Goal: Task Accomplishment & Management: Manage account settings

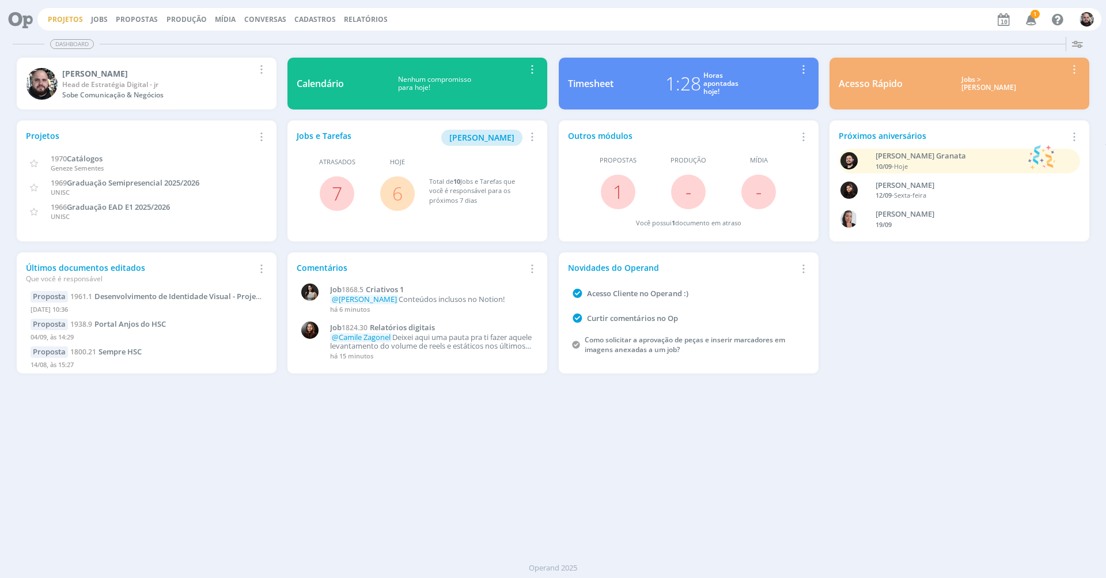
click at [56, 14] on link "Projetos" at bounding box center [65, 19] width 35 height 10
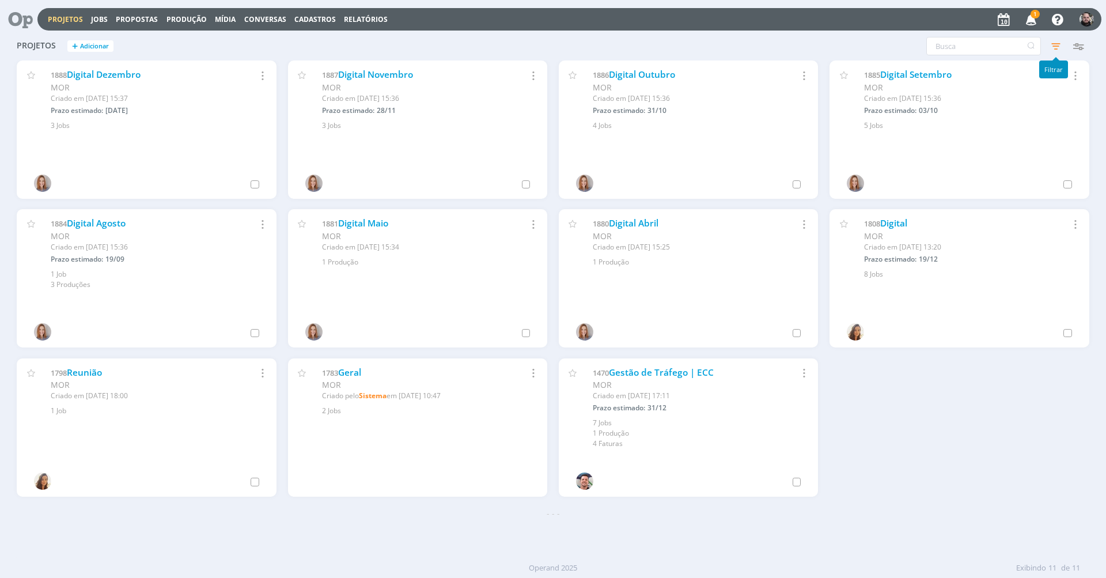
click at [1061, 47] on icon "button" at bounding box center [1056, 46] width 21 height 21
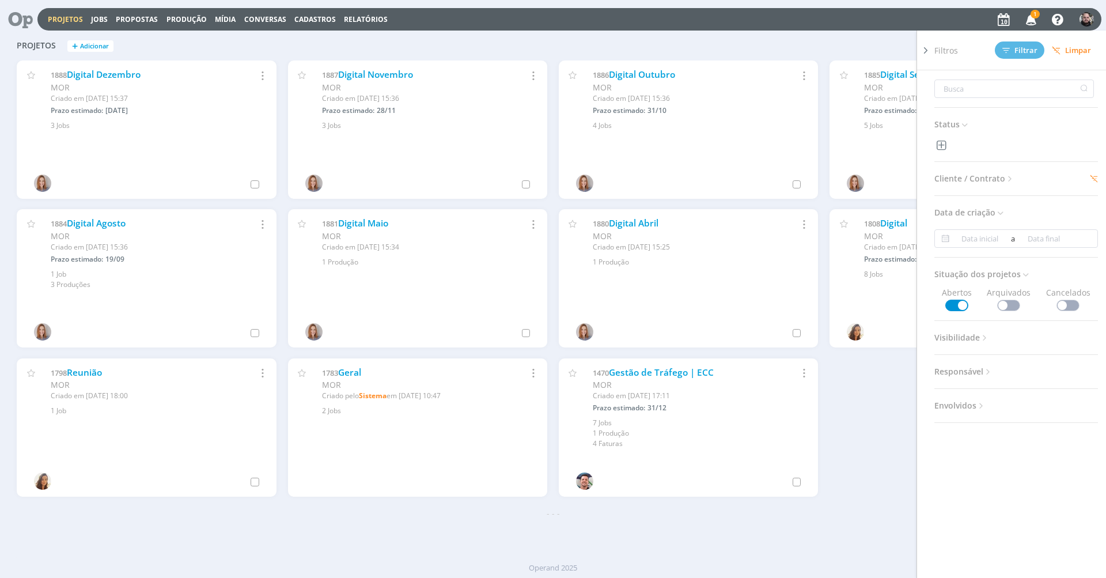
click at [1005, 175] on span "Cliente / Contrato" at bounding box center [974, 178] width 81 height 15
click at [1079, 219] on icon at bounding box center [1083, 221] width 8 height 8
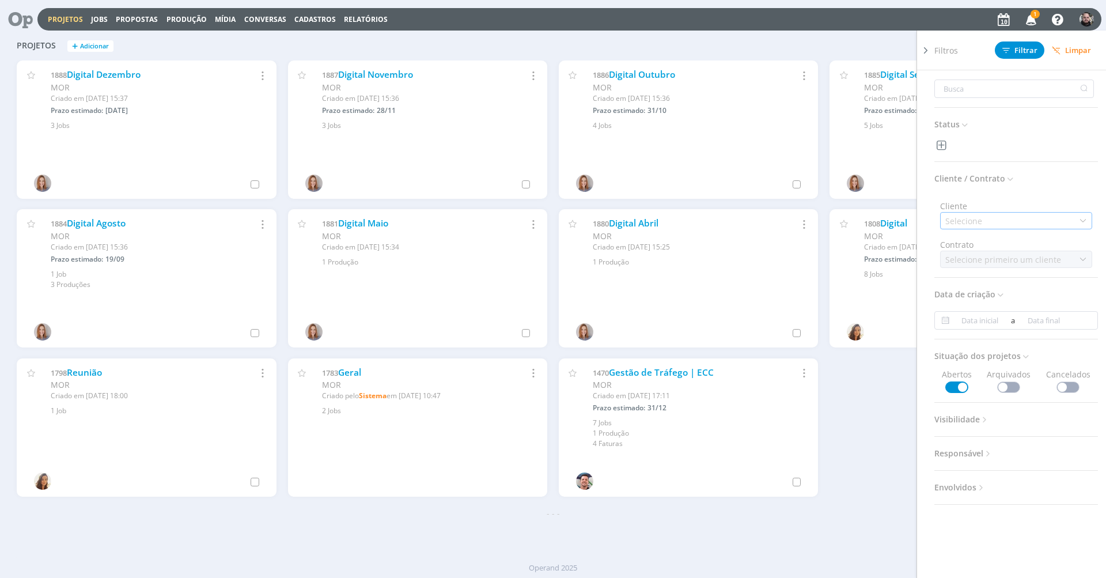
click at [1065, 219] on div "Selecione" at bounding box center [1016, 220] width 152 height 17
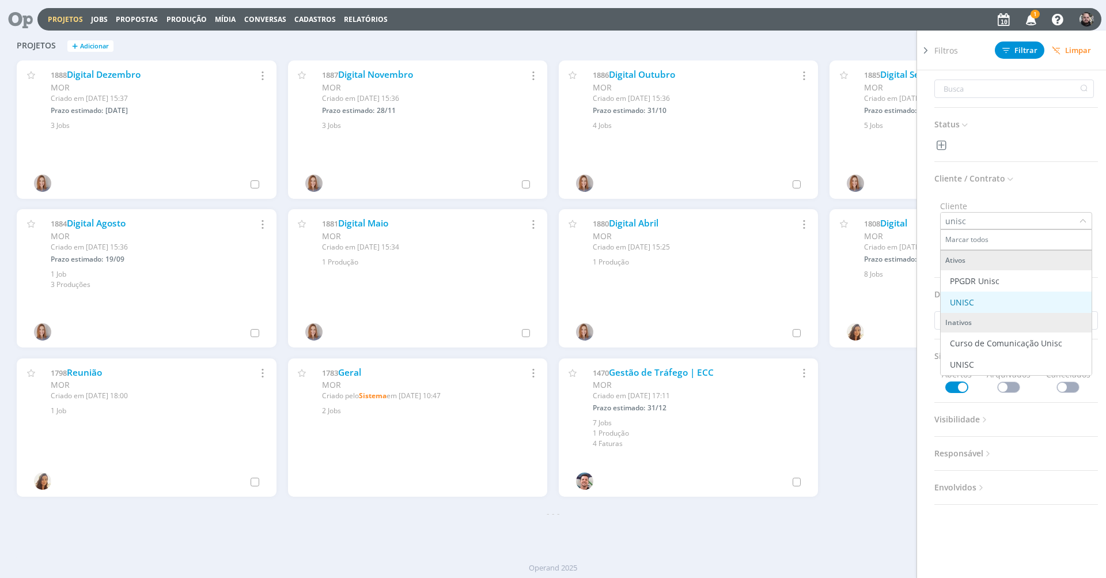
type input "unisc"
click at [1021, 306] on div "UNISC" at bounding box center [1016, 302] width 142 height 12
drag, startPoint x: 1021, startPoint y: 256, endPoint x: 1028, endPoint y: 52, distance: 204.1
click at [1028, 52] on span "Filtrar" at bounding box center [1019, 50] width 35 height 7
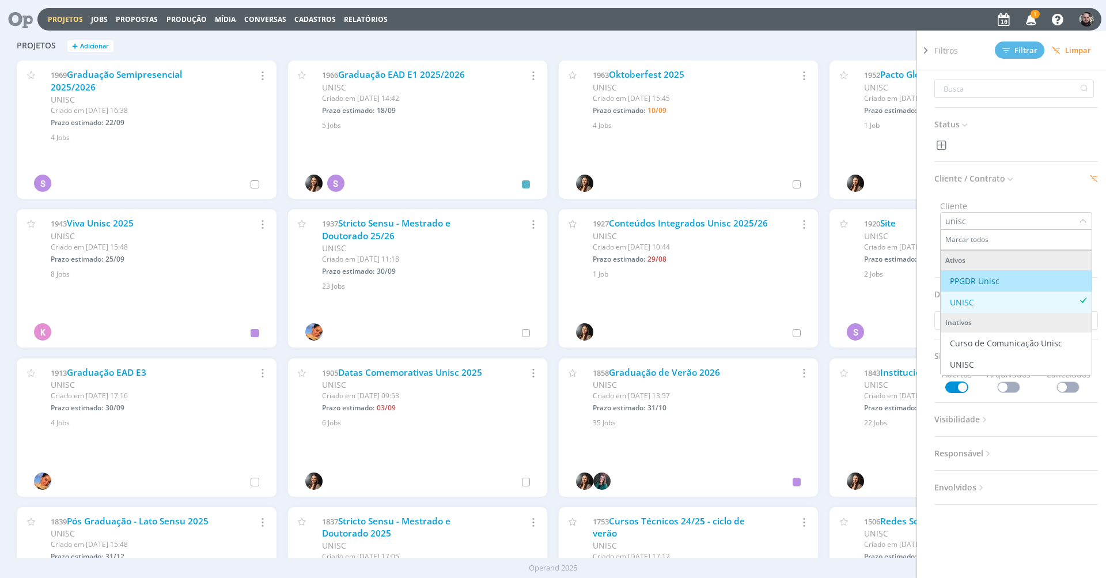
click at [371, 56] on div "Projetos + Adicionar Filtros Filtrar Limpar Status Cliente / Contrato Cliente u…" at bounding box center [553, 46] width 1084 height 29
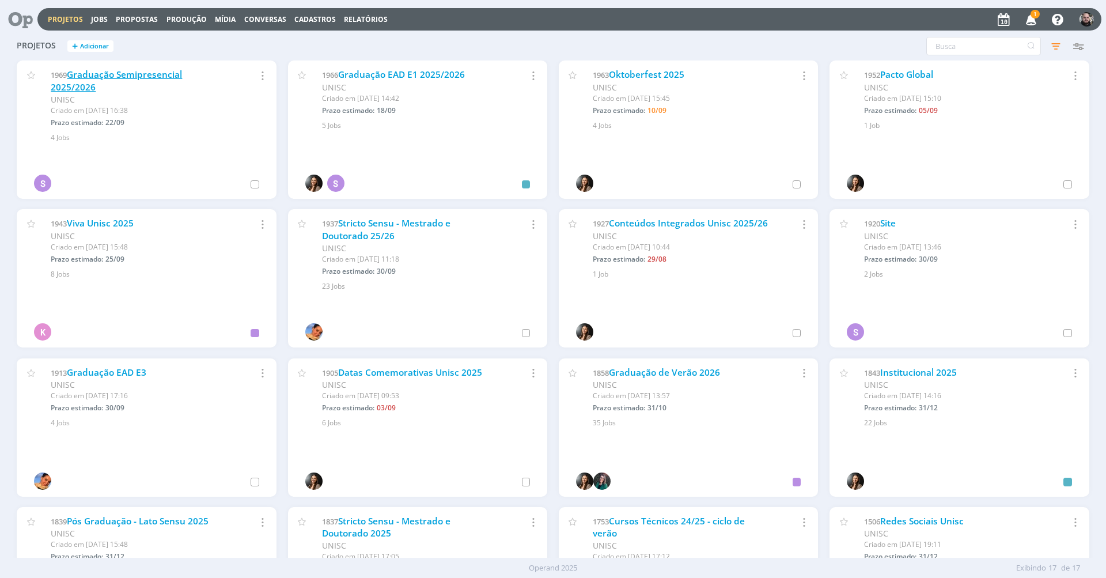
click at [149, 78] on link "Graduação Semipresencial 2025/2026" at bounding box center [116, 81] width 131 height 25
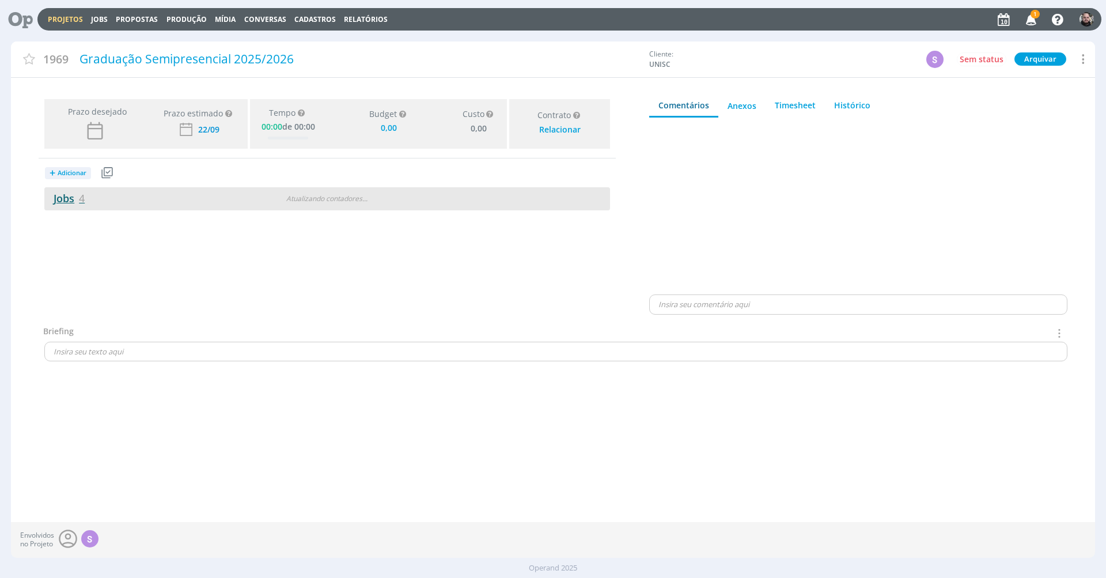
type input "0,00"
click at [77, 199] on link "Jobs 4" at bounding box center [64, 198] width 40 height 14
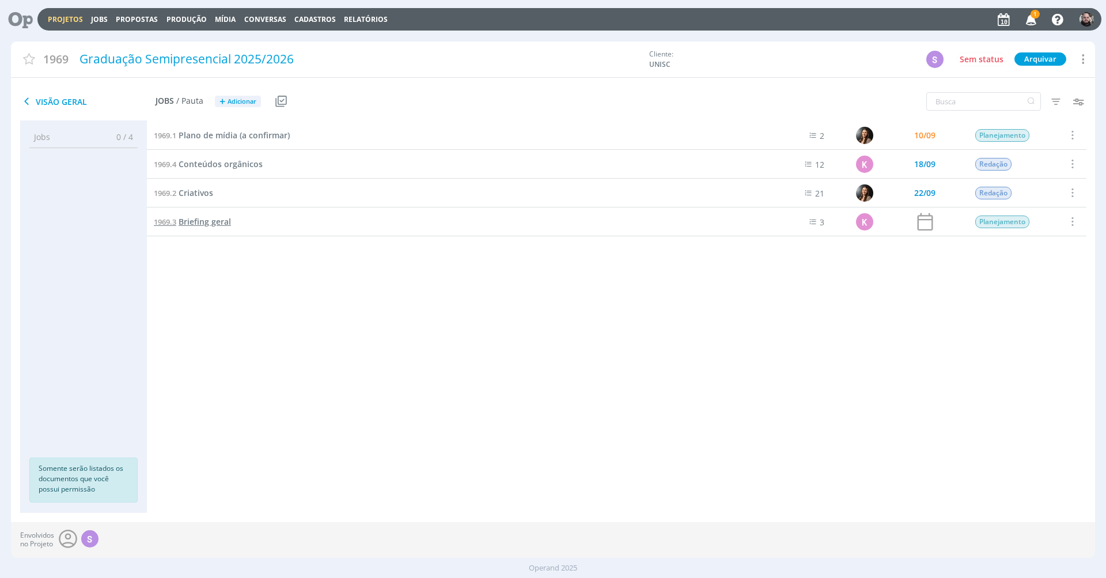
click at [223, 222] on span "Briefing geral" at bounding box center [205, 221] width 52 height 11
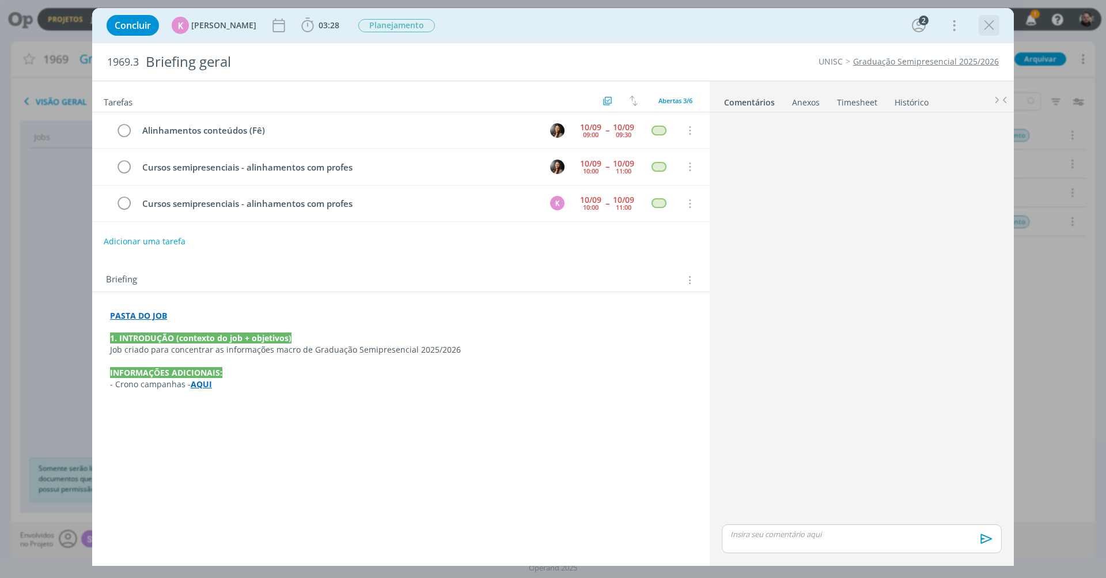
click at [992, 26] on icon "dialog" at bounding box center [989, 25] width 17 height 17
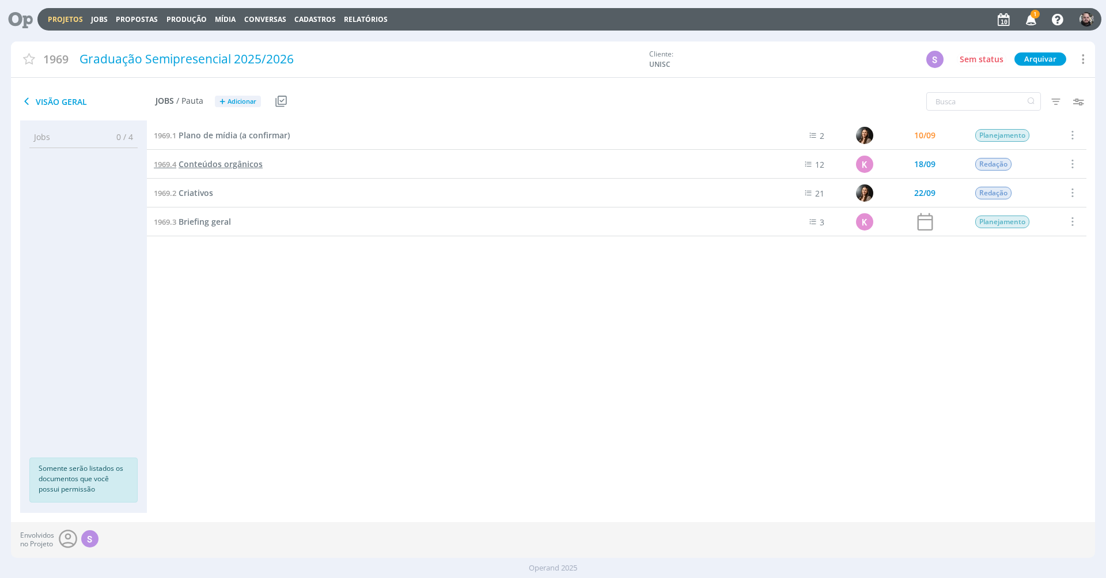
click at [252, 165] on span "Conteúdos orgânicos" at bounding box center [221, 163] width 84 height 11
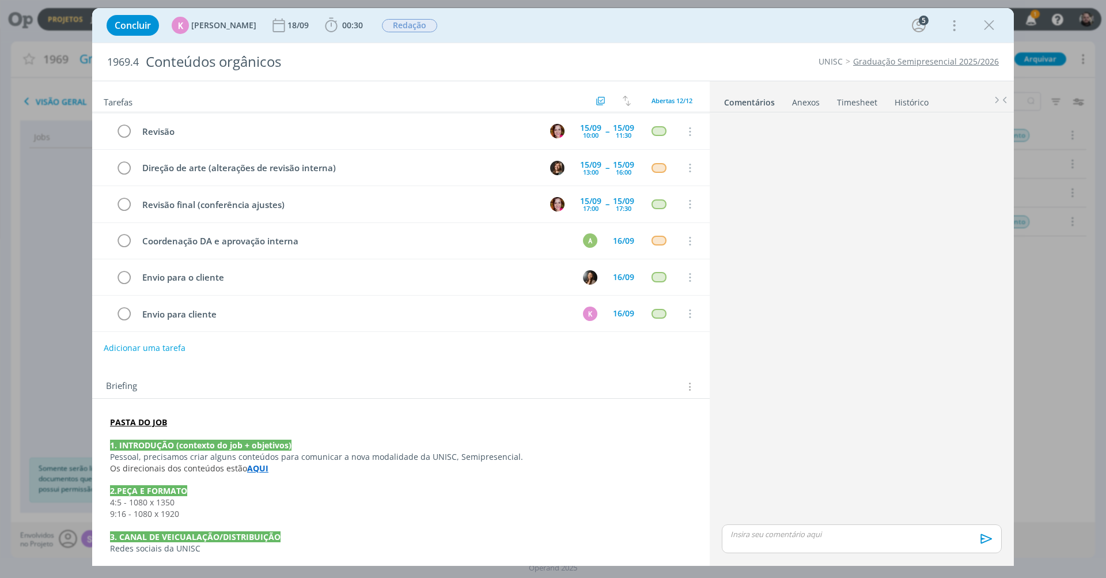
scroll to position [149, 0]
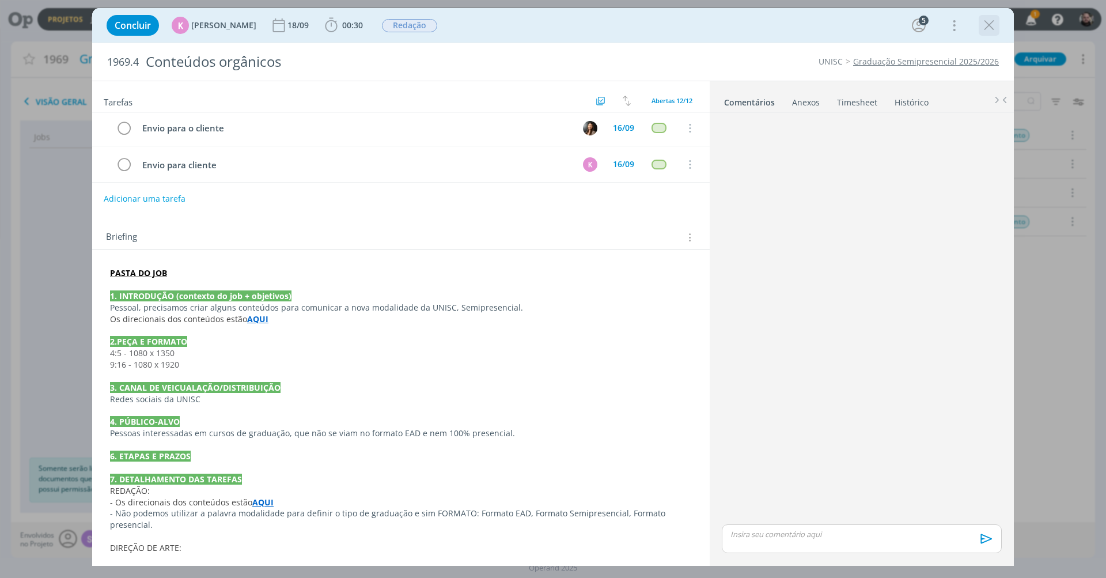
click at [992, 24] on icon "dialog" at bounding box center [989, 25] width 17 height 17
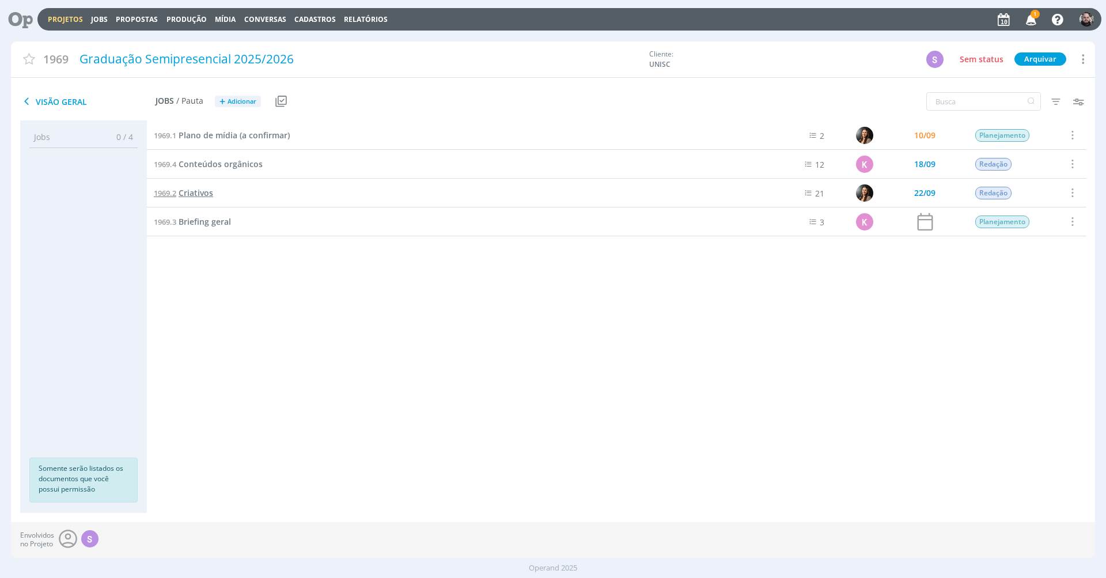
click at [204, 194] on span "Criativos" at bounding box center [196, 192] width 35 height 11
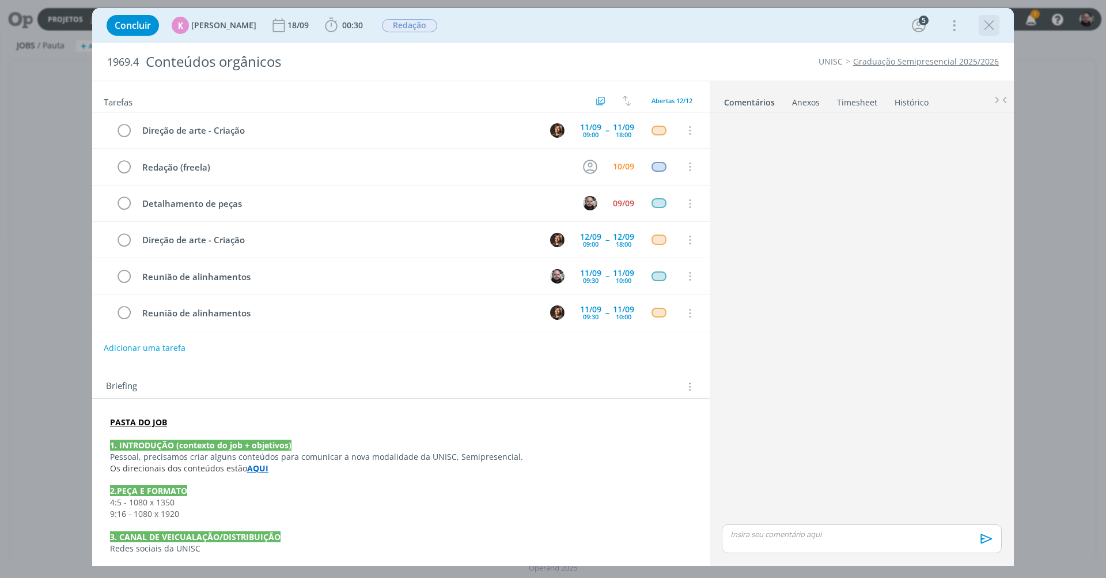
click at [993, 25] on icon "dialog" at bounding box center [989, 25] width 17 height 17
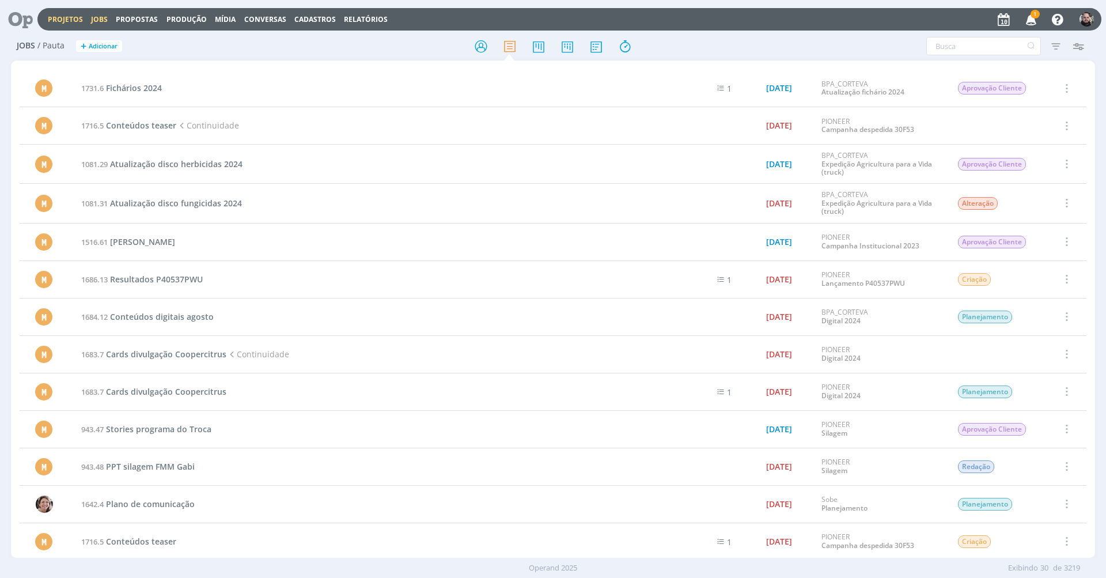
click at [57, 24] on link "Projetos" at bounding box center [65, 19] width 35 height 10
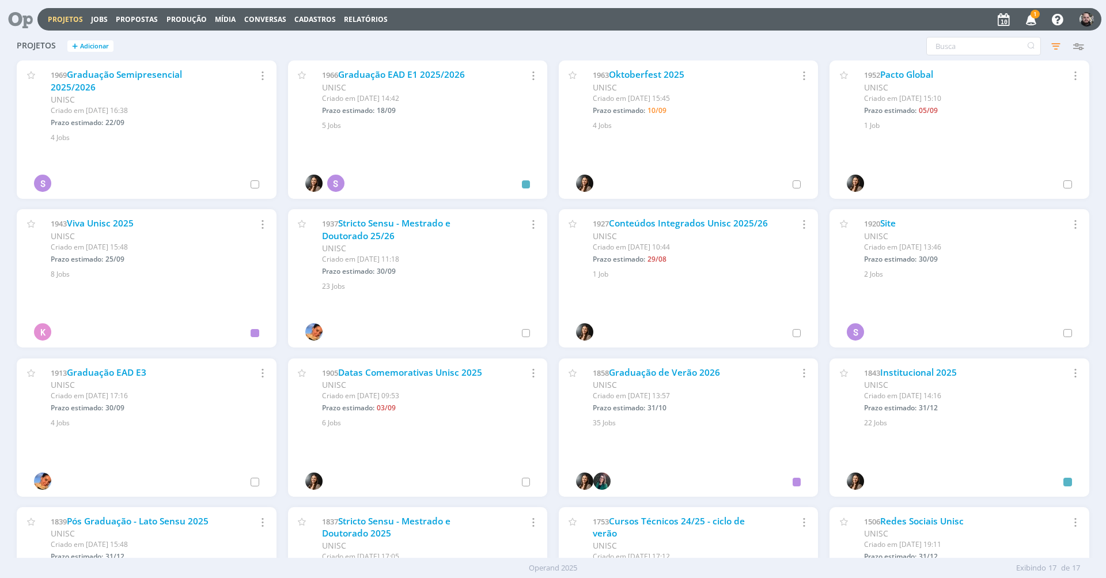
scroll to position [234, 0]
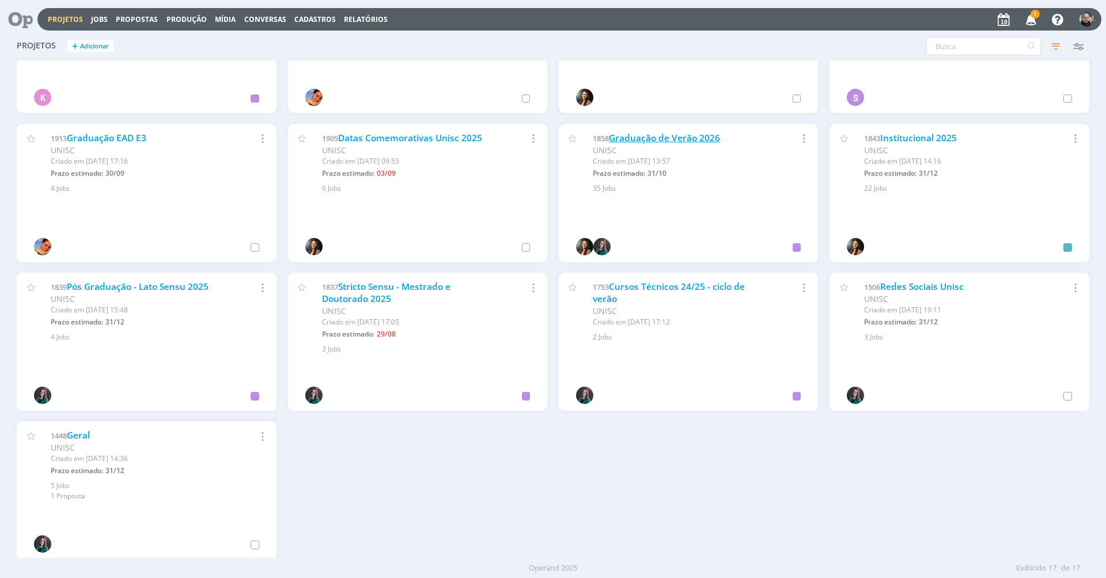
click at [654, 137] on link "Graduação de Verão 2026" at bounding box center [664, 138] width 111 height 12
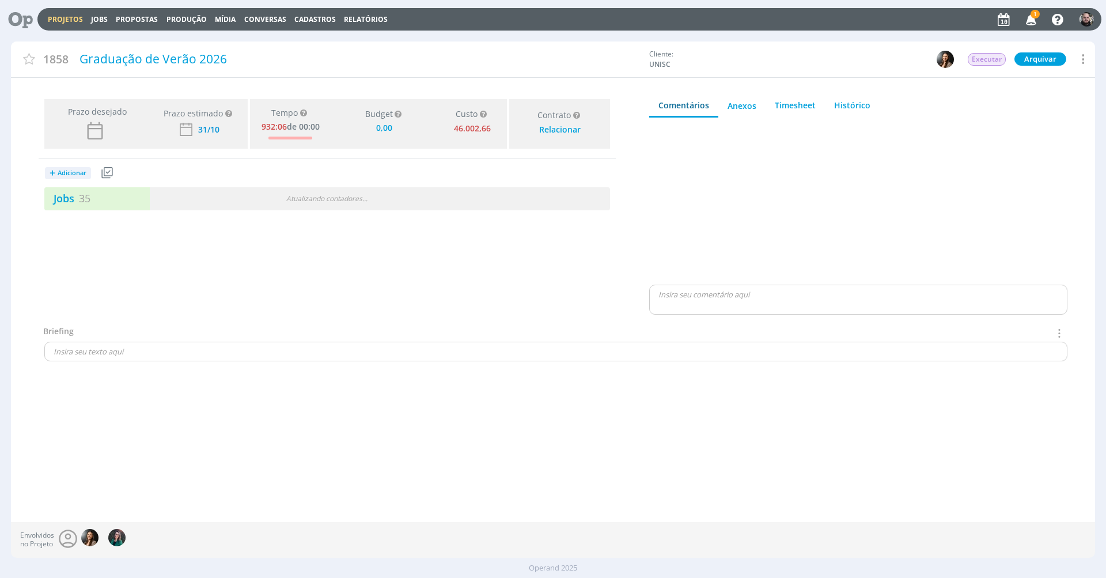
type input "0,00"
click at [75, 199] on link "Jobs 35" at bounding box center [67, 198] width 46 height 14
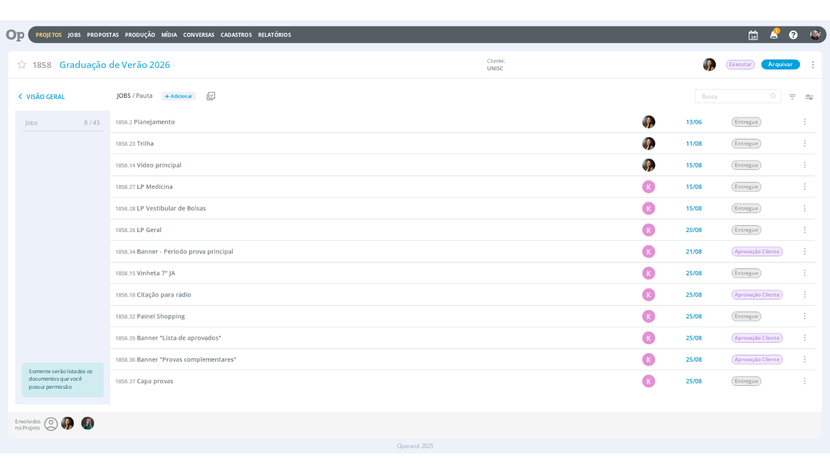
scroll to position [639, 0]
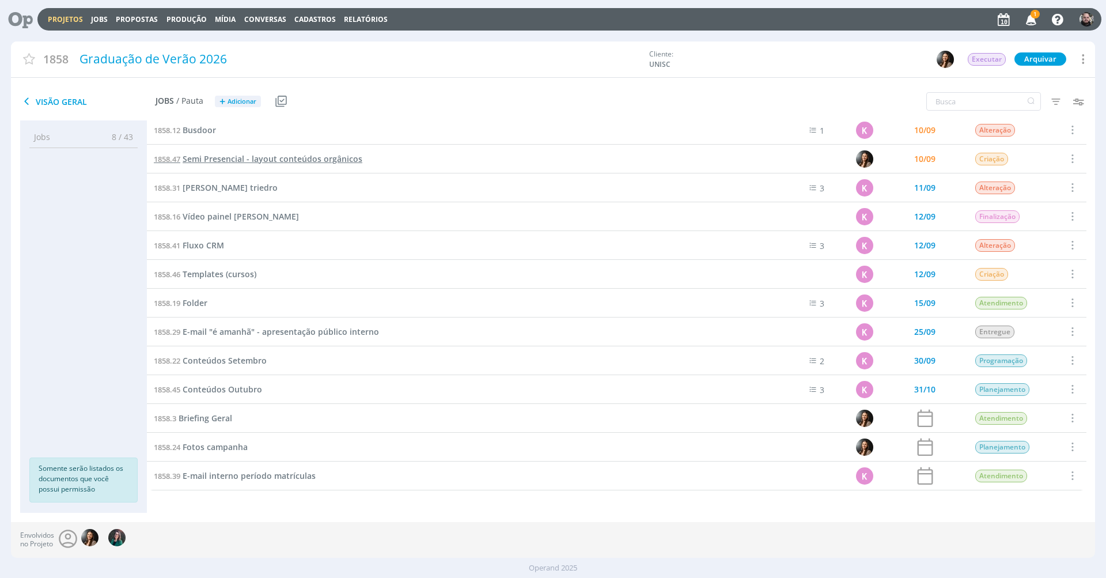
click at [313, 156] on span "Semi Presencial - layout conteúdos orgânicos" at bounding box center [273, 158] width 180 height 11
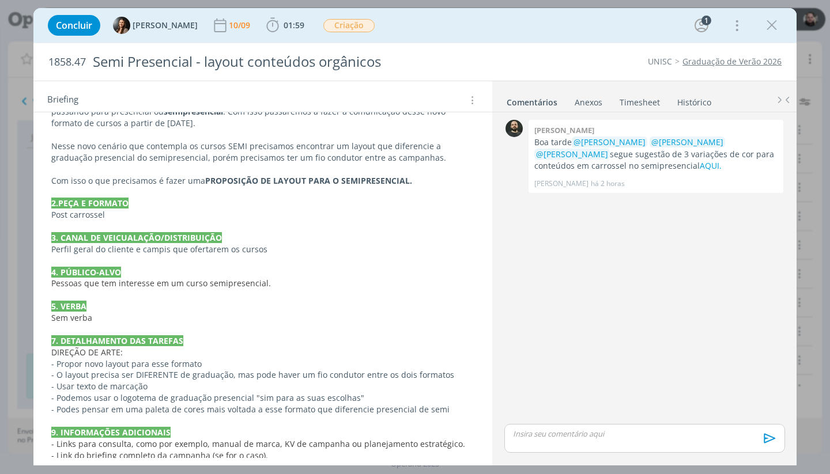
scroll to position [139, 0]
click at [776, 24] on icon "dialog" at bounding box center [771, 25] width 17 height 17
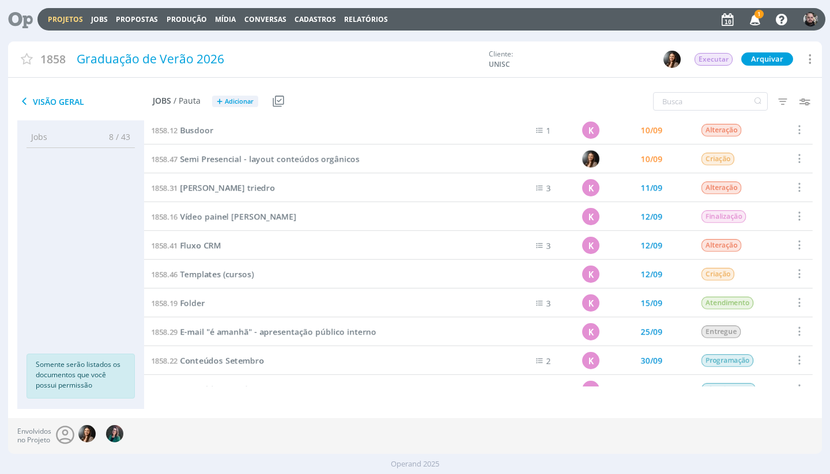
click at [759, 19] on icon "button" at bounding box center [755, 19] width 20 height 20
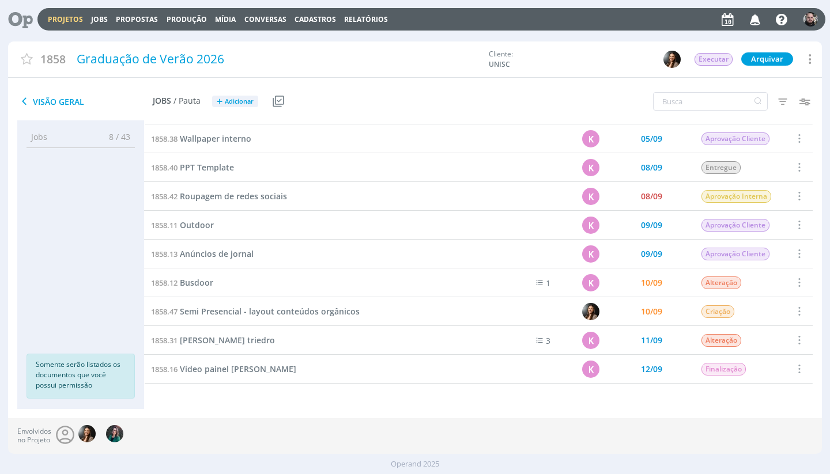
scroll to position [490, 0]
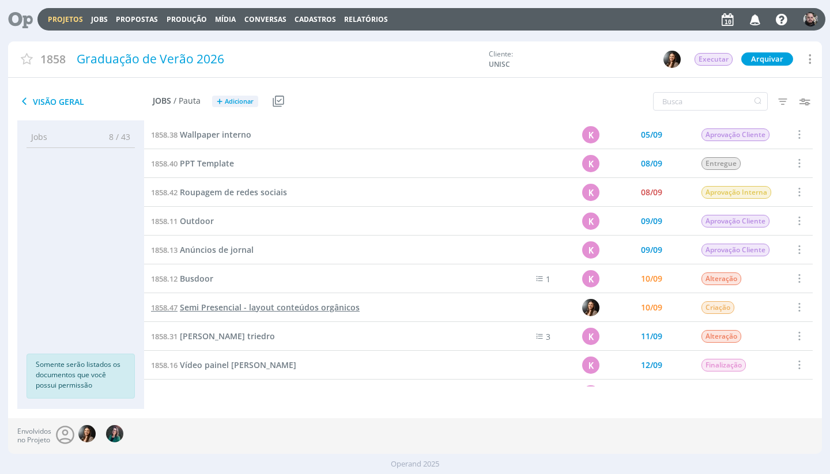
click at [309, 304] on span "Semi Presencial - layout conteúdos orgânicos" at bounding box center [270, 307] width 180 height 11
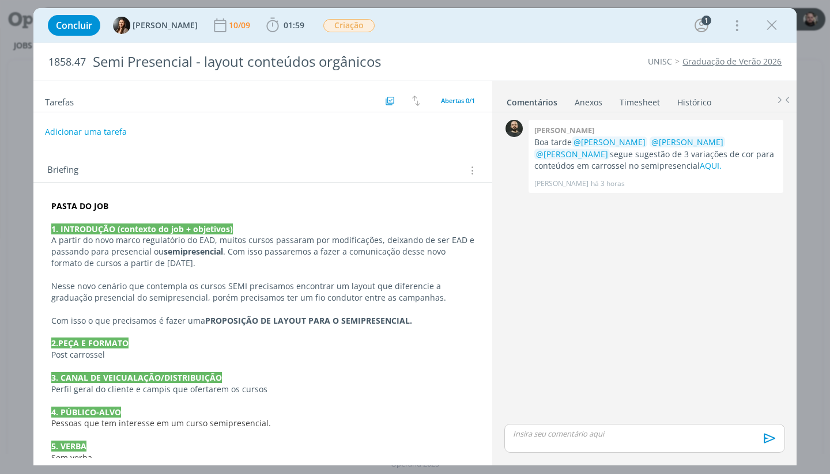
click at [691, 105] on link "Histórico" at bounding box center [693, 100] width 35 height 17
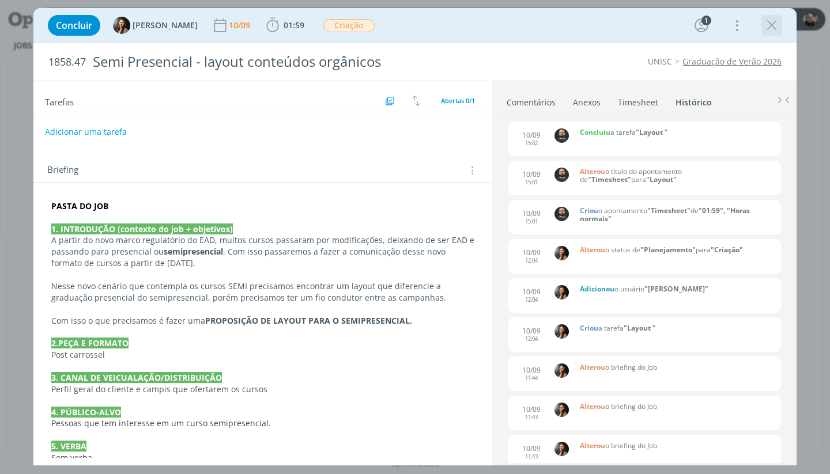
click at [773, 28] on icon "dialog" at bounding box center [771, 25] width 17 height 17
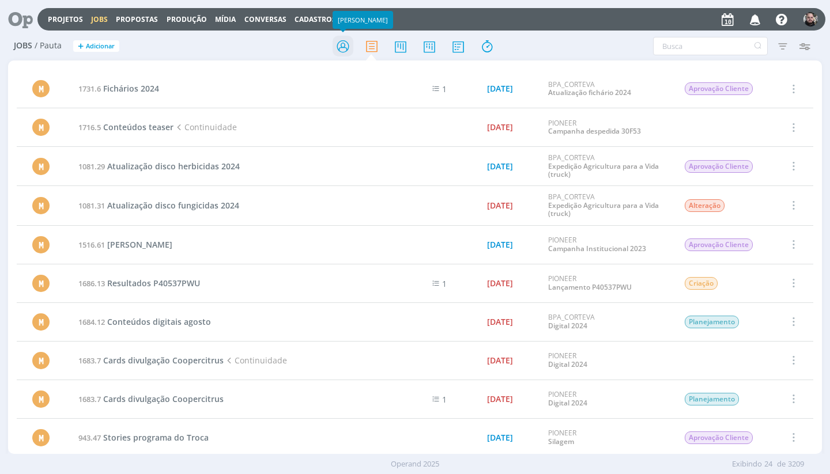
click at [339, 52] on icon at bounding box center [342, 46] width 21 height 22
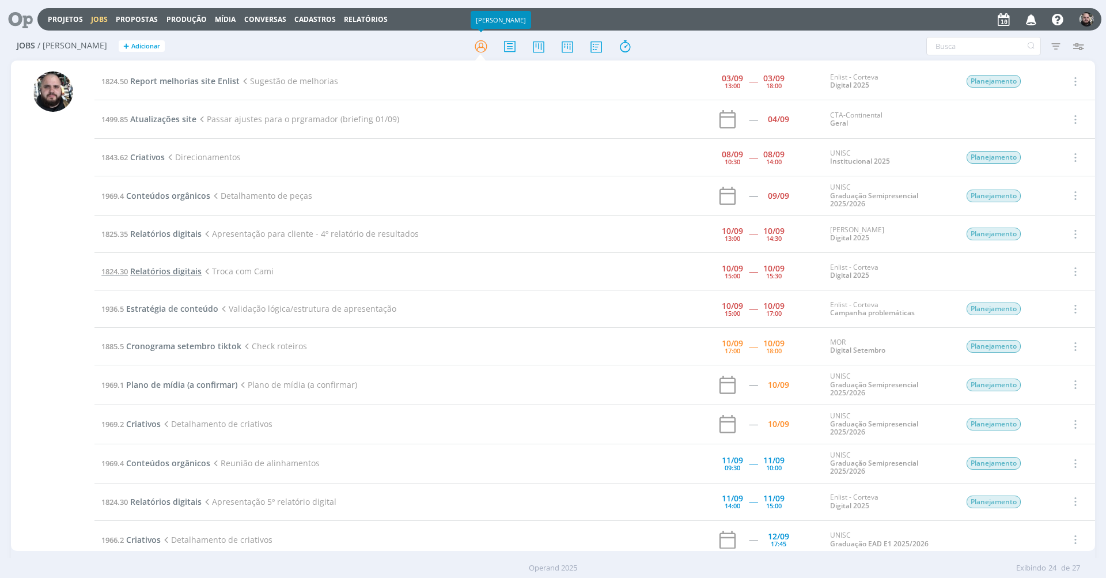
click at [151, 267] on span "Relatórios digitais" at bounding box center [165, 271] width 71 height 11
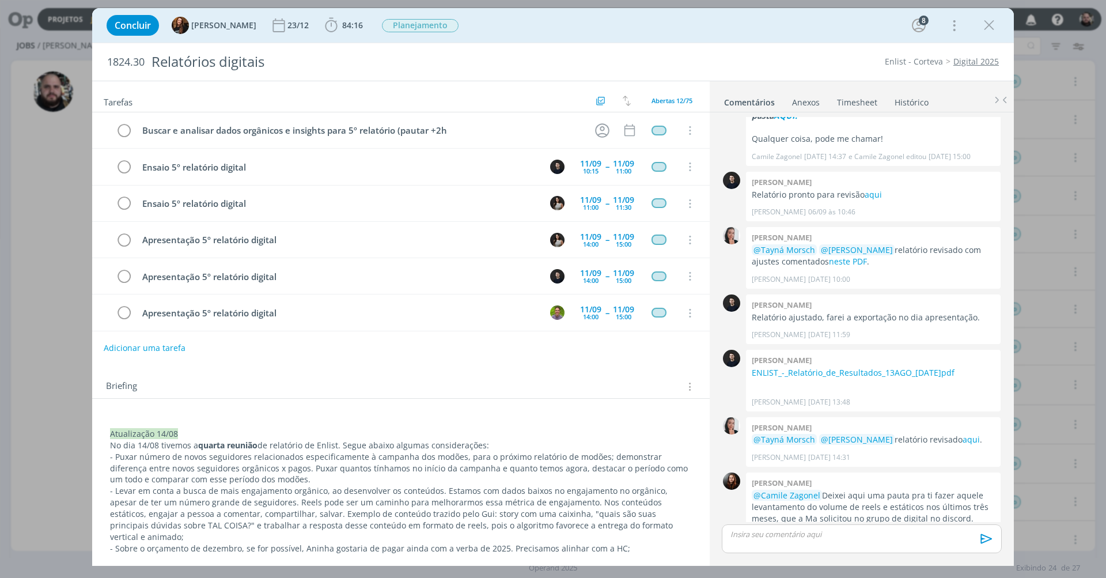
scroll to position [218, 0]
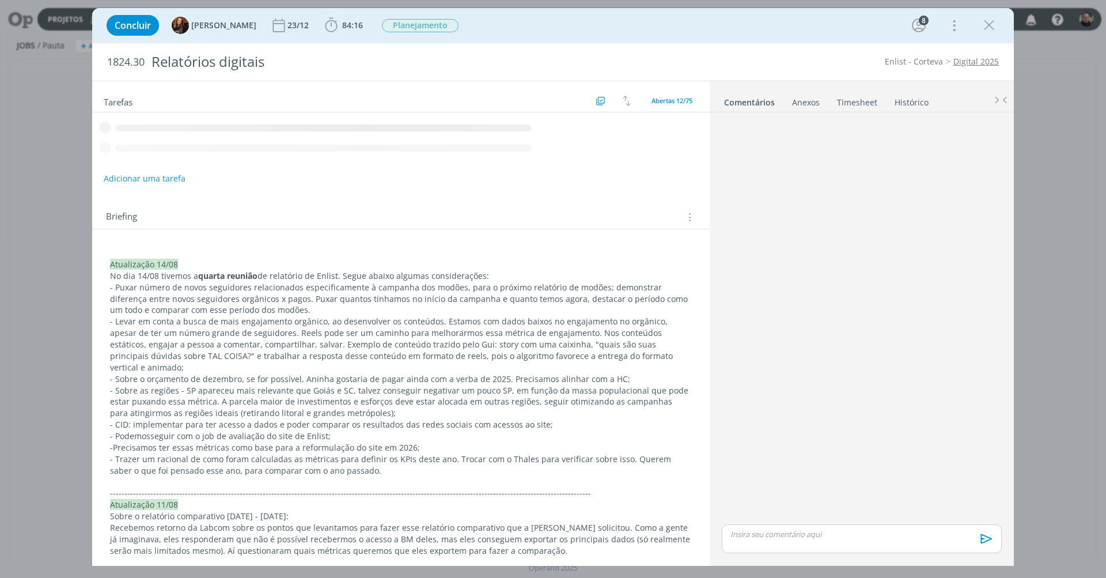
click at [849, 102] on link "Timesheet" at bounding box center [857, 100] width 41 height 17
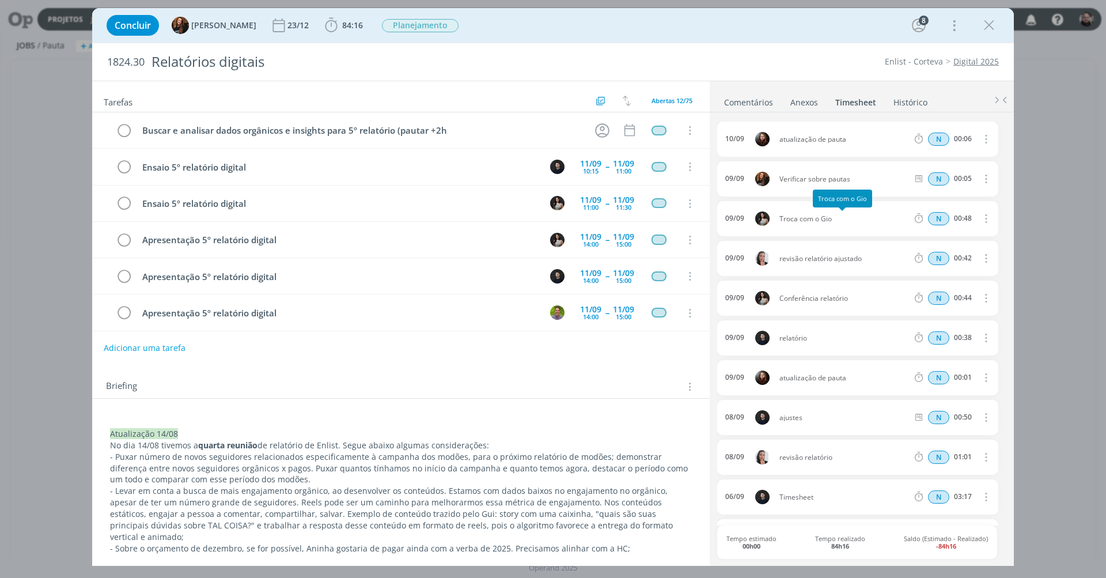
click at [797, 215] on span "Troca com o Gio" at bounding box center [844, 218] width 138 height 7
click at [342, 24] on span "84:16" at bounding box center [352, 25] width 21 height 11
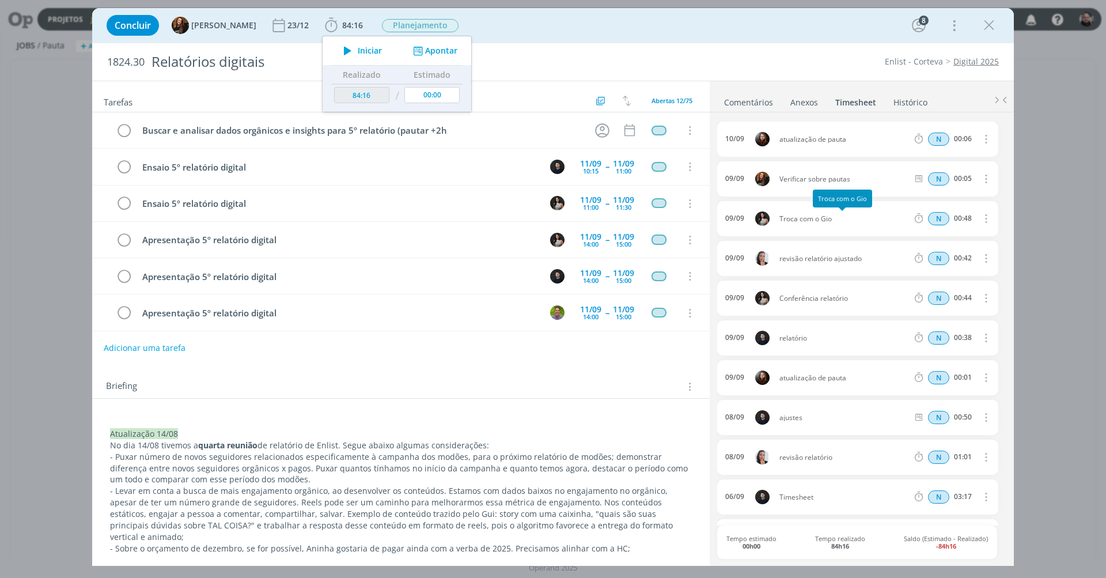
click at [780, 217] on span "Troca com o Gio" at bounding box center [844, 218] width 138 height 7
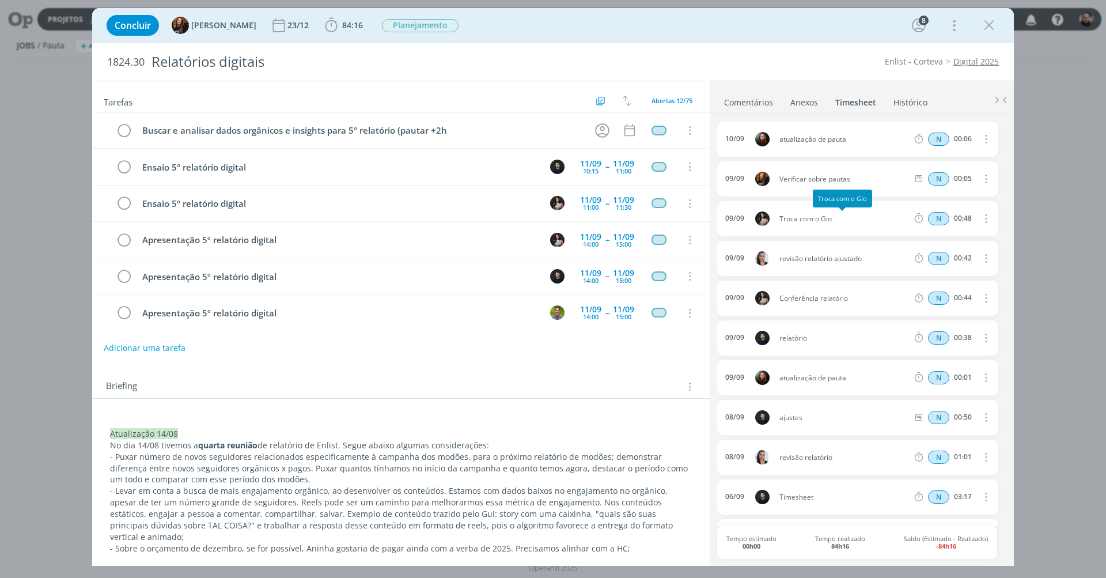
drag, startPoint x: 778, startPoint y: 216, endPoint x: 875, endPoint y: 222, distance: 97.0
click at [875, 222] on div "09/09 Troca com o Gio N 00:48 Excluir Editar" at bounding box center [857, 218] width 281 height 35
copy span "Troca com o Gio"
click at [342, 21] on span "84:16" at bounding box center [352, 25] width 21 height 11
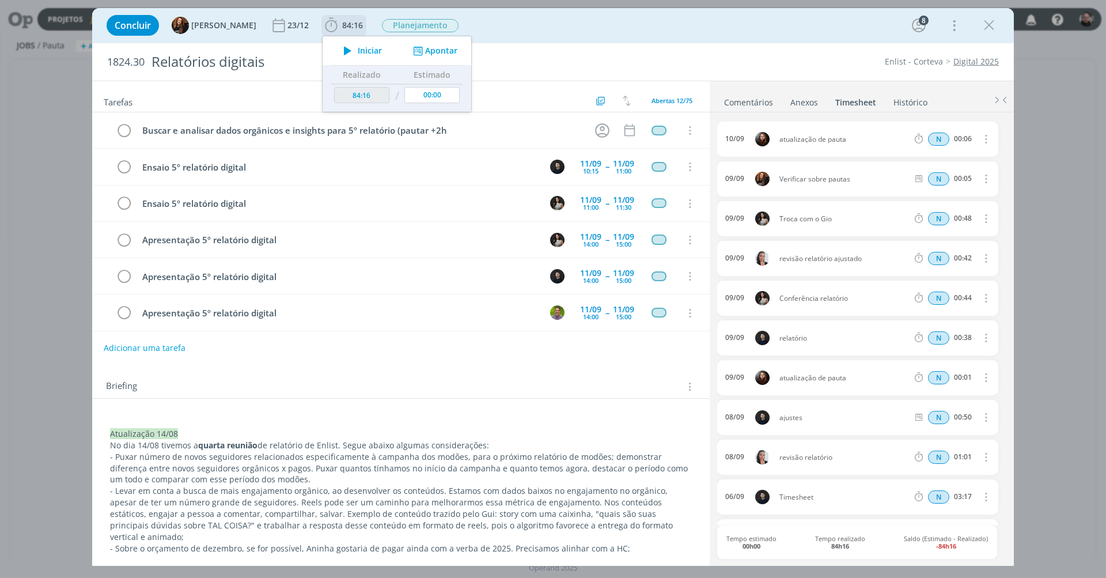
click at [421, 49] on button "Apontar" at bounding box center [434, 51] width 48 height 12
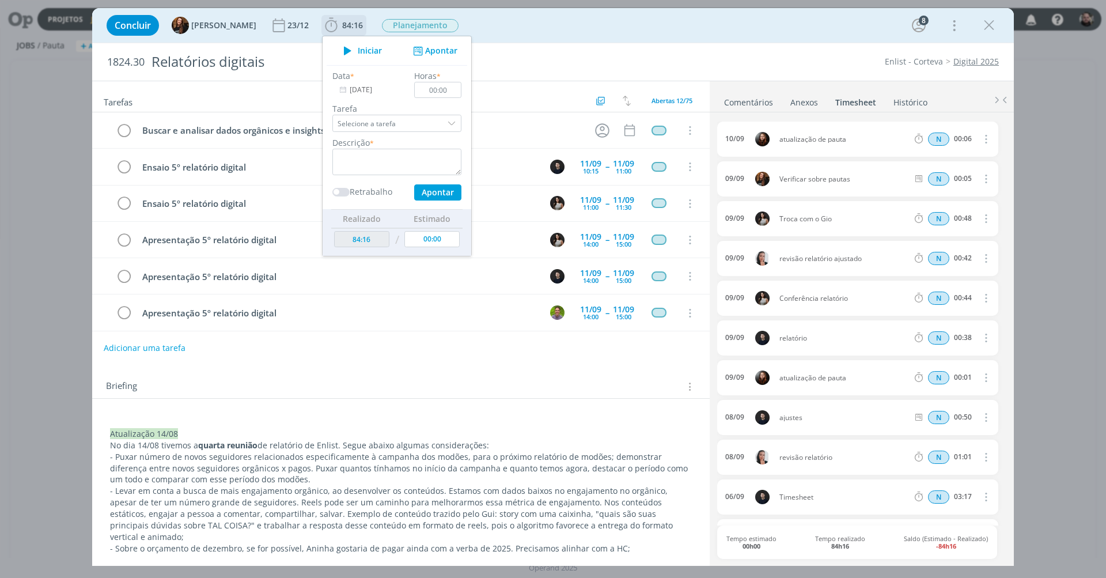
click at [348, 92] on input "[DATE]" at bounding box center [368, 90] width 72 height 16
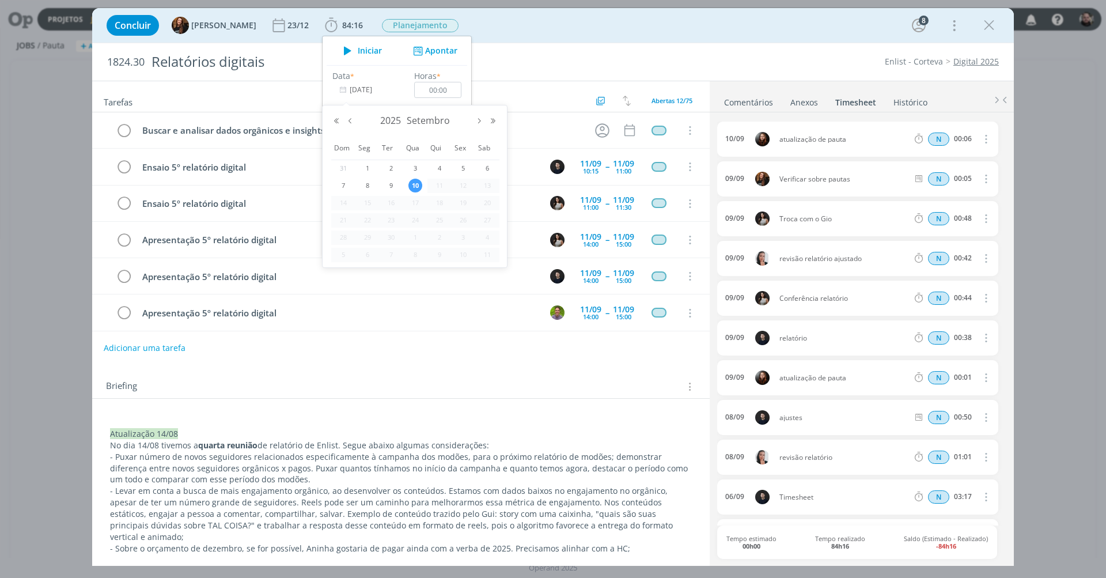
click at [387, 183] on span "9" at bounding box center [391, 186] width 14 height 14
type input "09/09/2025"
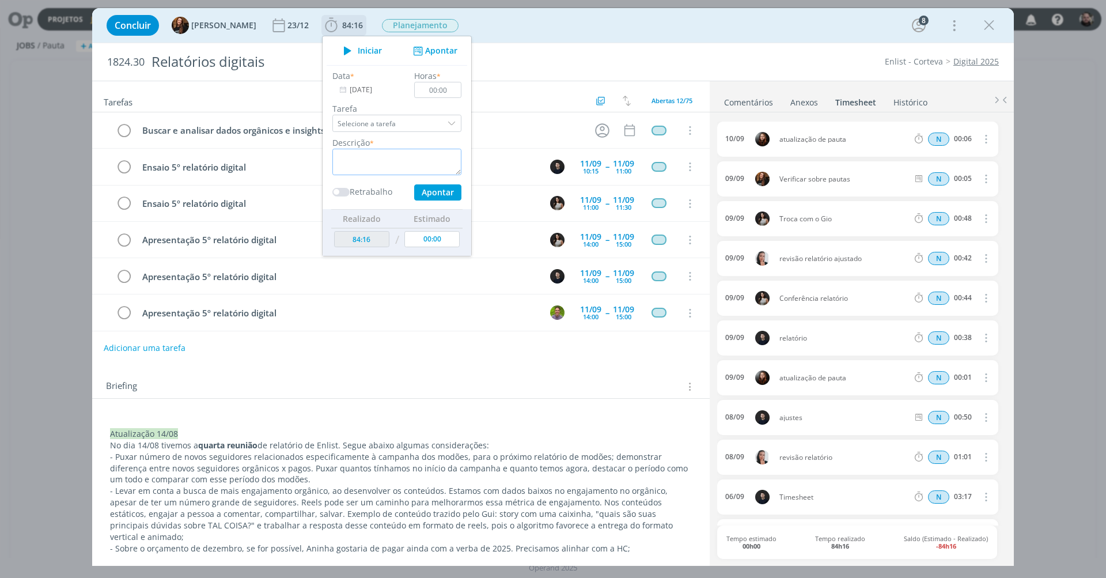
click at [378, 158] on textarea "dialog" at bounding box center [396, 162] width 129 height 27
type textarea "validac"
click at [368, 85] on input "09/09/2025" at bounding box center [368, 90] width 72 height 16
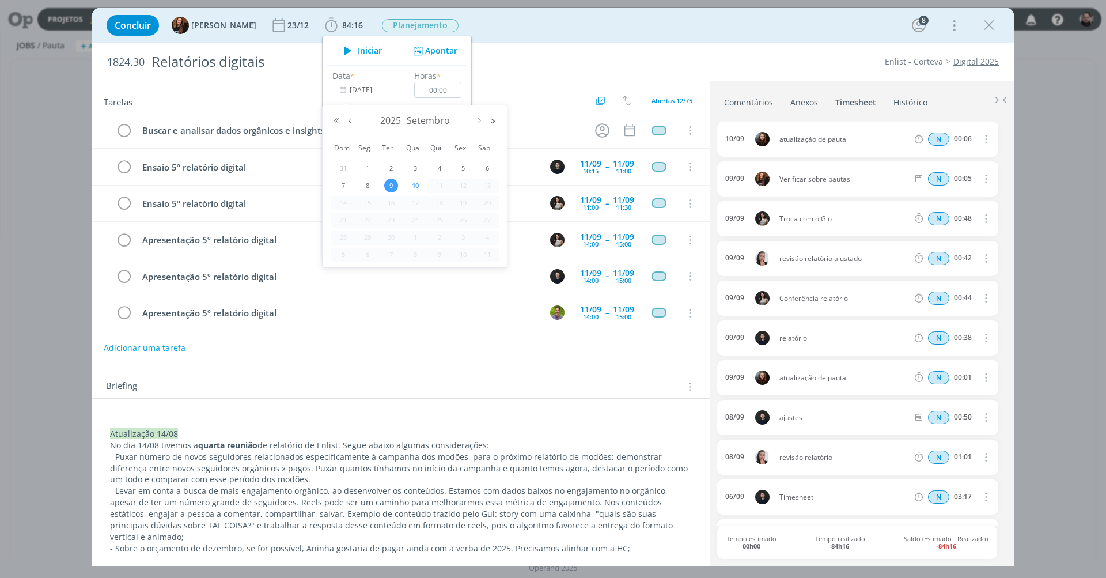
click at [413, 180] on span "10" at bounding box center [415, 186] width 14 height 14
type input "[DATE]"
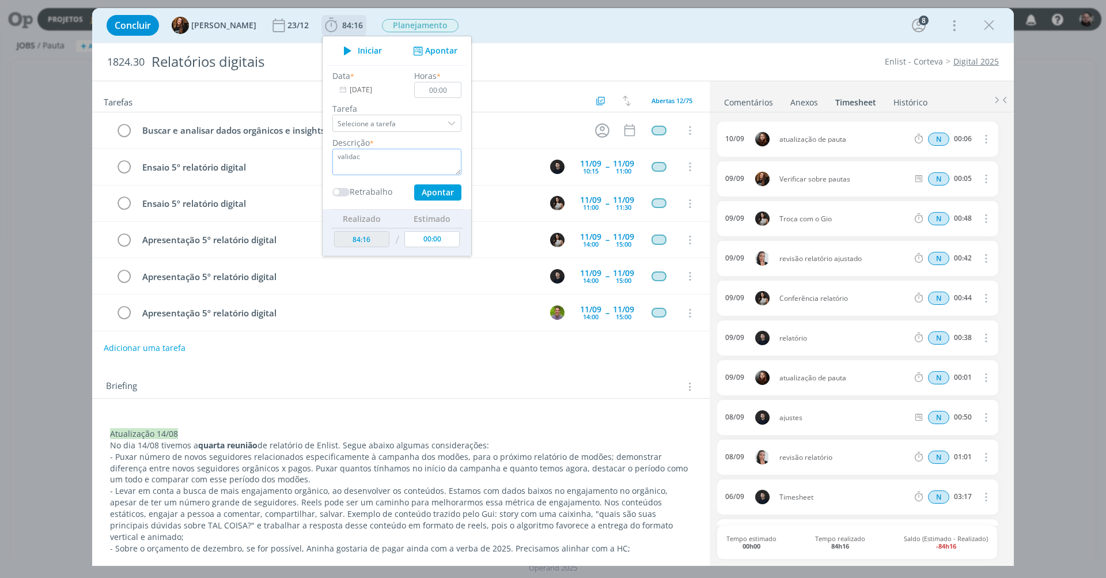
click at [391, 164] on textarea "validac" at bounding box center [396, 162] width 129 height 27
type textarea "validação de dúvidas com a Cami"
click at [427, 192] on button "Apontar" at bounding box center [437, 192] width 47 height 16
click at [446, 91] on input "00:00" at bounding box center [437, 90] width 47 height 16
type input "00:48"
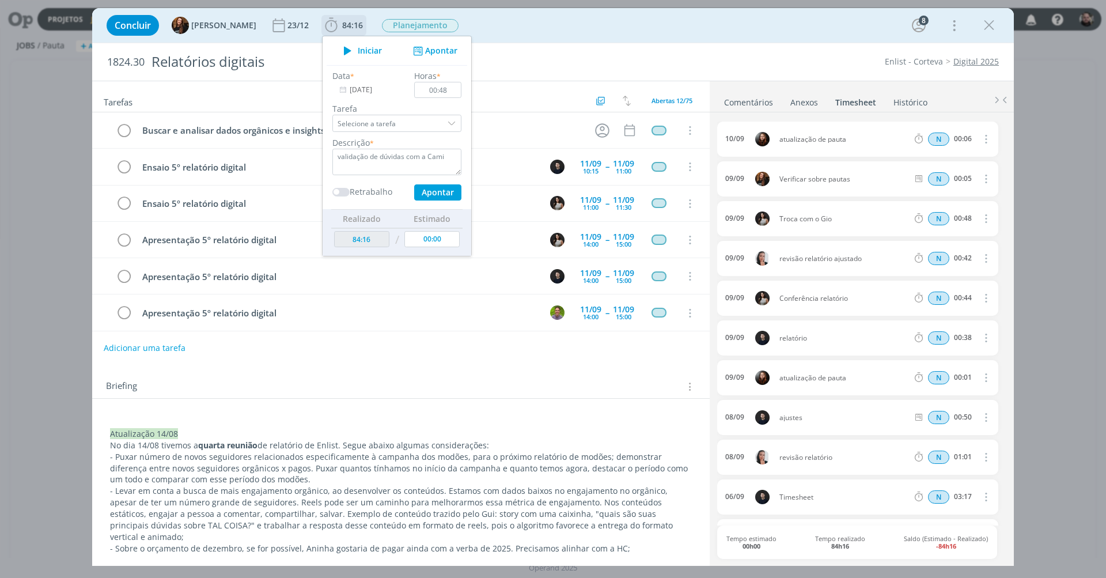
click at [429, 192] on button "Apontar" at bounding box center [437, 192] width 47 height 16
type input "85:04"
type input "00:00"
click at [718, 27] on div "Concluir Tayná Morsch 23/12 85:04 Iniciar Apontar Data * 10/09/2025 Horas * 00:…" at bounding box center [553, 26] width 905 height 28
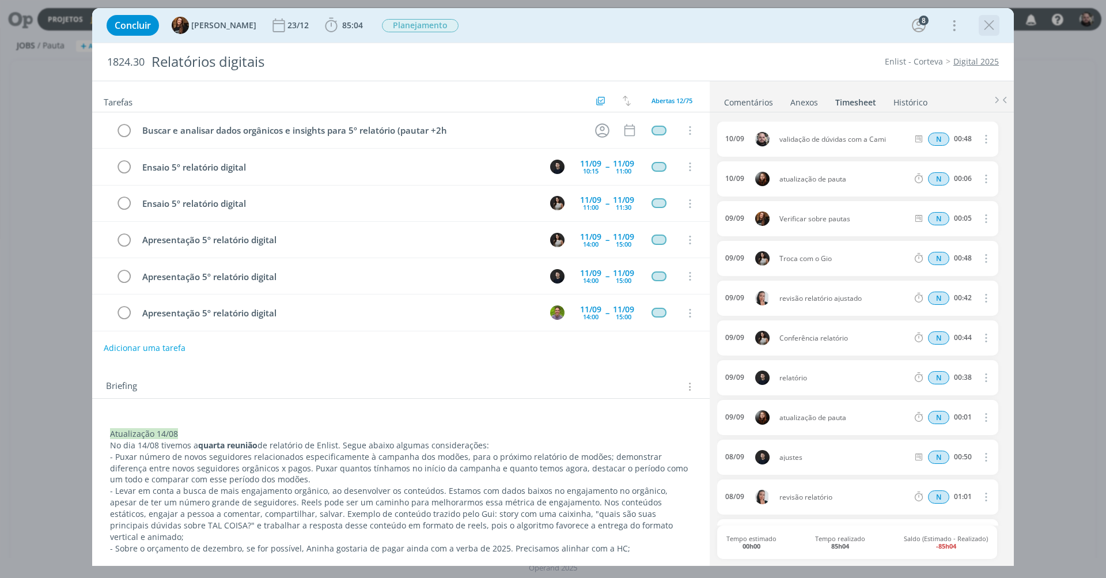
click at [992, 25] on icon "dialog" at bounding box center [989, 25] width 17 height 17
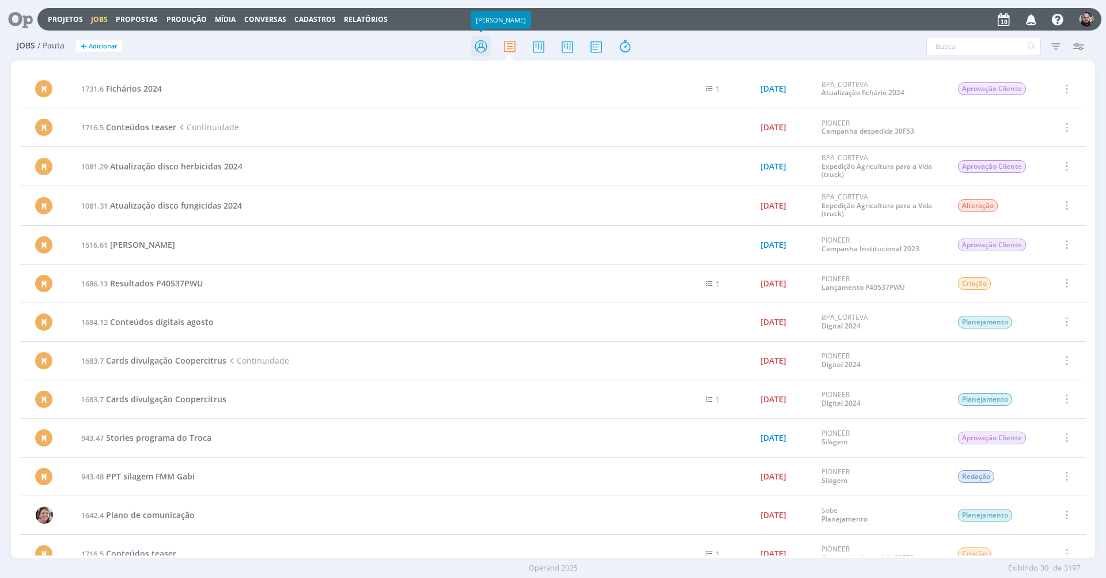
click at [482, 43] on icon at bounding box center [481, 46] width 21 height 22
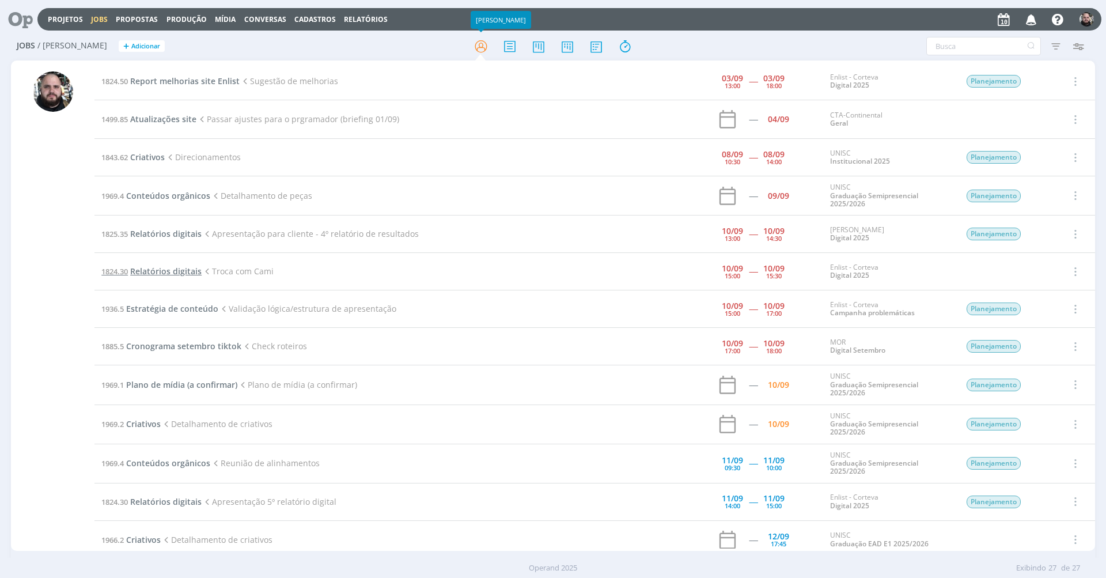
click at [190, 268] on span "Relatórios digitais" at bounding box center [165, 271] width 71 height 11
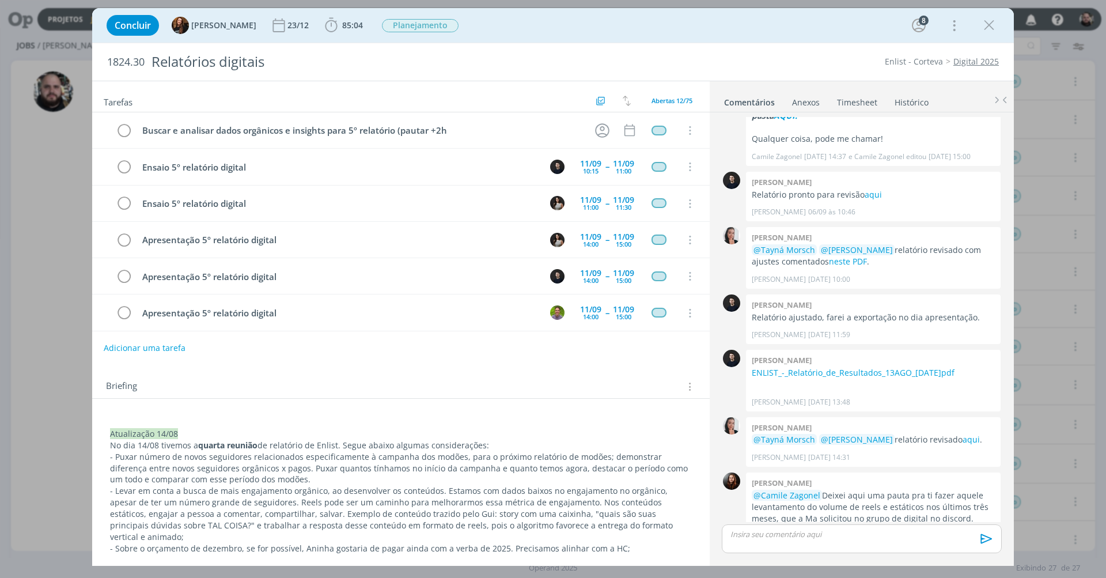
scroll to position [218, 0]
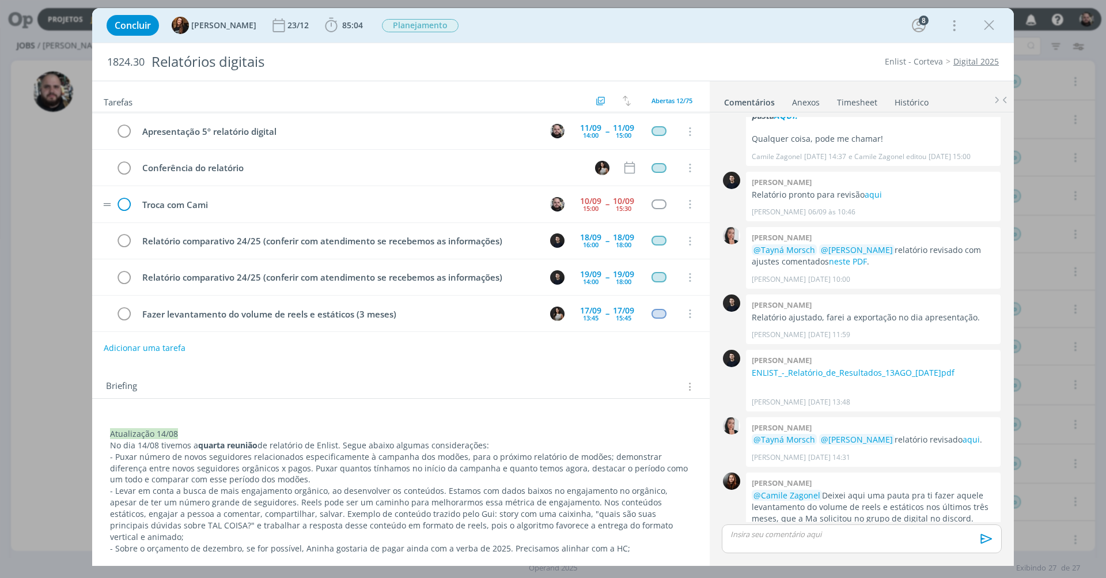
click at [121, 200] on icon "dialog" at bounding box center [123, 204] width 17 height 17
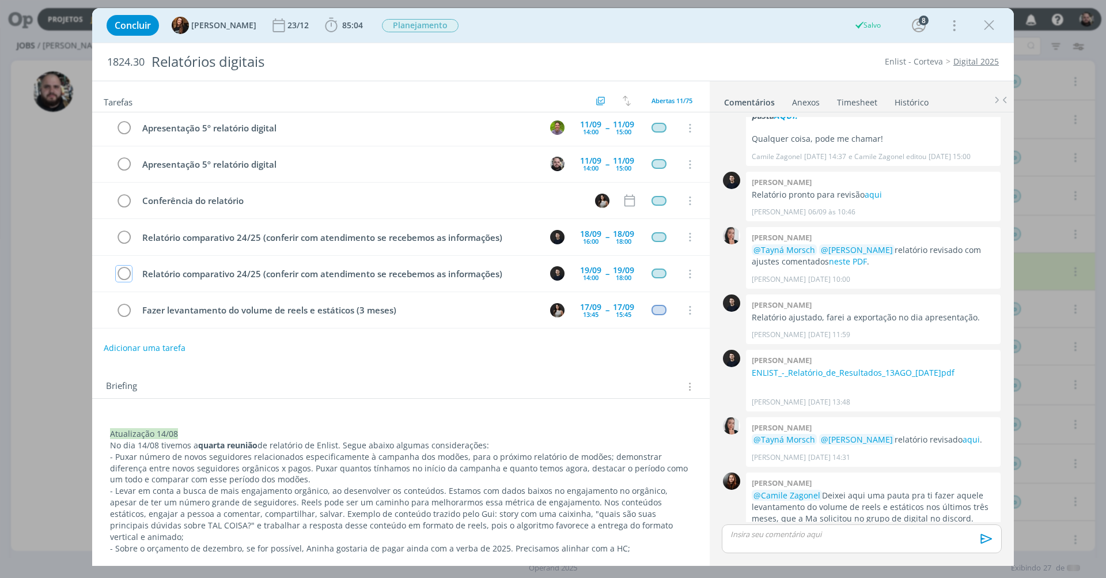
scroll to position [182, 0]
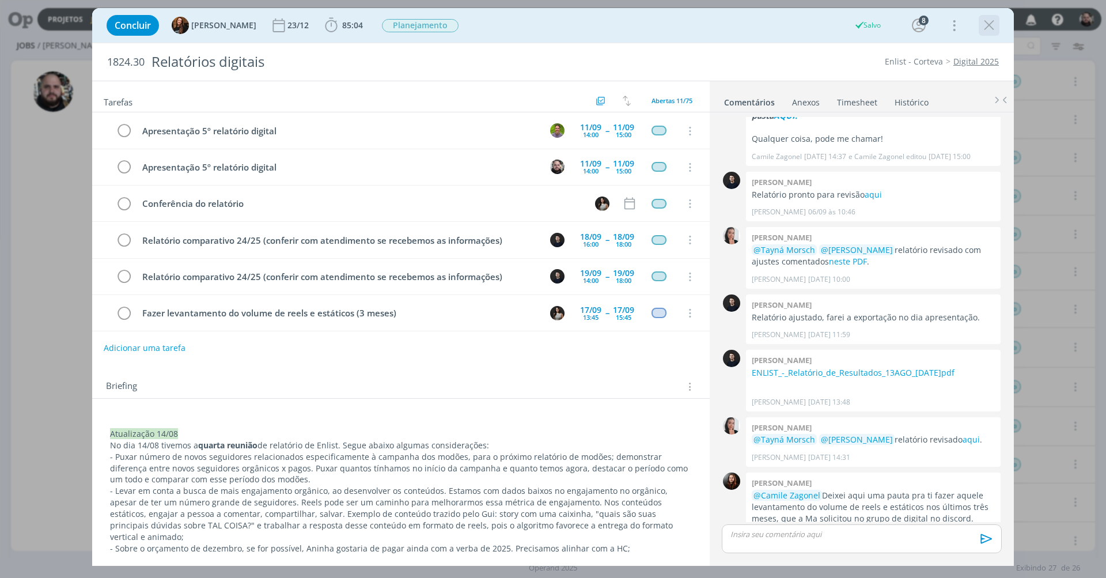
click at [989, 28] on icon "dialog" at bounding box center [989, 25] width 17 height 17
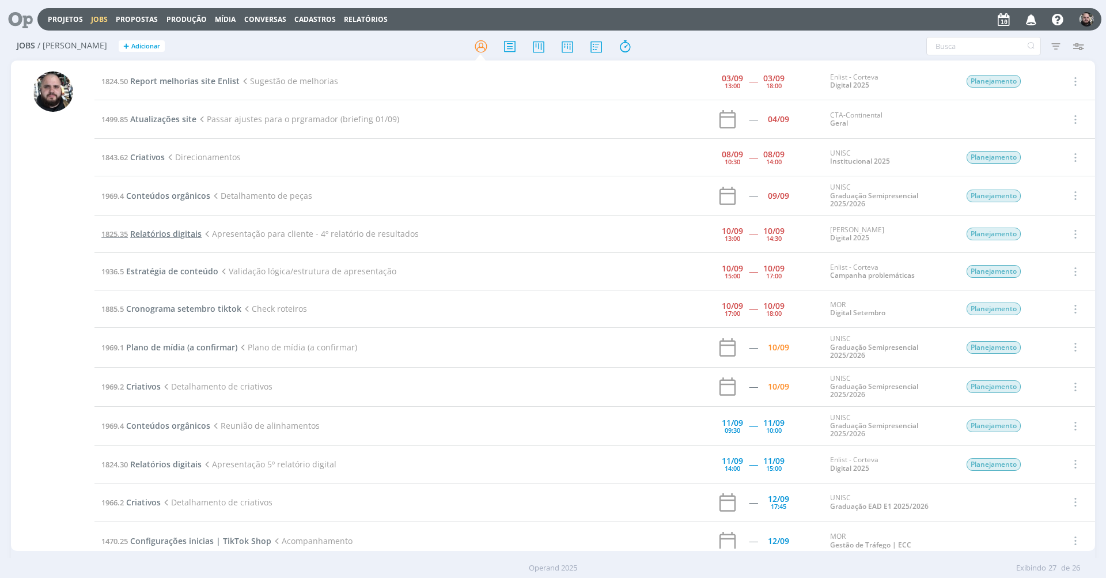
click at [179, 232] on span "Relatórios digitais" at bounding box center [165, 233] width 71 height 11
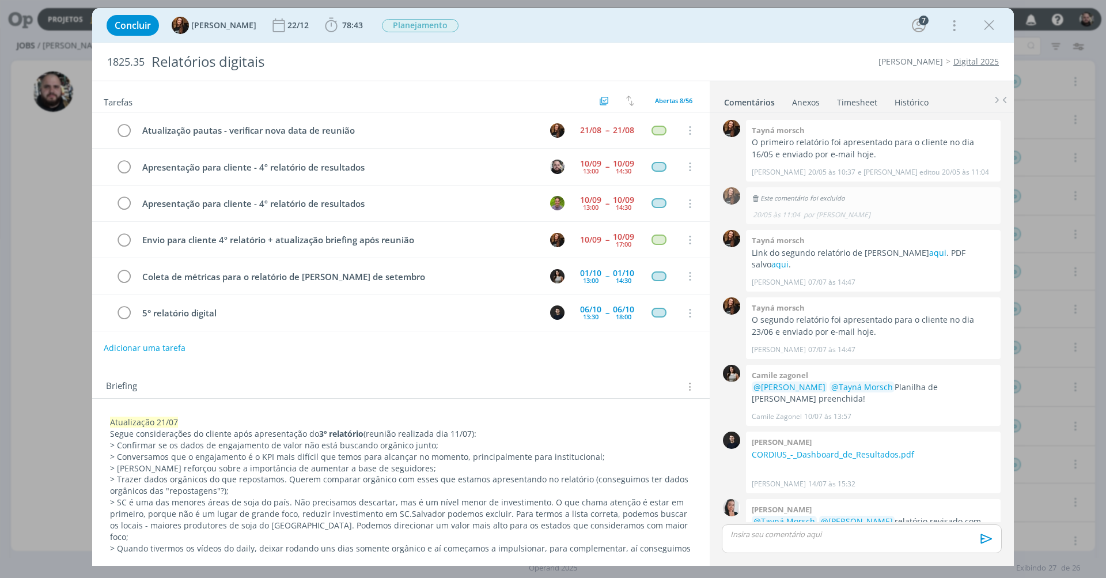
scroll to position [1043, 0]
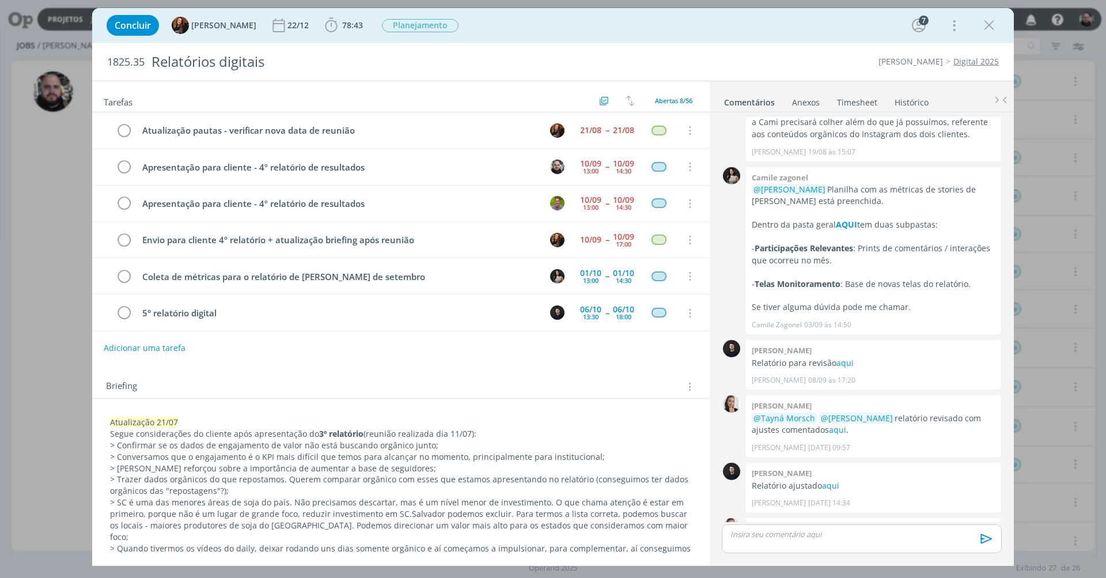
click at [849, 100] on link "Timesheet" at bounding box center [857, 100] width 41 height 17
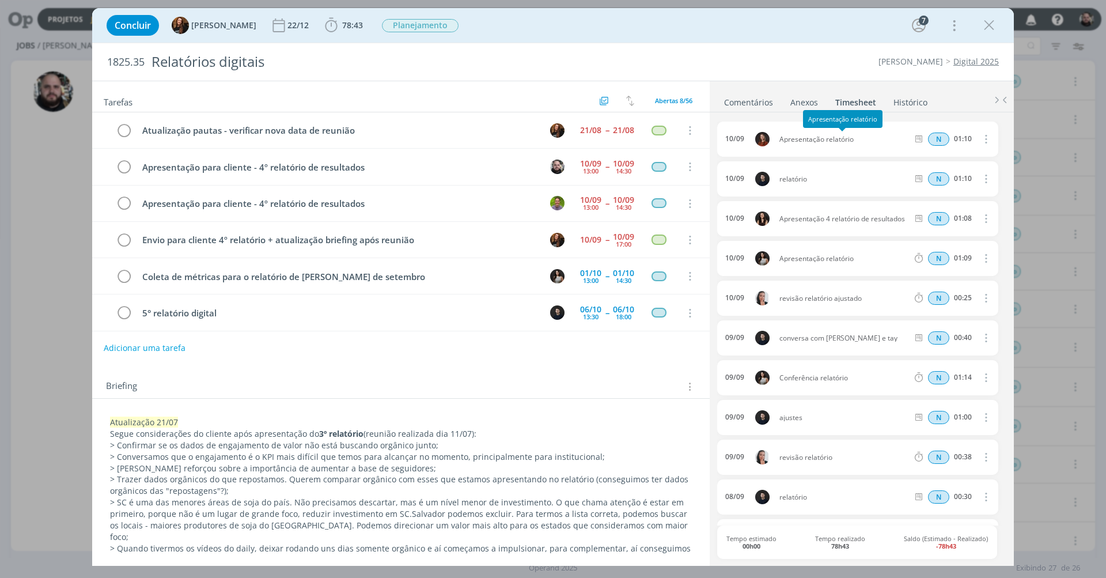
click at [830, 140] on span "Apresentação relatório" at bounding box center [844, 139] width 138 height 7
copy div "Apresentação relatório"
click at [344, 28] on span "78:43" at bounding box center [352, 25] width 21 height 11
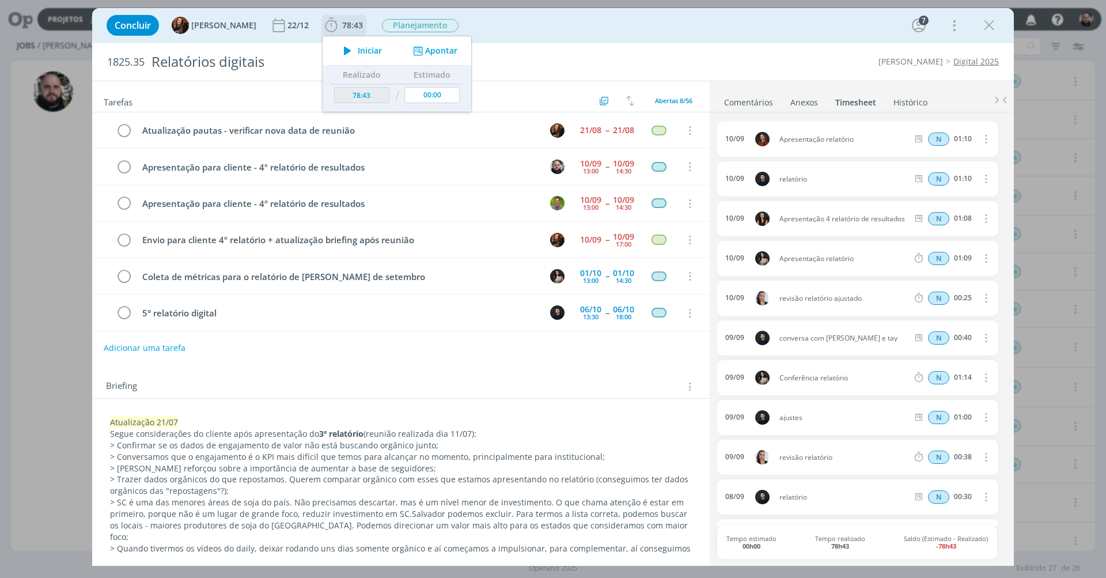
click at [420, 50] on button "Apontar" at bounding box center [434, 51] width 48 height 12
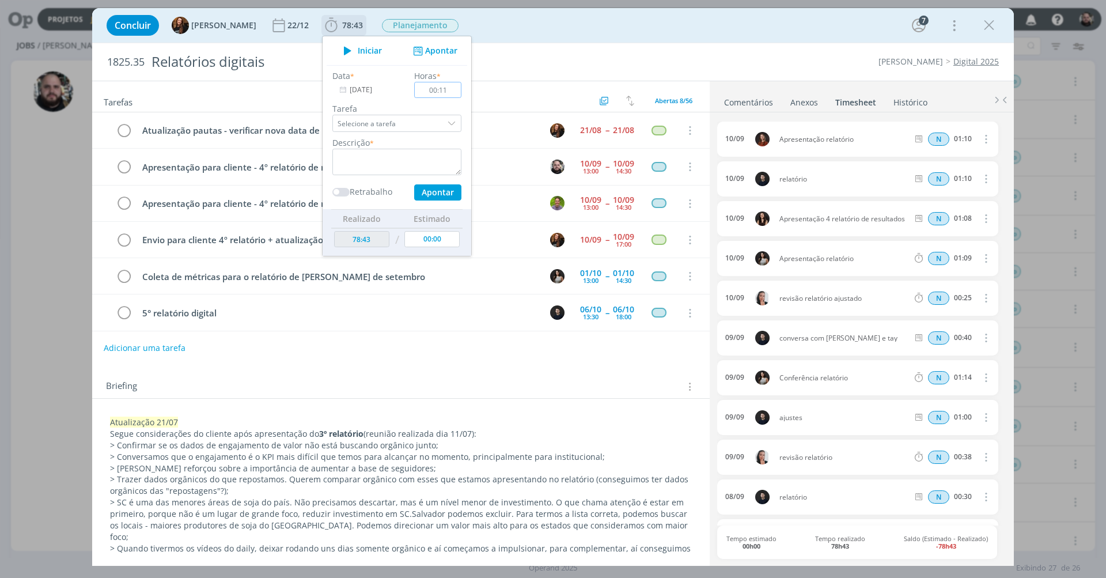
type input "01:10"
click at [397, 154] on textarea "dialog" at bounding box center [396, 162] width 129 height 27
paste textarea "Apresentação relatório"
click at [417, 190] on button "Apontar" at bounding box center [437, 192] width 47 height 16
type textarea "Apresentação relatório"
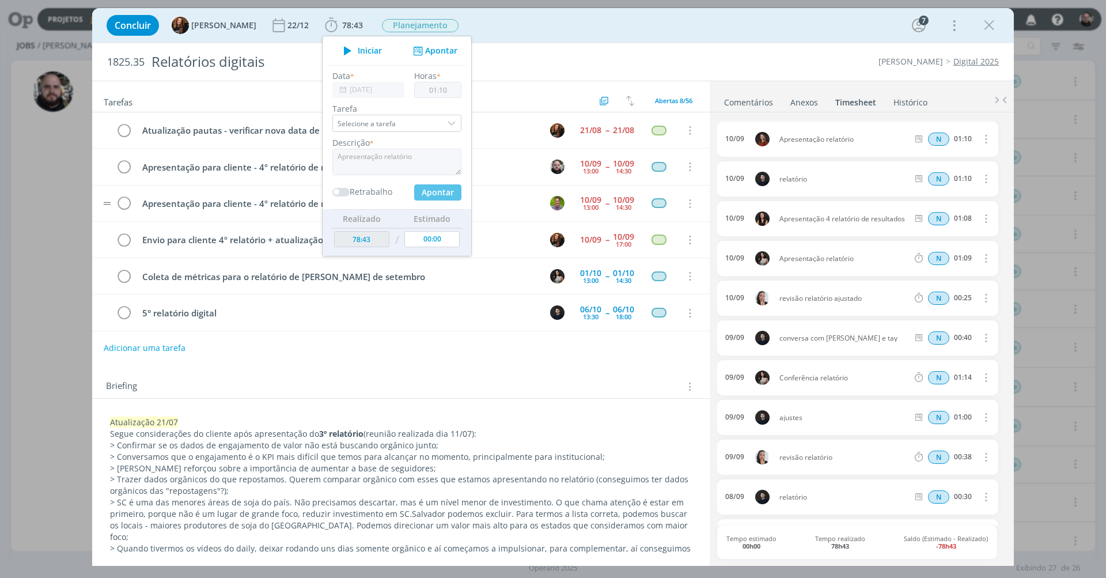
type input "79:53"
type input "00:00"
click at [642, 29] on div "Concluir Tayná Morsch 22/12 79:53 Iniciar Apontar Data * 10/09/2025 Horas * 00:…" at bounding box center [553, 26] width 905 height 28
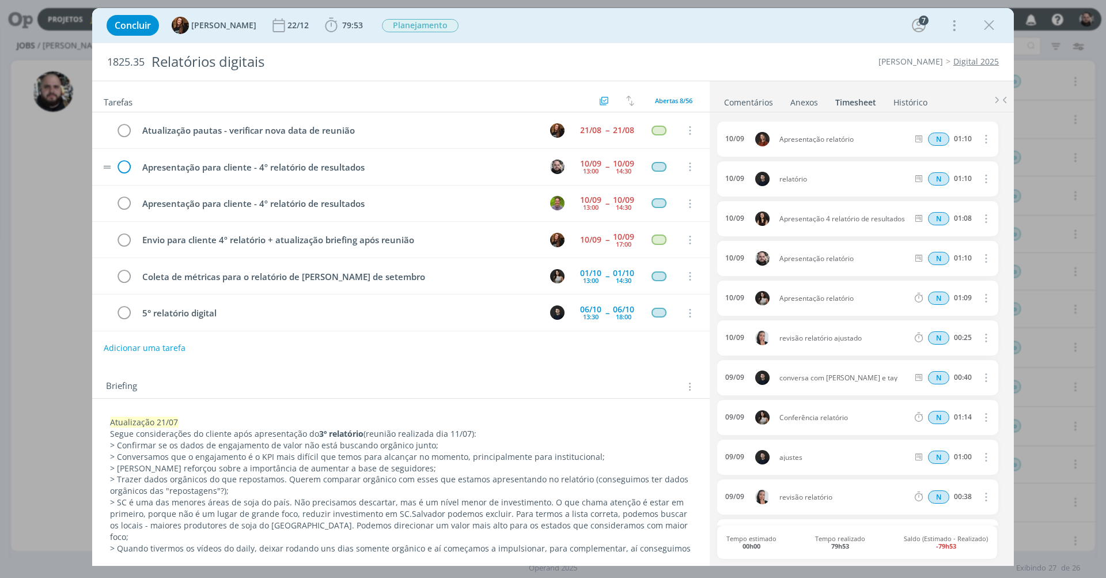
click at [127, 166] on icon "dialog" at bounding box center [123, 166] width 17 height 17
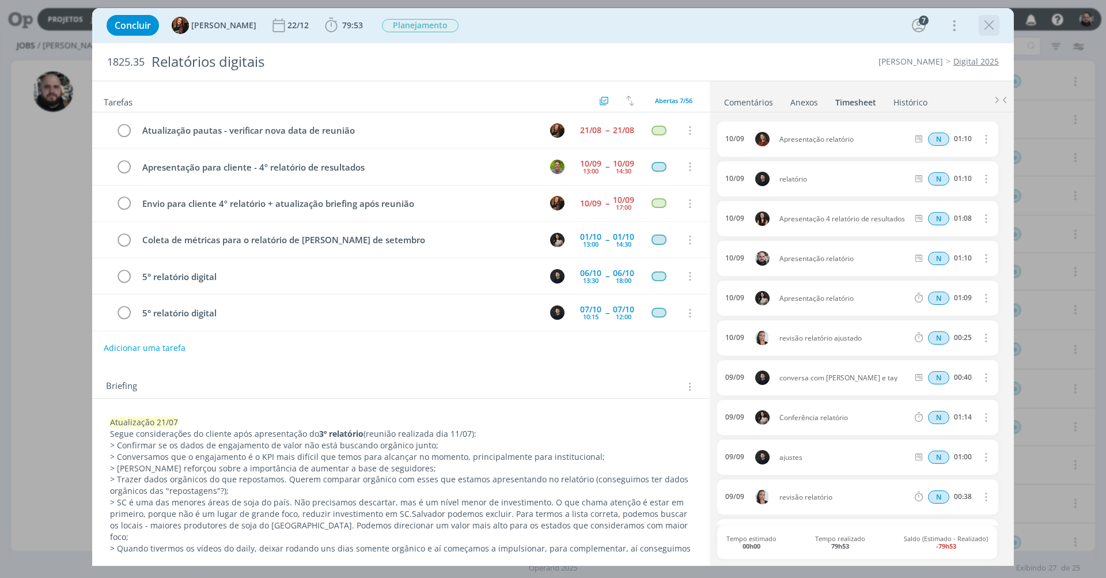
click at [989, 26] on icon "dialog" at bounding box center [989, 25] width 17 height 17
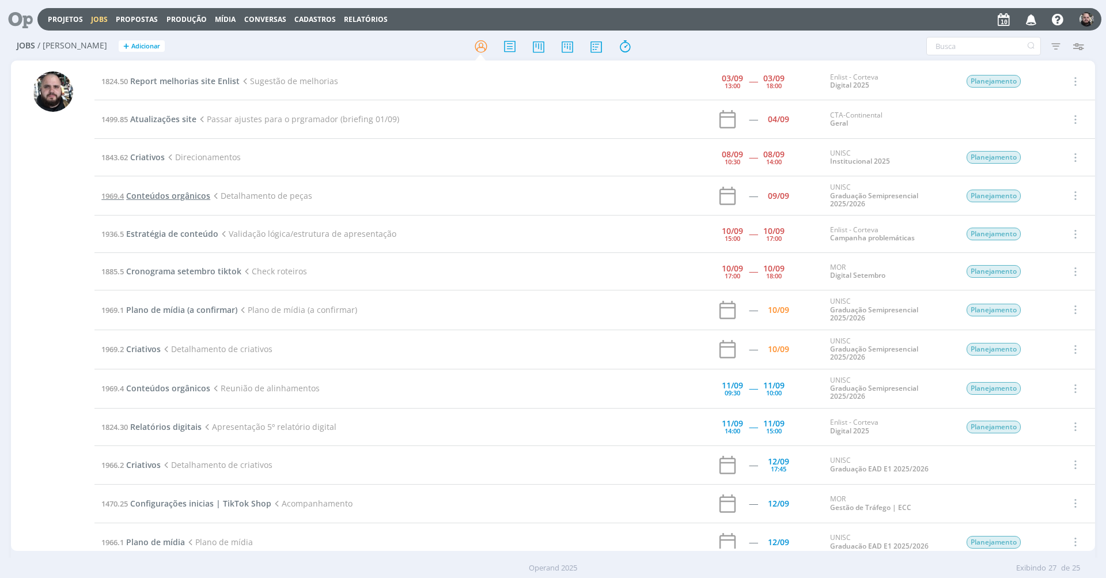
click at [191, 197] on span "Conteúdos orgânicos" at bounding box center [168, 195] width 84 height 11
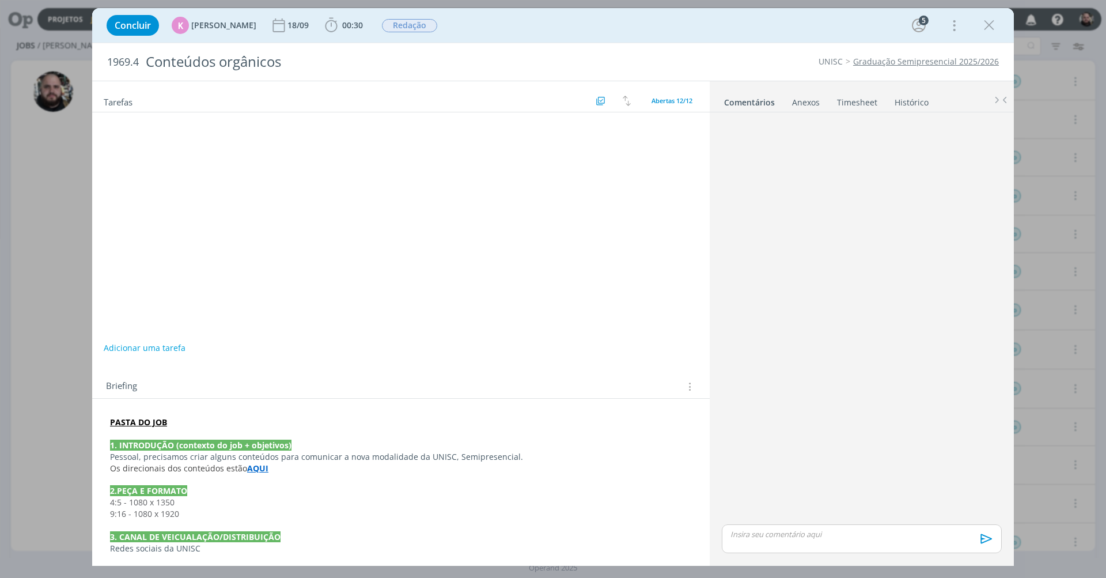
scroll to position [36, 0]
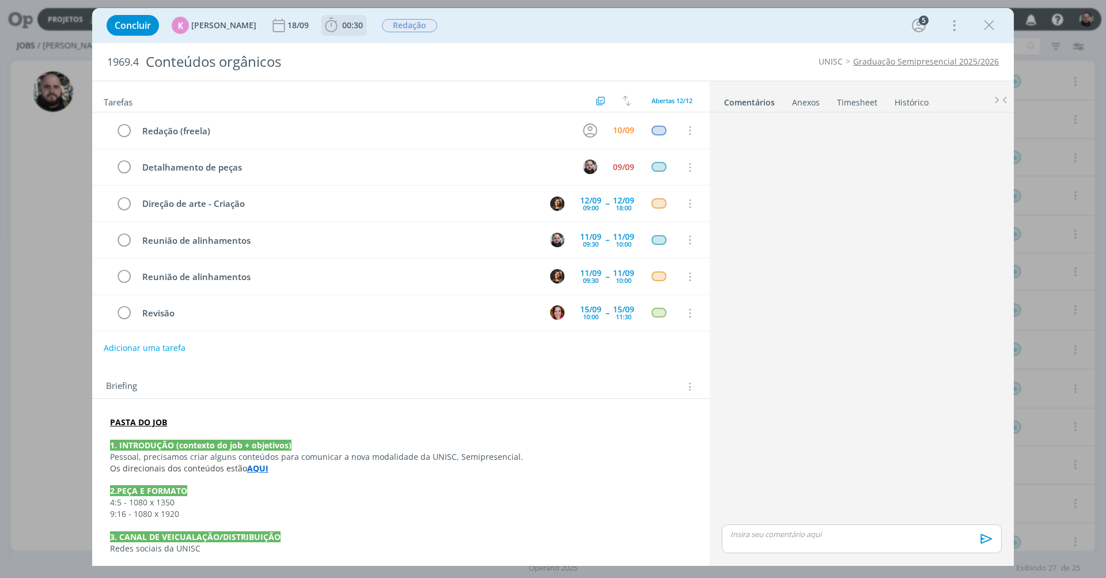
click at [342, 24] on span "00:30" at bounding box center [352, 25] width 21 height 11
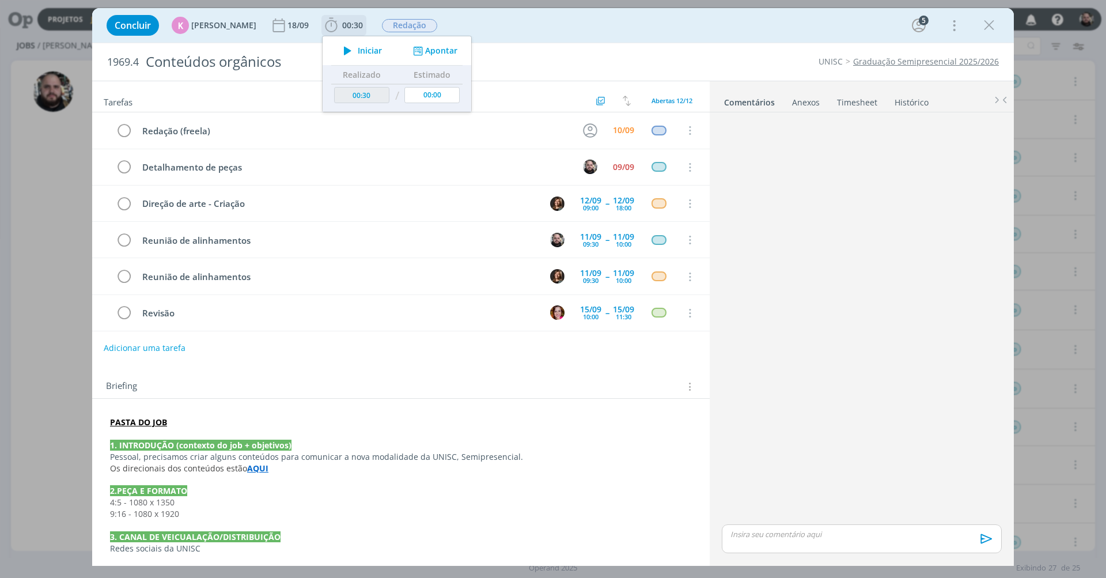
click at [436, 52] on button "Apontar" at bounding box center [434, 51] width 48 height 12
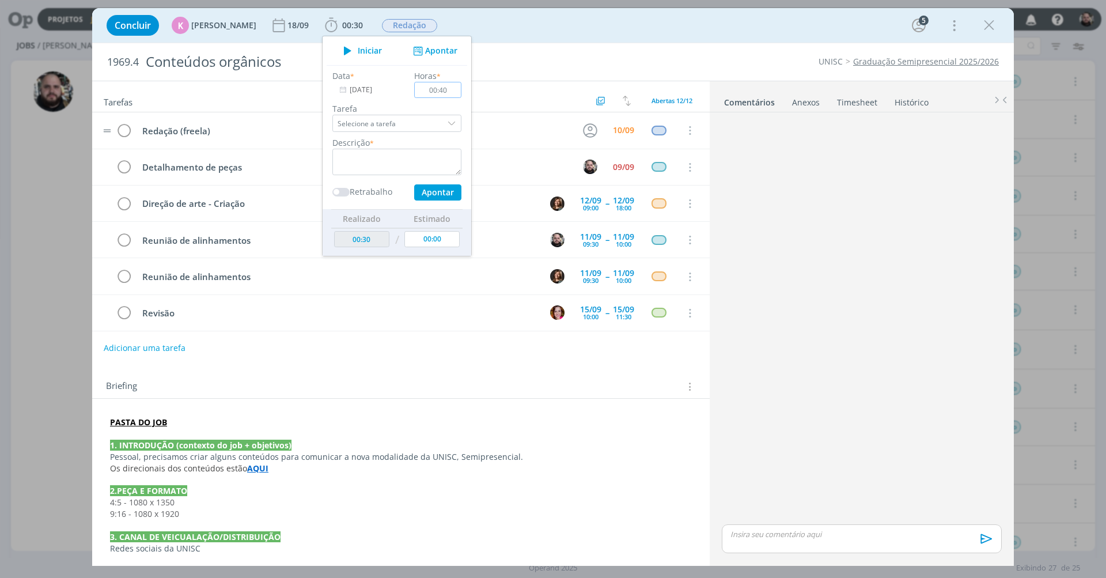
type input "04:00"
click at [428, 163] on textarea "dialog" at bounding box center [396, 162] width 129 height 27
type textarea "c"
type textarea "detalhamento da linha auxiliar de conteúdos"
click at [371, 88] on input "[DATE]" at bounding box center [368, 90] width 72 height 16
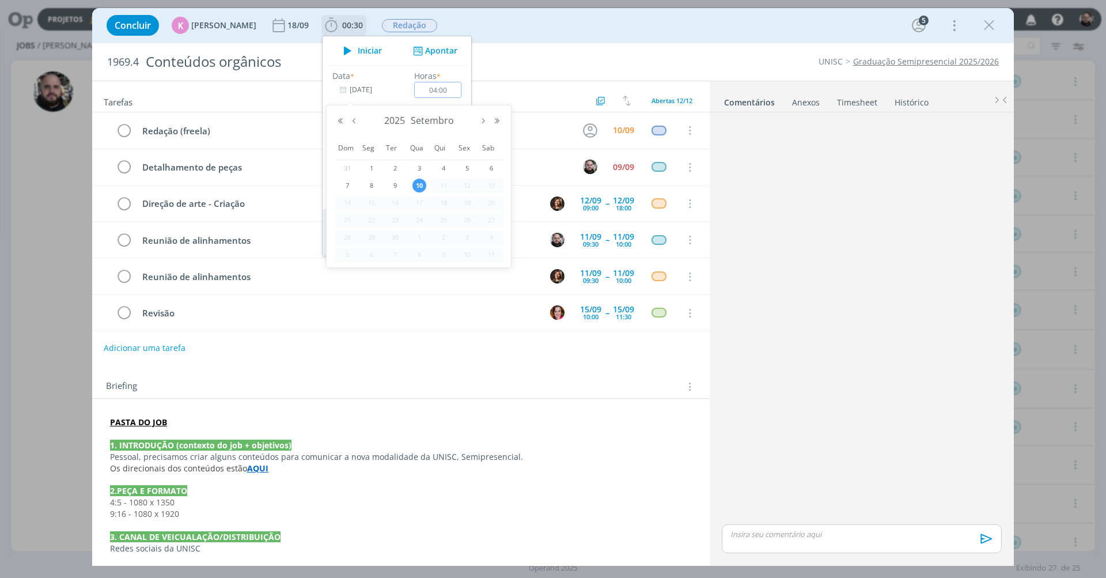
click at [443, 89] on input "04:00" at bounding box center [437, 90] width 47 height 16
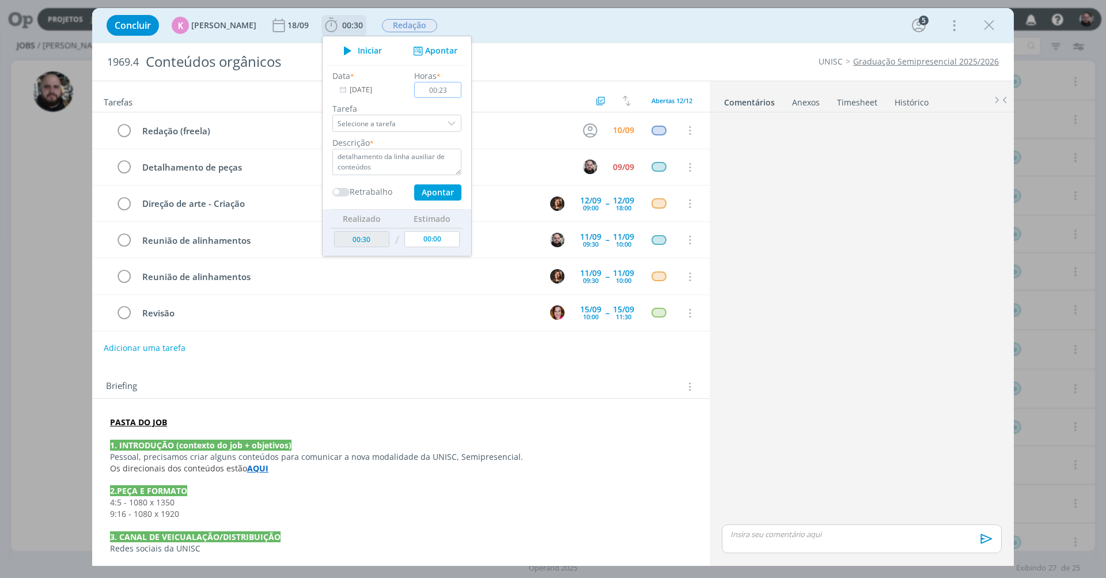
type input "02:30"
click at [373, 83] on input "[DATE]" at bounding box center [368, 90] width 72 height 16
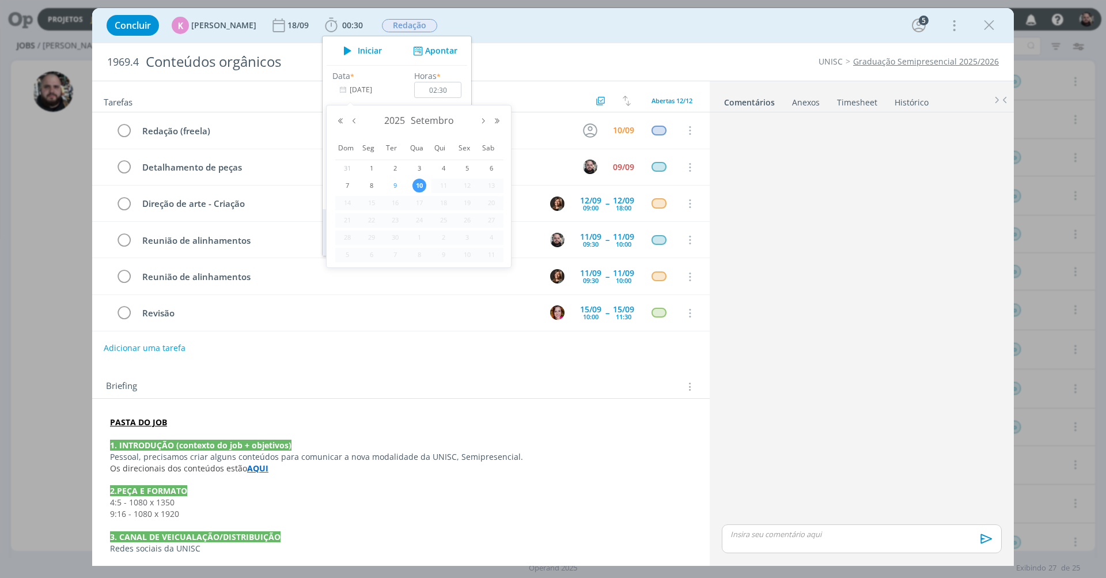
click at [398, 183] on span "9" at bounding box center [395, 186] width 14 height 14
type input "09/09/2025"
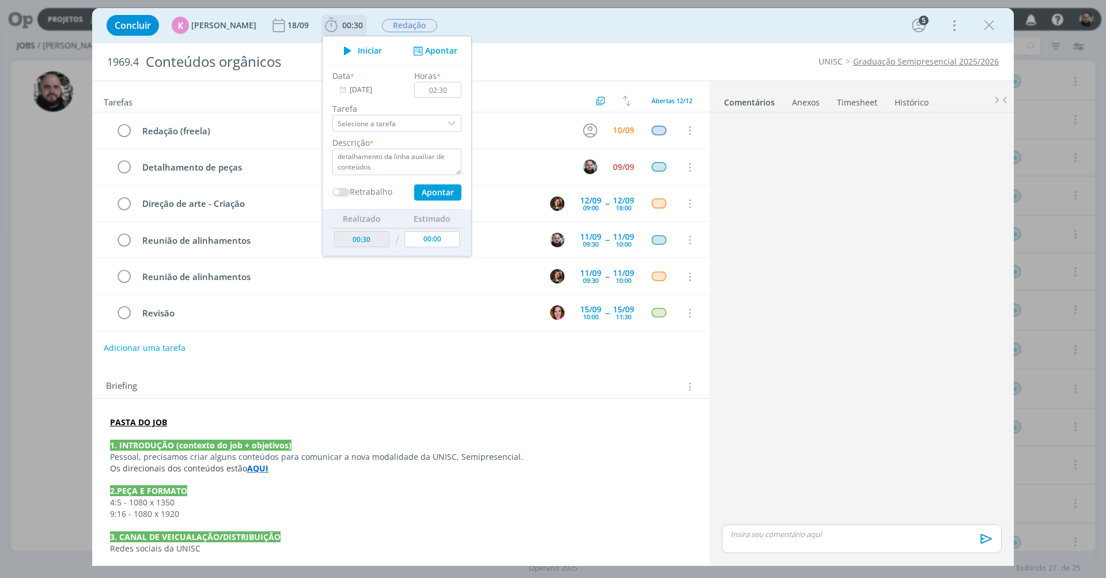
click at [432, 192] on button "Apontar" at bounding box center [437, 192] width 47 height 16
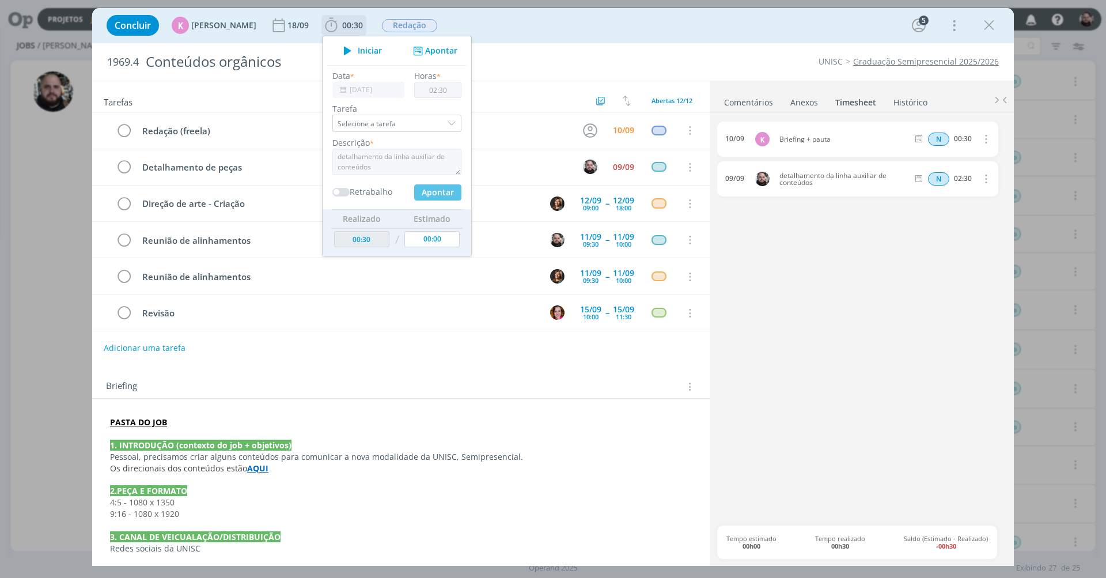
type input "03:00"
type input "[DATE]"
type input "00:00"
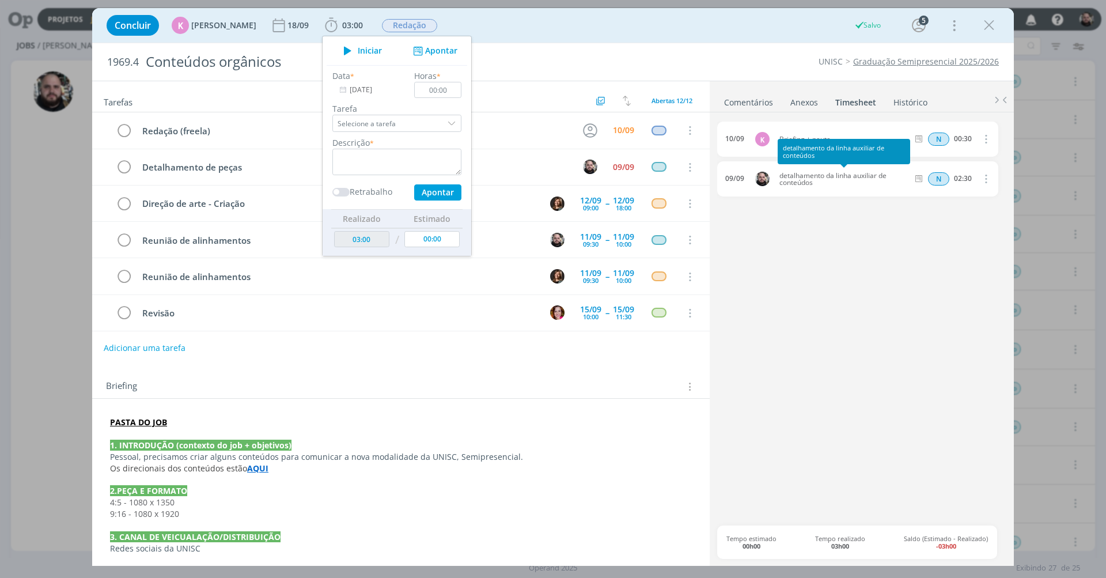
click at [792, 179] on span "detalhamento da linha auxiliar de conteúdos" at bounding box center [844, 179] width 138 height 14
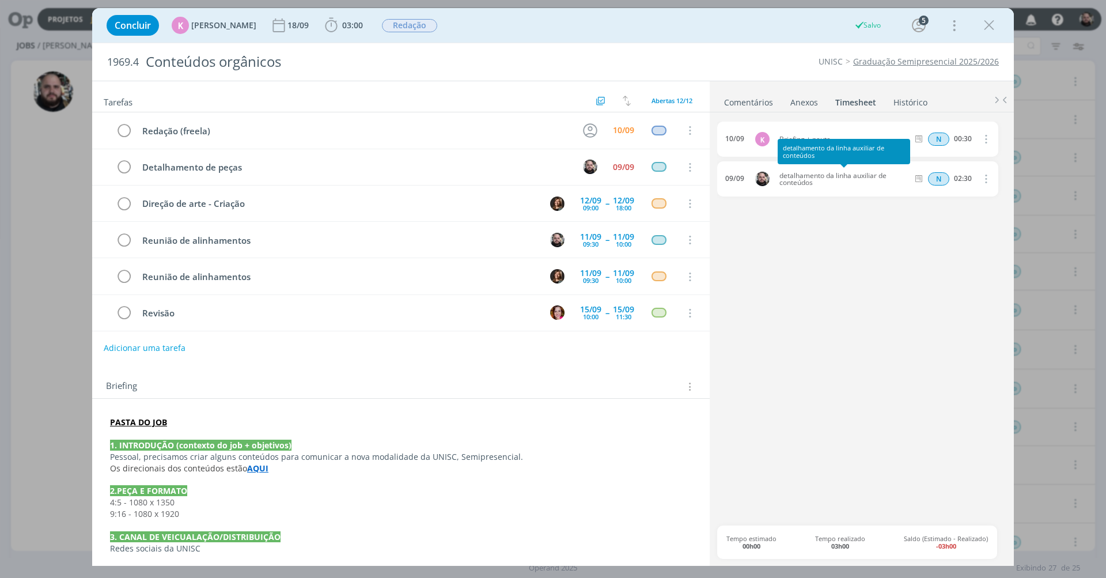
click at [793, 179] on span "detalhamento da linha auxiliar de conteúdos" at bounding box center [844, 179] width 138 height 14
copy div "detalhamento da linha auxiliar de conteúdos"
click at [342, 28] on span "03:00" at bounding box center [352, 25] width 21 height 11
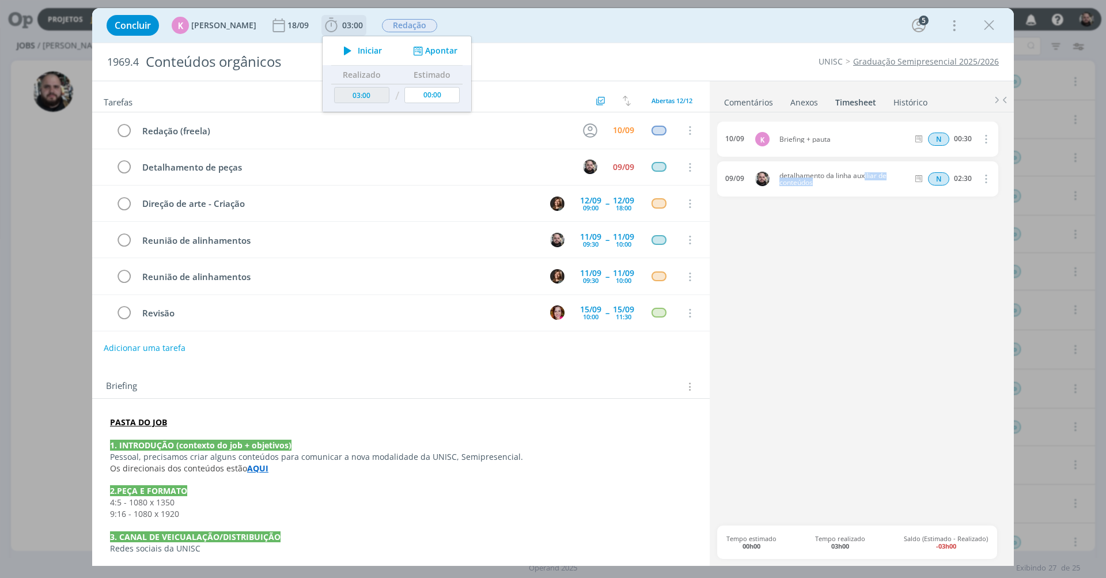
click at [442, 53] on button "Apontar" at bounding box center [434, 51] width 48 height 12
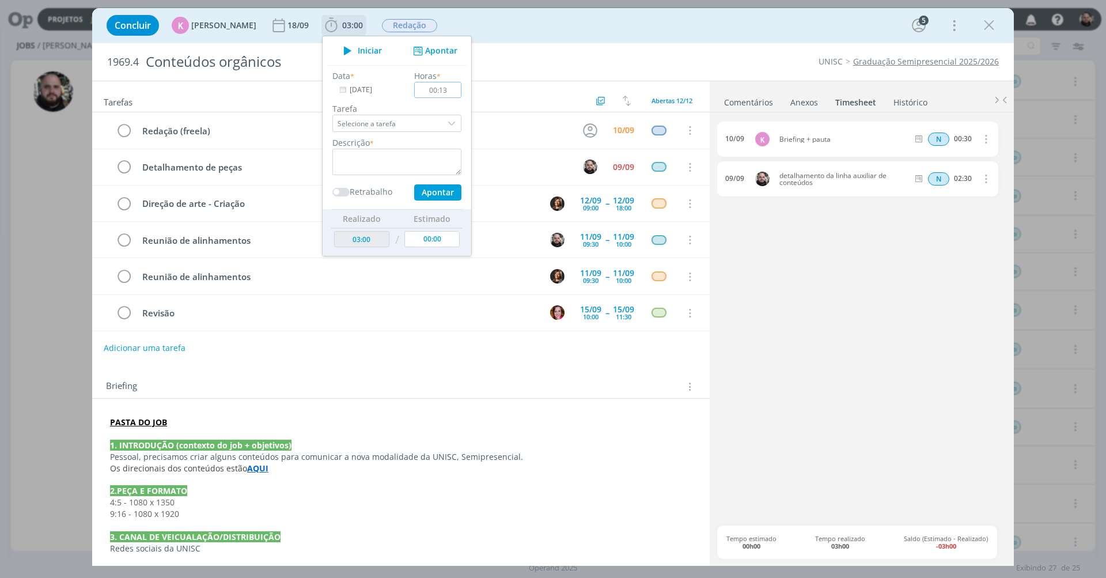
type input "01:30"
click at [402, 158] on textarea "dialog" at bounding box center [396, 162] width 129 height 27
paste textarea "detalhamento da linha auxiliar de conteúdos"
type textarea "detalhamento da linha auxiliar de conteúdos + reunião com a fê"
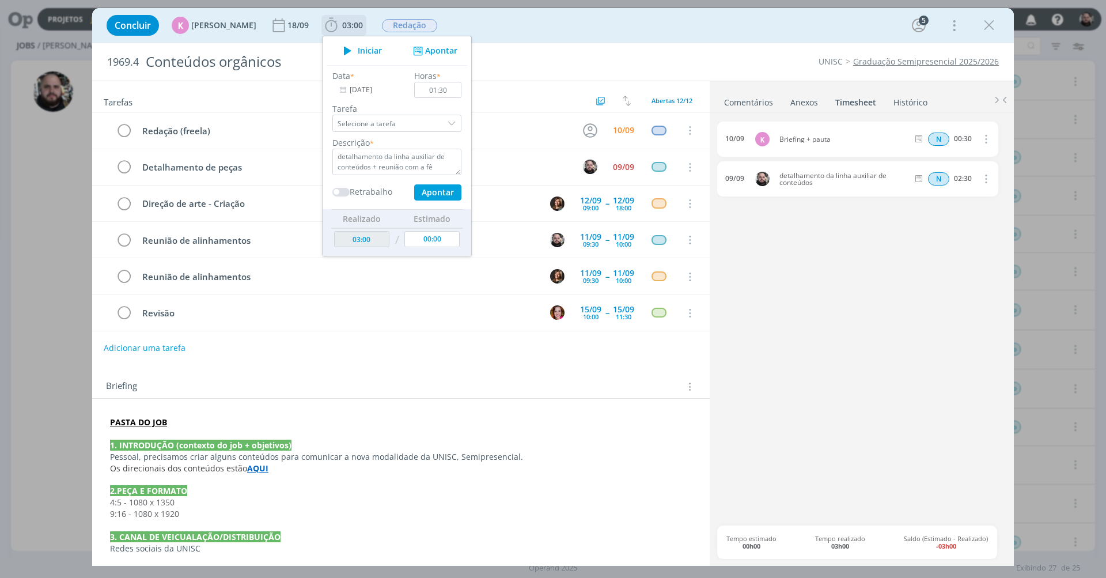
click at [437, 192] on button "Apontar" at bounding box center [437, 192] width 47 height 16
type input "04:30"
type input "00:00"
click at [710, 18] on div "Concluir K Karoline Arend 18/09 04:30 Iniciar Apontar Data * 10/09/2025 Horas *…" at bounding box center [553, 26] width 905 height 28
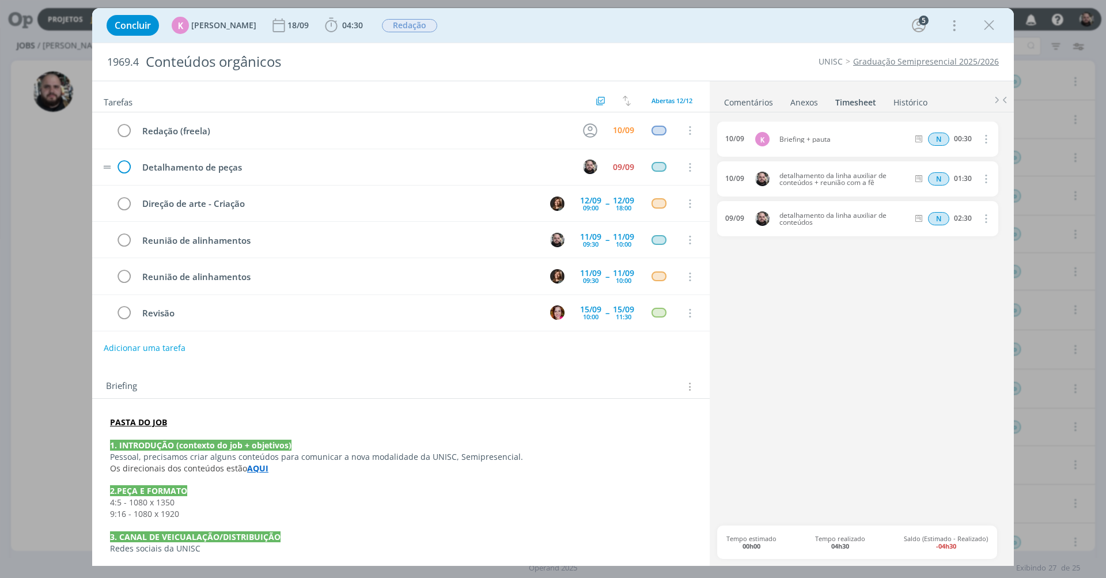
click at [123, 165] on icon "dialog" at bounding box center [123, 167] width 17 height 17
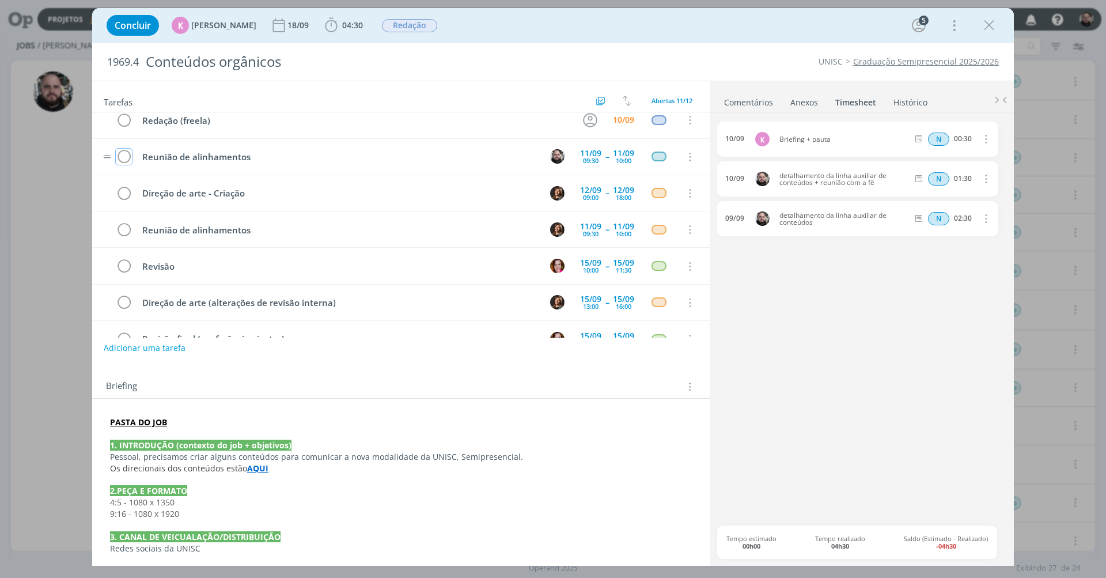
scroll to position [88, 0]
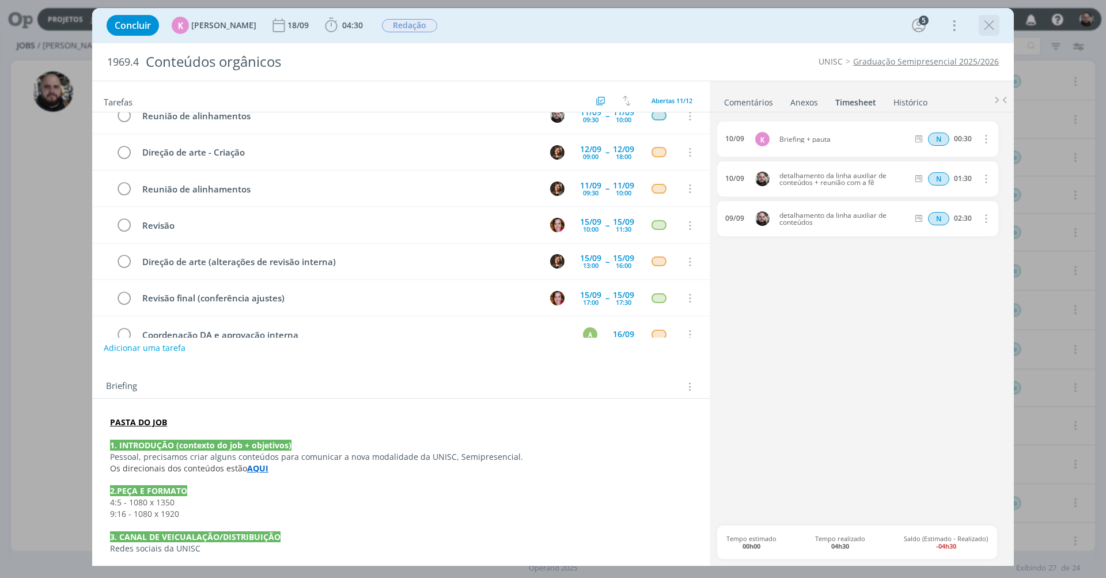
click at [998, 32] on div "dialog" at bounding box center [989, 25] width 21 height 21
click at [992, 26] on icon "dialog" at bounding box center [989, 25] width 17 height 17
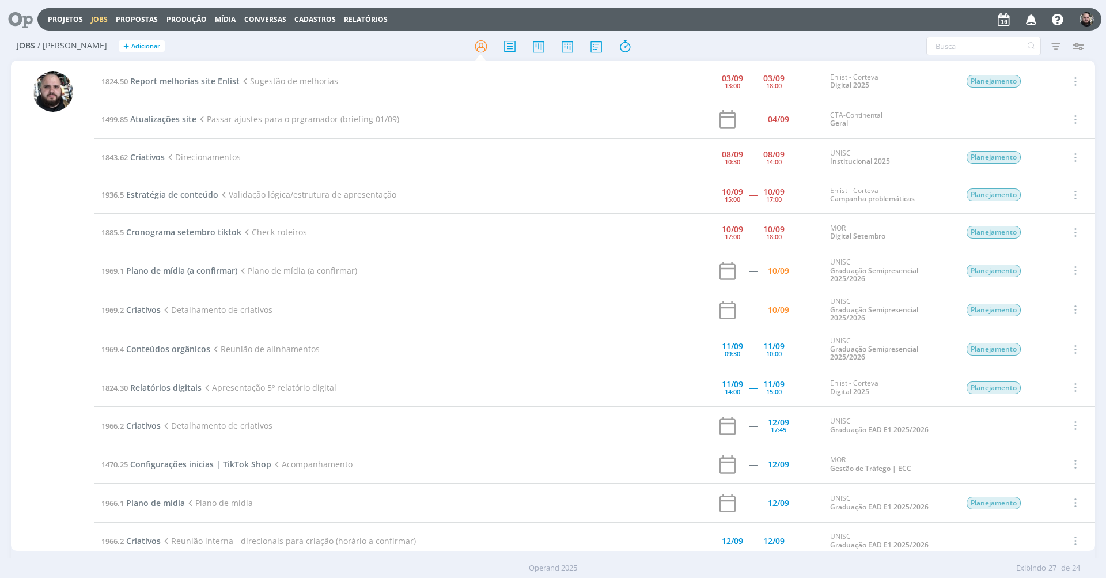
click at [855, 46] on div "Filtros Filtrar Limpar Tipo Jobs e Tarefas Data Personalizado a Situação dos jo…" at bounding box center [915, 46] width 350 height 18
click at [138, 308] on span "Criativos" at bounding box center [143, 309] width 35 height 11
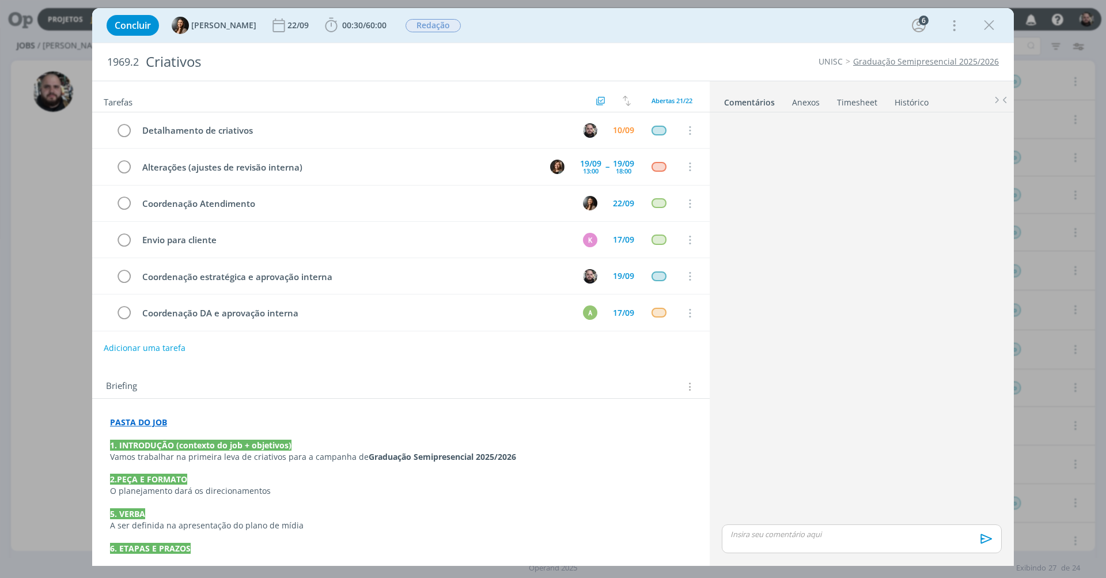
click at [156, 421] on strong "PASTA DO JOB" at bounding box center [138, 422] width 57 height 11
click at [179, 440] on link "https://sobeae.sharepoint.com/:f:/s/SOBEAE/EhXyO5pZ9wJBuxIfbGG3_KQBQmNGhSgOxq2e…" at bounding box center [185, 444] width 87 height 15
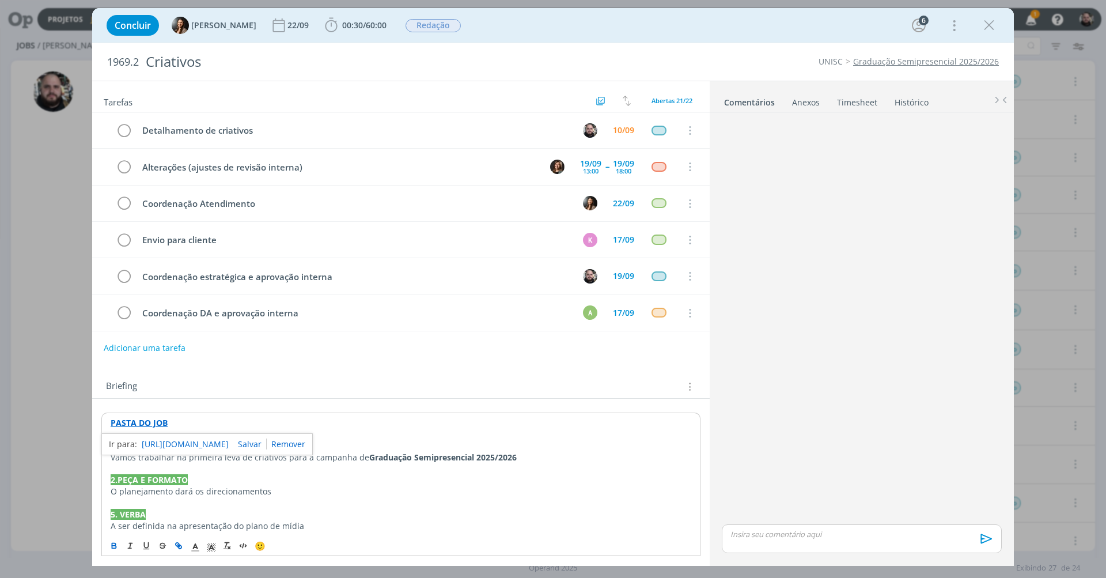
click at [299, 491] on p "O planejamento dará os direcionamentos" at bounding box center [401, 492] width 581 height 12
click at [220, 426] on p "PASTA DO JOB" at bounding box center [401, 423] width 581 height 12
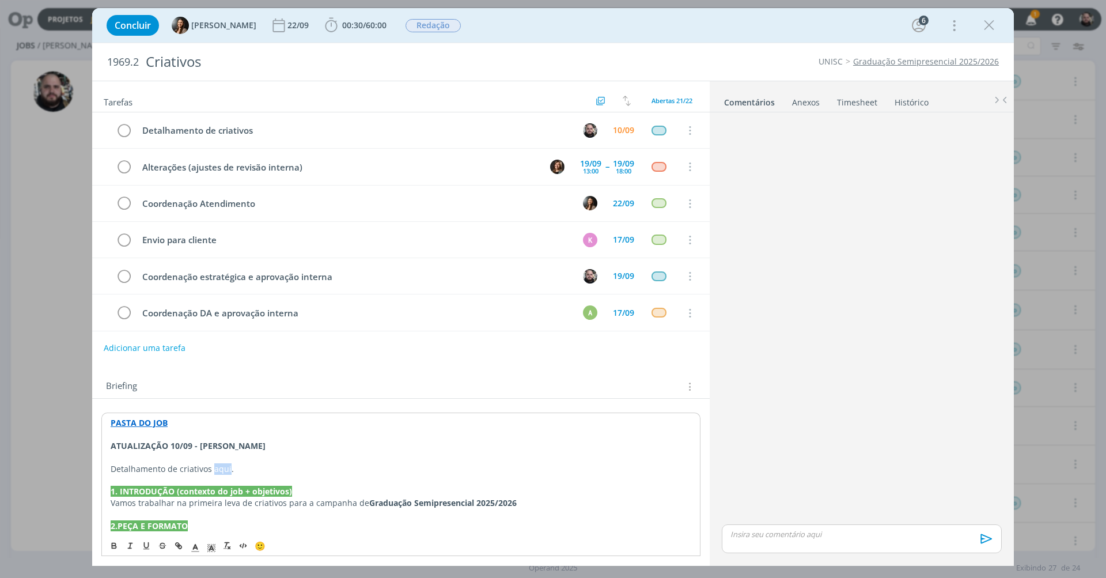
drag, startPoint x: 213, startPoint y: 467, endPoint x: 228, endPoint y: 466, distance: 15.6
click at [228, 466] on p "Detalhamento de criativos aqui." at bounding box center [401, 469] width 581 height 12
click at [179, 545] on icon "dialog" at bounding box center [179, 546] width 3 height 3
paste input "https://sobeae.sharepoint.com/:w:/s/SOBEAE/EeemDr5L1rNErSlaYU_WGmEBho3DKpdMYapv…"
drag, startPoint x: 230, startPoint y: 488, endPoint x: 105, endPoint y: 485, distance: 124.5
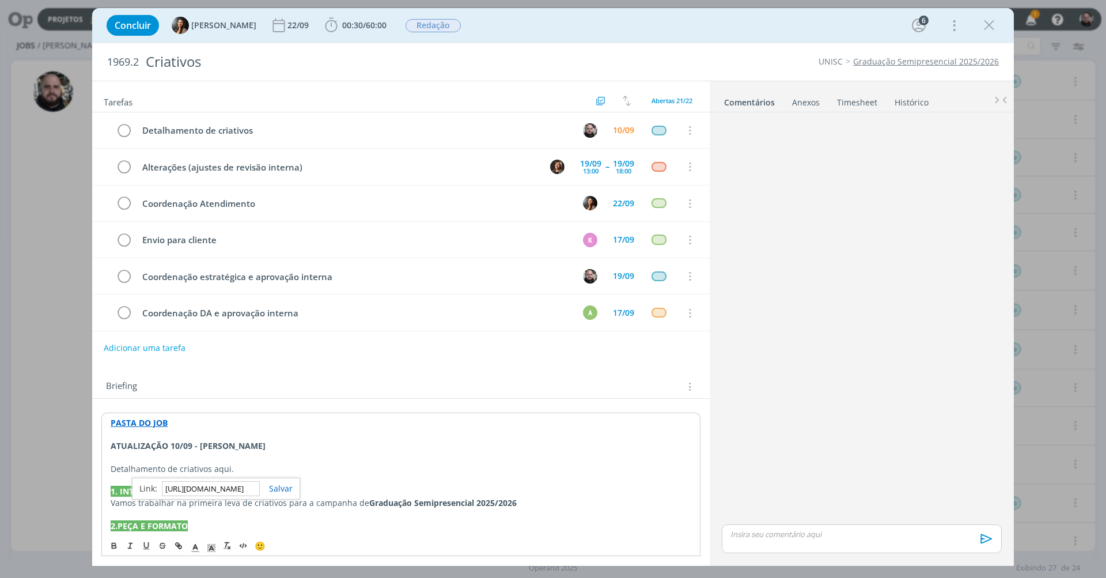
click at [105, 485] on div "PASTA DO JOB ATUALIZAÇÃO 10/09 - GIO SOUZA Detalhamento de criativos aqui. 1. I…" at bounding box center [400, 583] width 599 height 340
type input "https://sobeae.sharepoint.com/:w:/s/SOBEAE/EeemDr5L1rNErSlaYU_WGmEBho3DKpdMYapv…"
click at [282, 489] on link "dialog" at bounding box center [276, 488] width 33 height 11
click at [270, 467] on p "Detalhamento de criativos aqui ." at bounding box center [401, 469] width 581 height 12
click at [568, 32] on div "Concluir Beatriz Luchese 22/09 00:30 / 60:00 Iniciar Apontar Data * 10/09/2025 …" at bounding box center [553, 26] width 905 height 28
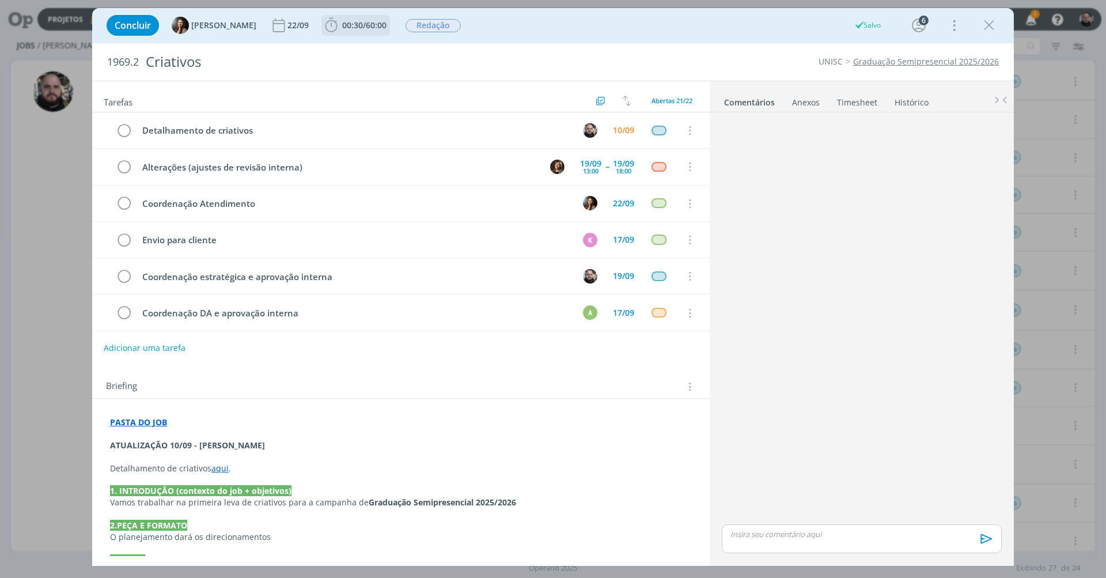
click at [379, 28] on span "60:00" at bounding box center [376, 25] width 21 height 11
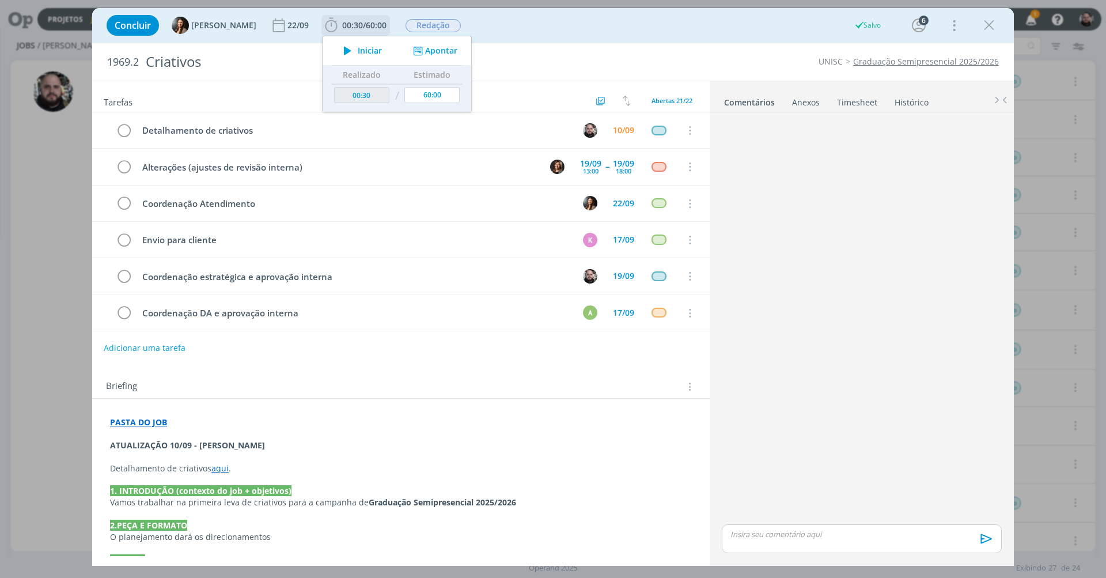
click at [437, 52] on button "Apontar" at bounding box center [434, 51] width 48 height 12
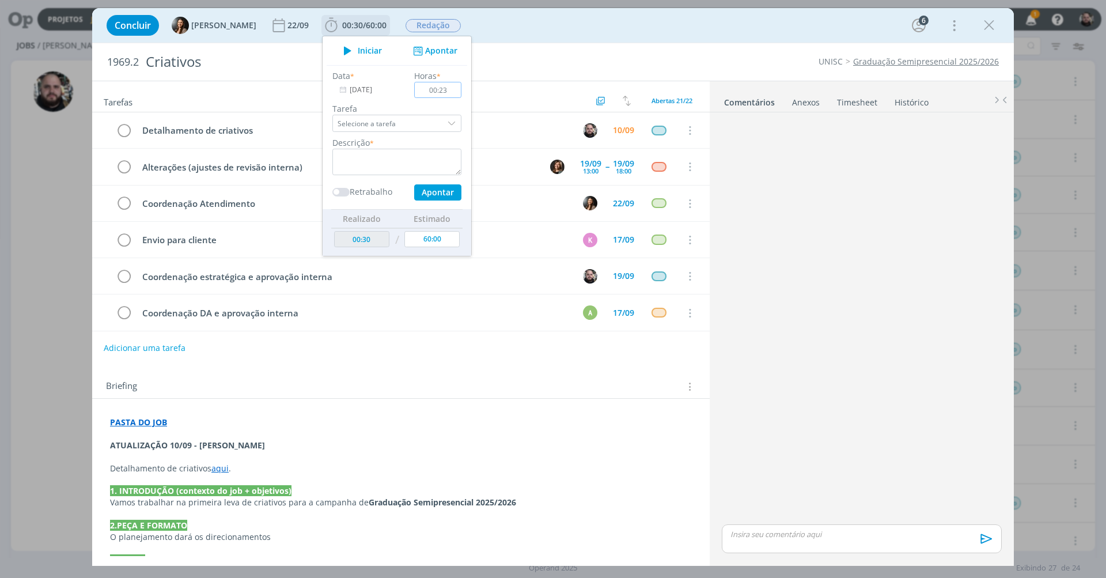
type input "02:30"
drag, startPoint x: 382, startPoint y: 164, endPoint x: 391, endPoint y: 156, distance: 12.6
click at [385, 163] on textarea "dialog" at bounding box center [396, 162] width 129 height 27
type textarea "detalhamento de criativos da graduação semipresencial"
click at [432, 196] on button "Apontar" at bounding box center [437, 192] width 47 height 16
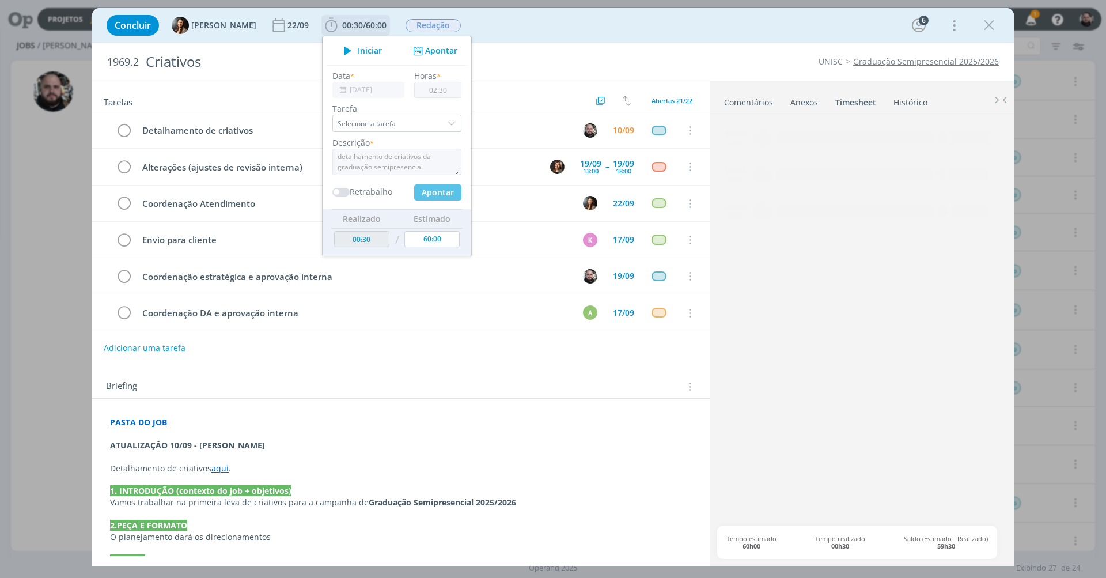
type input "03:00"
type input "00:00"
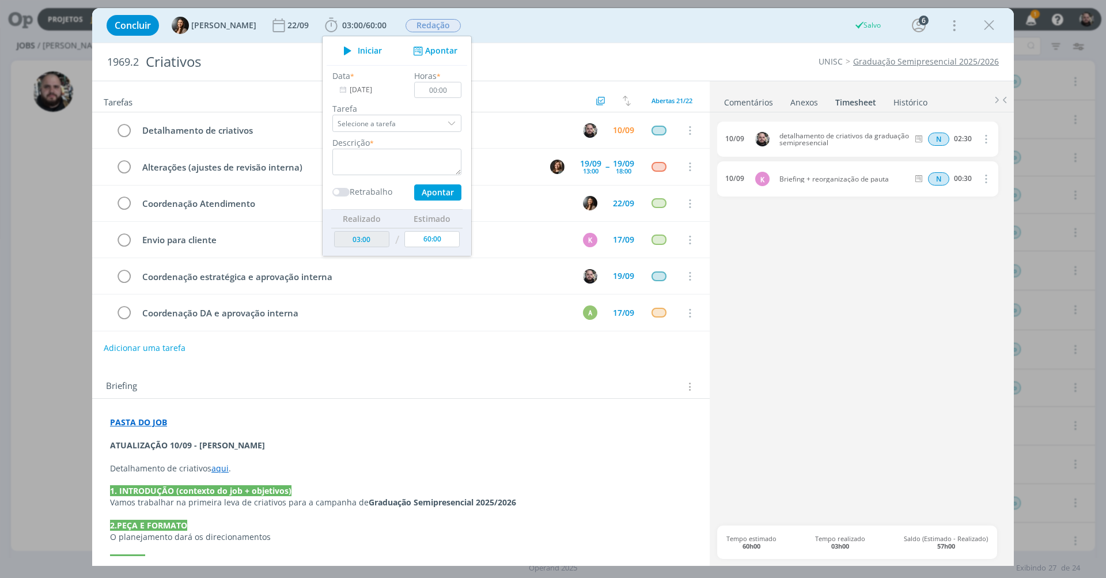
click at [227, 469] on p "Detalhamento de criativos aqui ." at bounding box center [401, 469] width 582 height 12
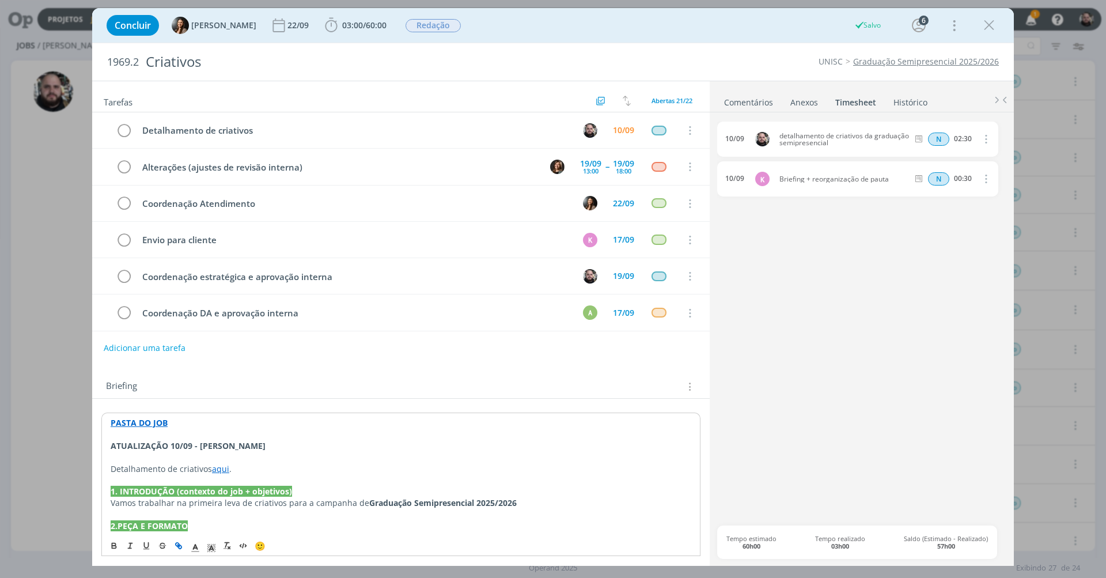
click at [224, 469] on link "aqui" at bounding box center [220, 468] width 17 height 11
click at [229, 486] on link "https://sobeae.sharepoint.com/:w:/s/SOBEAE/EeemDr5L1rNErSlaYU_WGmEBho3DKpdMYapv…" at bounding box center [185, 488] width 87 height 15
click at [119, 131] on icon "dialog" at bounding box center [123, 130] width 17 height 17
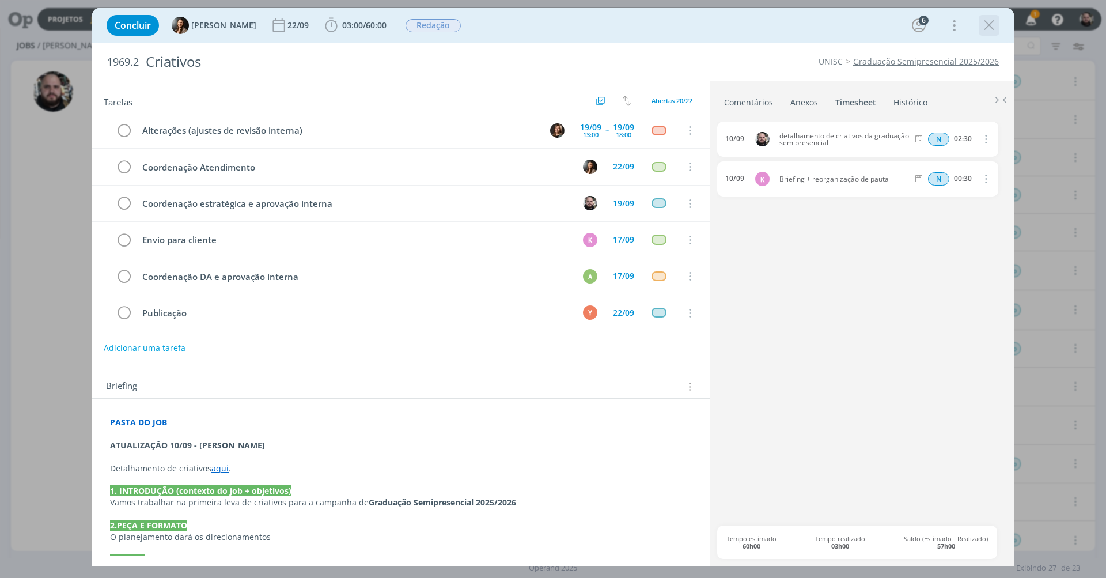
click at [993, 24] on icon "dialog" at bounding box center [989, 25] width 17 height 17
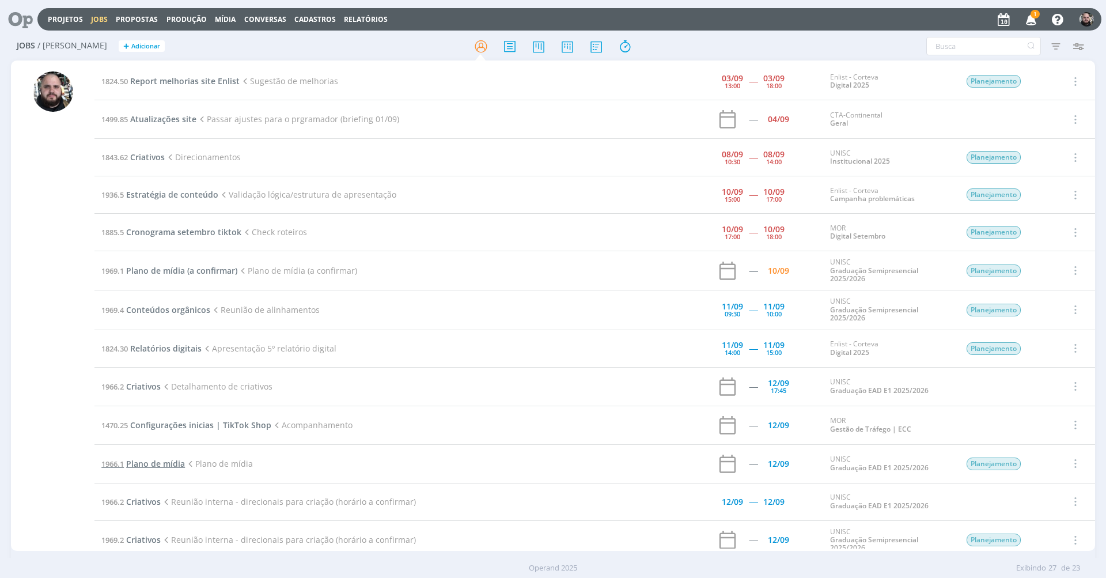
click at [160, 459] on span "Plano de mídia" at bounding box center [155, 463] width 59 height 11
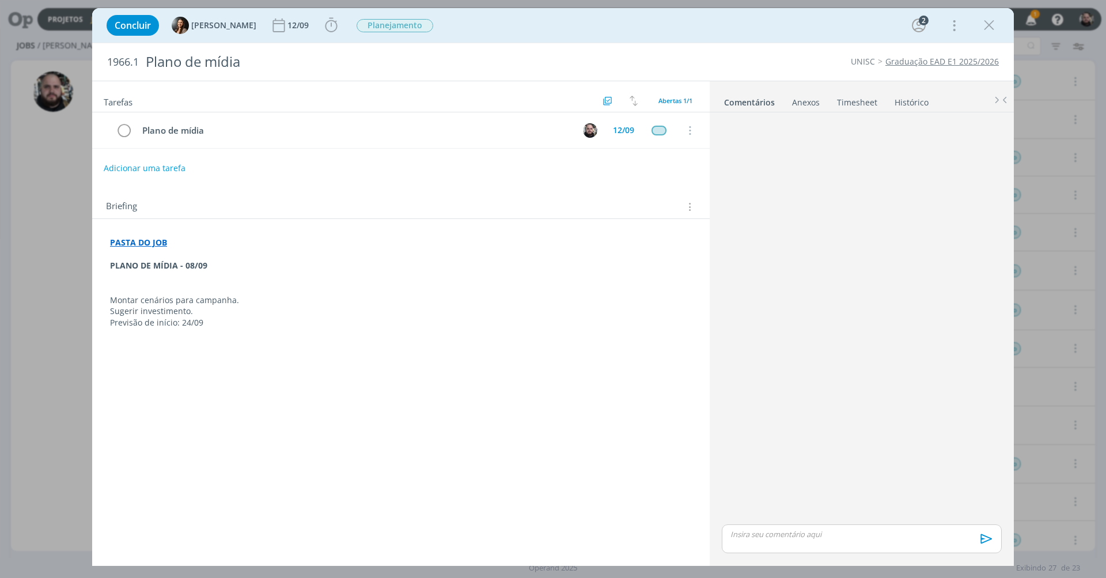
click at [988, 24] on icon "dialog" at bounding box center [989, 25] width 17 height 17
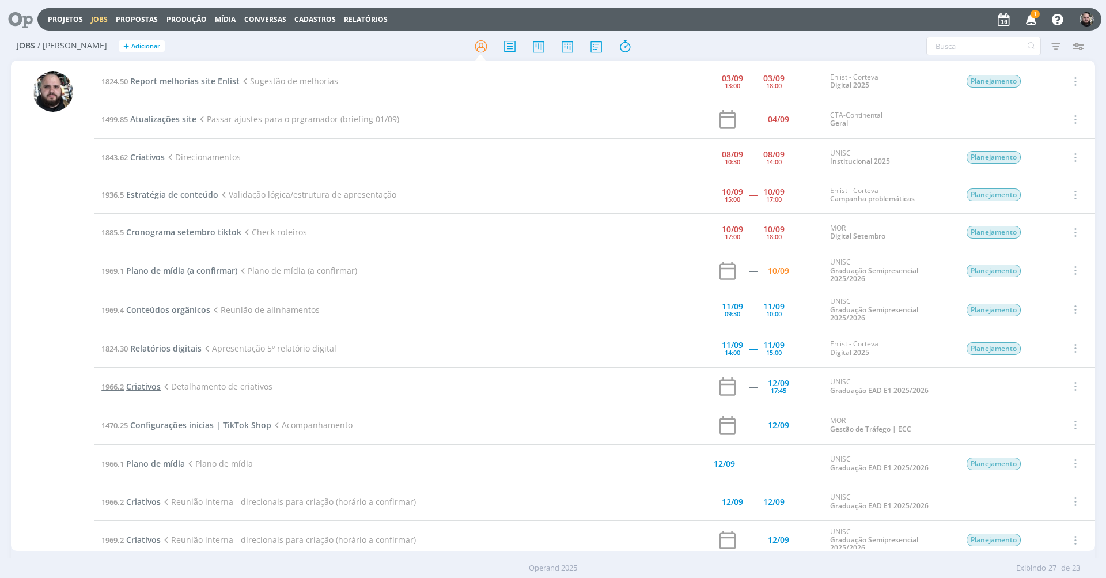
click at [141, 382] on span "Criativos" at bounding box center [143, 386] width 35 height 11
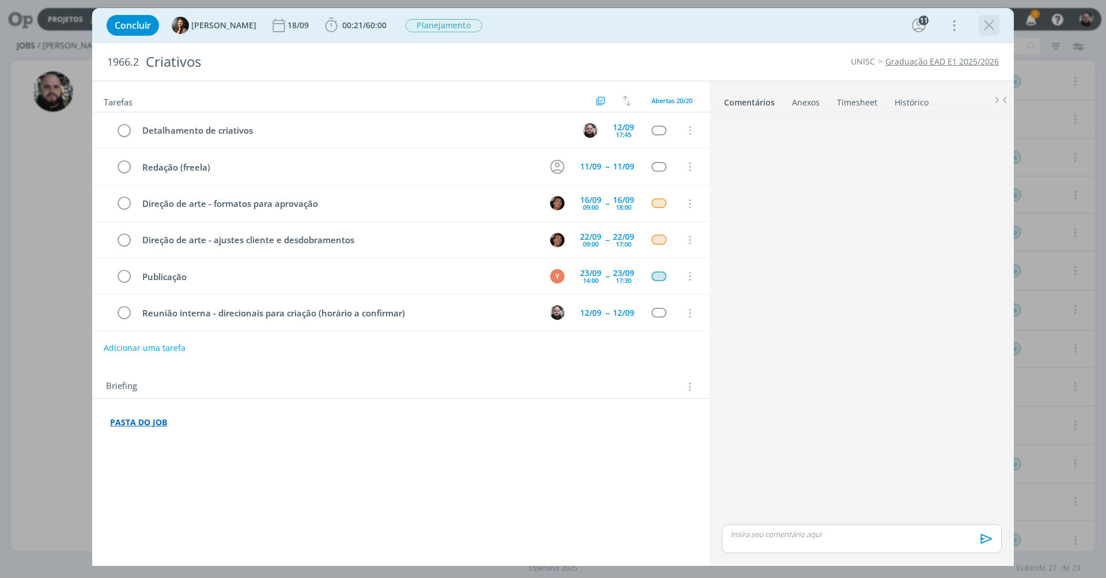
click at [996, 29] on icon "dialog" at bounding box center [989, 25] width 17 height 17
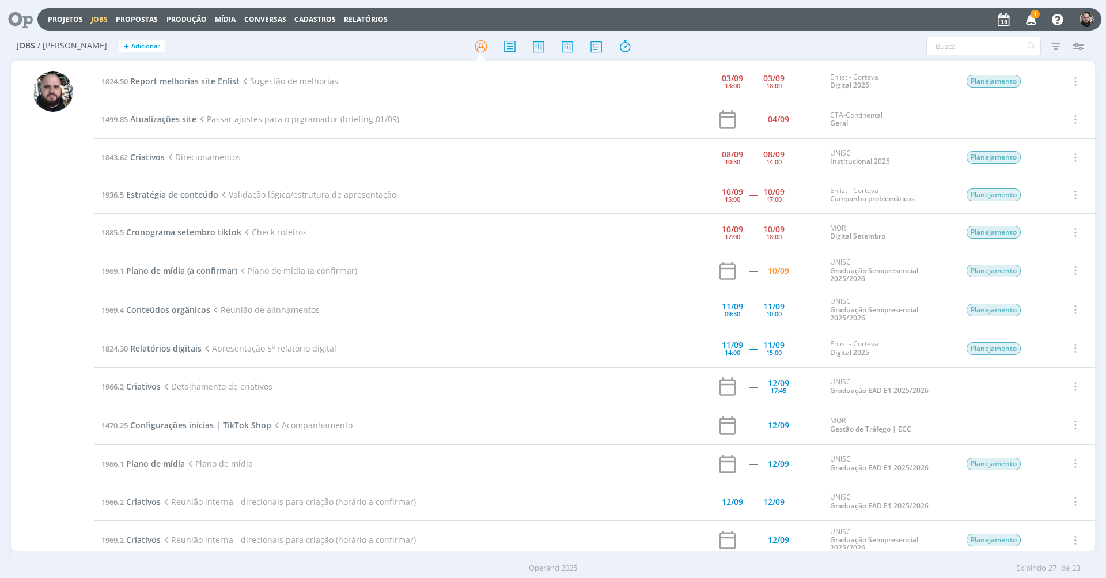
click at [399, 46] on div at bounding box center [552, 46] width 361 height 21
click at [163, 266] on span "Plano de mídia (a confirmar)" at bounding box center [181, 270] width 111 height 11
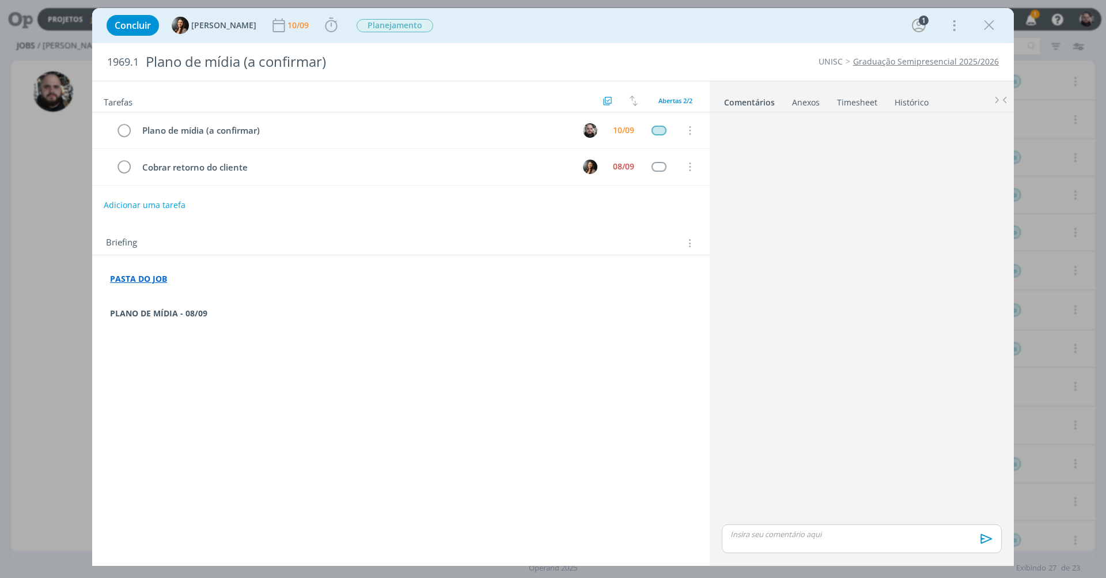
click at [146, 276] on strong "PASTA DO JOB" at bounding box center [138, 278] width 57 height 11
click at [989, 25] on icon "dialog" at bounding box center [989, 25] width 17 height 17
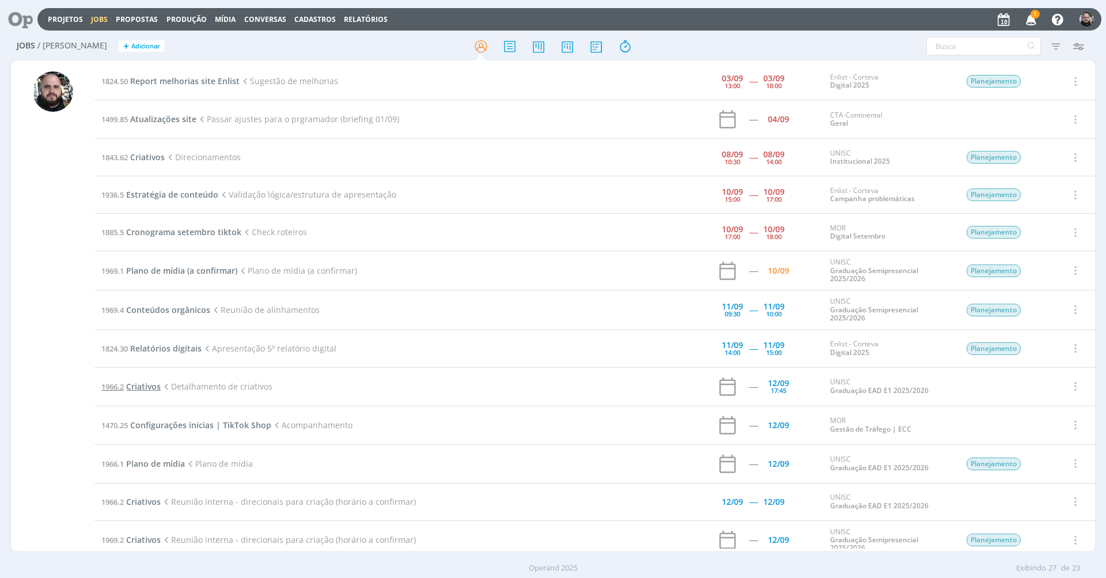
click at [151, 381] on span "Criativos" at bounding box center [143, 386] width 35 height 11
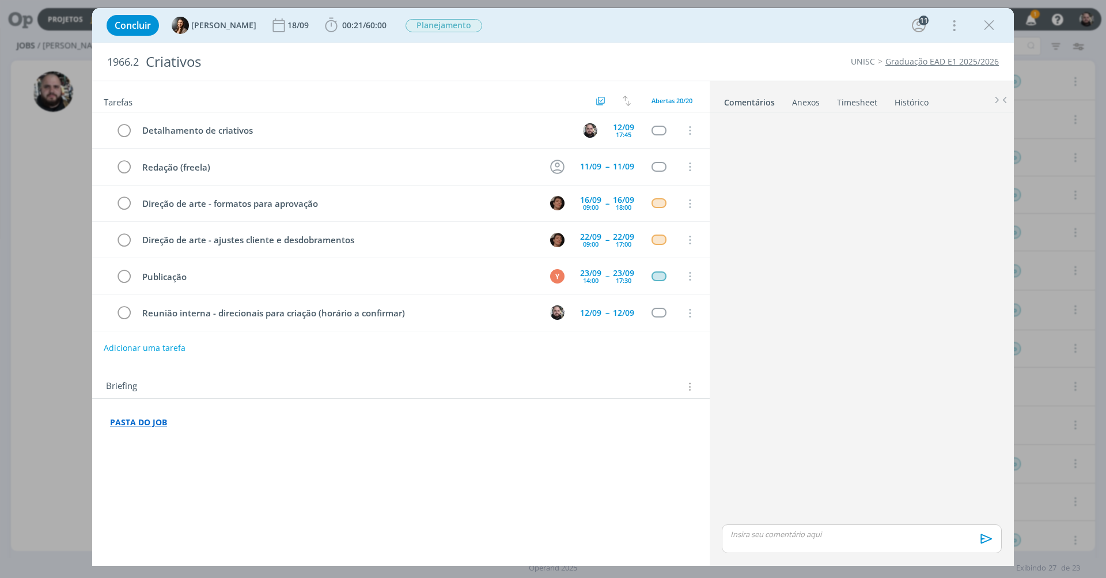
click at [187, 421] on p "PASTA DO JOB" at bounding box center [401, 423] width 582 height 12
click at [136, 425] on strong "PASTA DO JOB" at bounding box center [139, 422] width 57 height 11
click at [158, 443] on link "https://sobeae.sharepoint.com/:f:/s/SOBEAE/EtRXAHZKNv9Bnw9X9N06bUkBHS9mToBUhHFA…" at bounding box center [185, 444] width 87 height 15
click at [282, 466] on p "Detalhamento de criativos aqui." at bounding box center [401, 469] width 581 height 12
drag, startPoint x: 213, startPoint y: 467, endPoint x: 230, endPoint y: 464, distance: 16.9
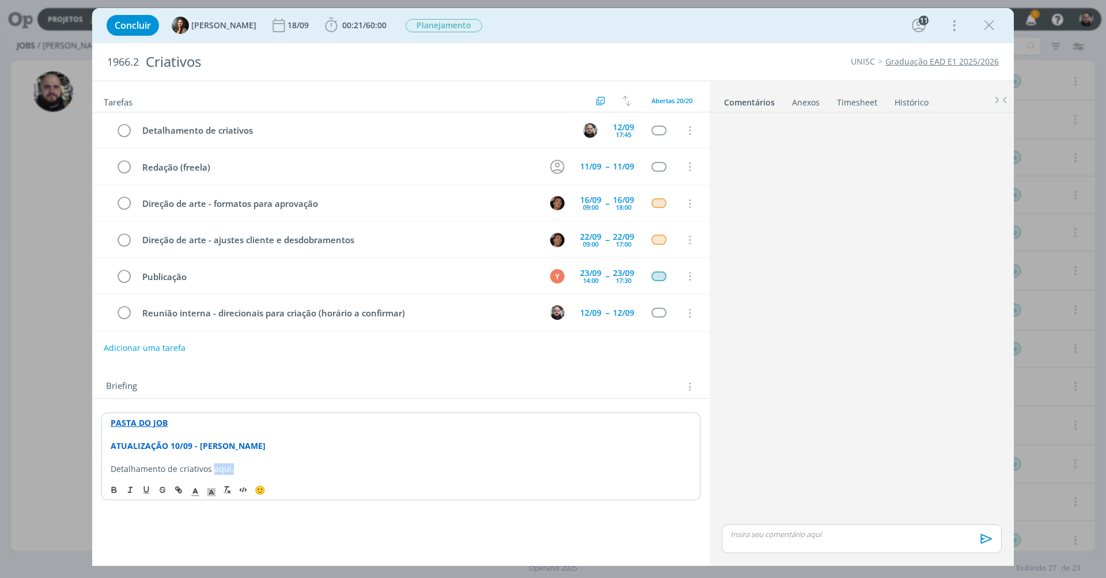
click at [230, 464] on p "Detalhamento de criativos aqui." at bounding box center [401, 469] width 581 height 12
click at [179, 490] on icon "dialog" at bounding box center [179, 491] width 3 height 3
paste input "https://sobeae.sharepoint.com/:w:/s/SOBEAE/ETmkrNYfeF9CqFdzD6RBIo4BoJynbkfndfW8…"
type input "https://sobeae.sharepoint.com/:w:/s/SOBEAE/ETmkrNYfeF9CqFdzD6RBIo4BoJynbkfndfW8…"
click at [288, 444] on link "dialog" at bounding box center [277, 443] width 33 height 11
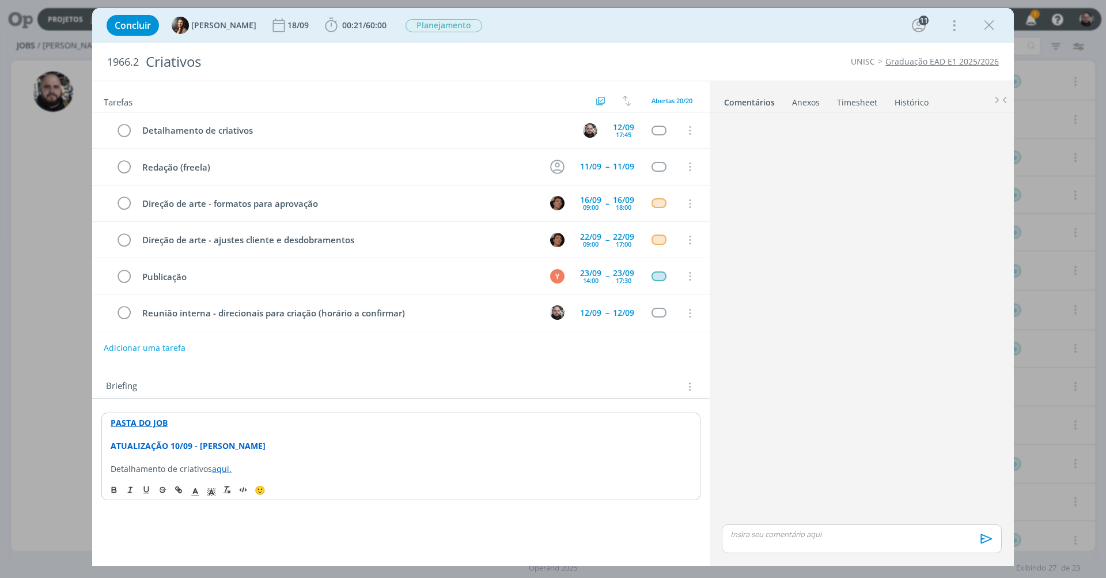
click at [370, 455] on p "dialog" at bounding box center [401, 458] width 581 height 12
click at [121, 129] on icon "dialog" at bounding box center [123, 130] width 17 height 17
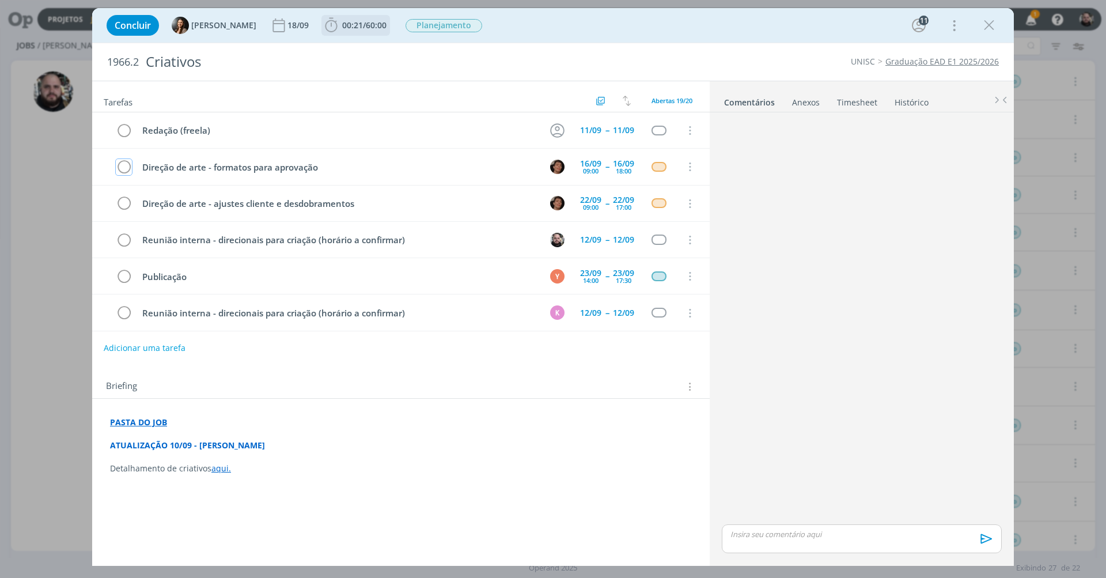
click at [368, 28] on span "60:00" at bounding box center [376, 25] width 21 height 11
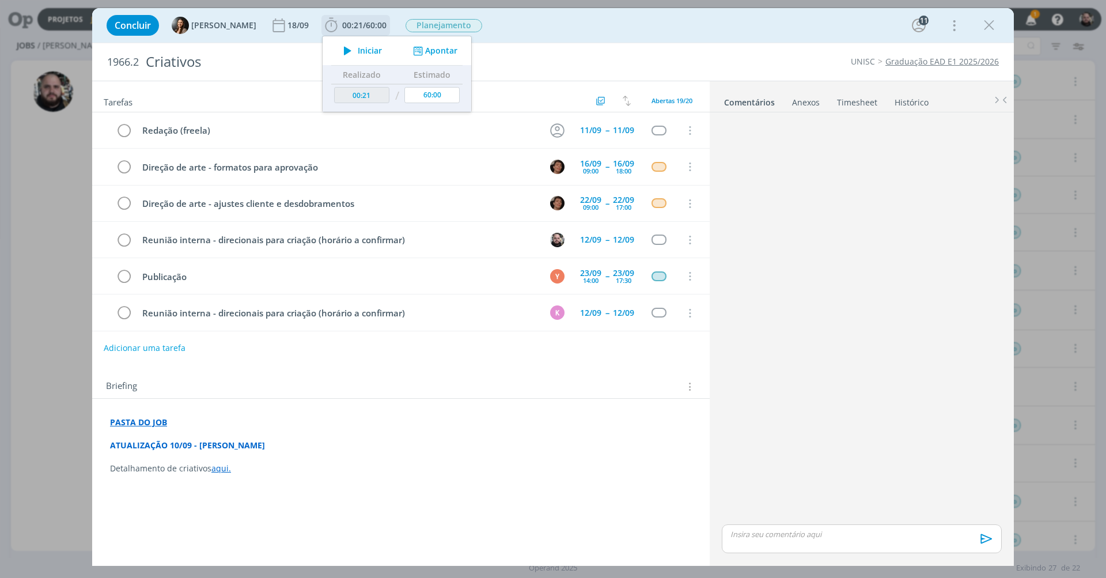
click at [423, 50] on button "Apontar" at bounding box center [434, 51] width 48 height 12
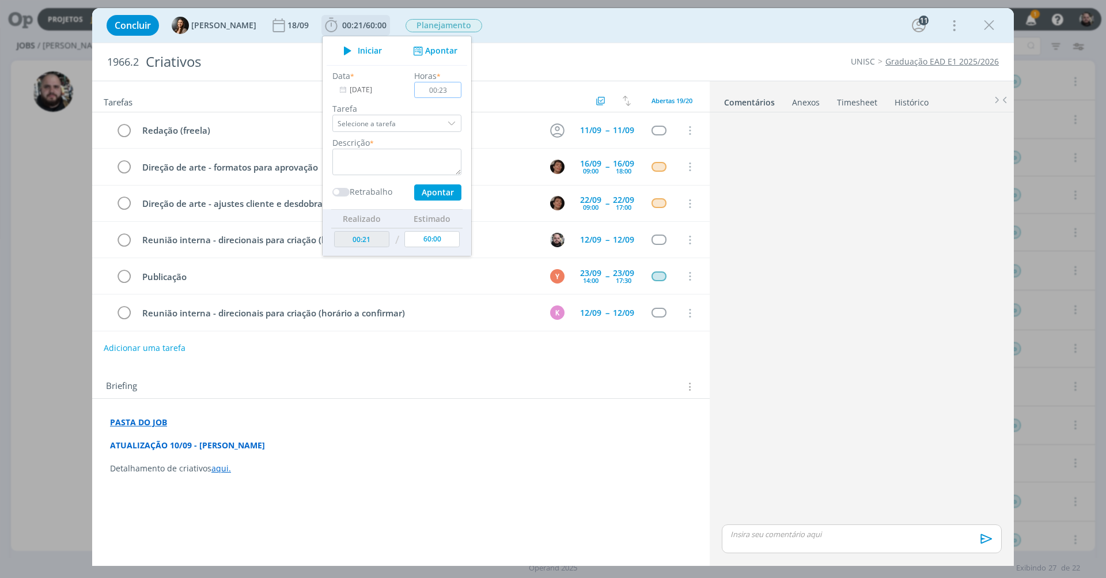
type input "02:30"
click at [410, 172] on textarea "dialog" at bounding box center [396, 162] width 129 height 27
type textarea "detalhamento de criativos para EAD"
click at [434, 192] on button "Apontar" at bounding box center [437, 192] width 47 height 16
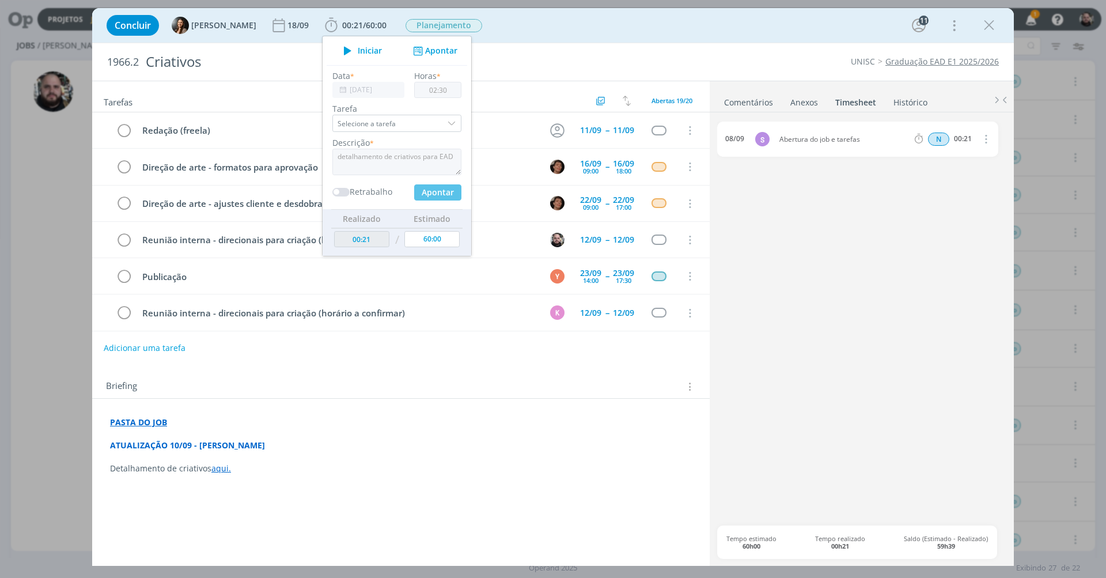
click at [651, 35] on div "Concluir Beatriz Luchese 18/09 00:21 / 60:00 Iniciar Apontar Data * 10/09/2025 …" at bounding box center [553, 26] width 905 height 28
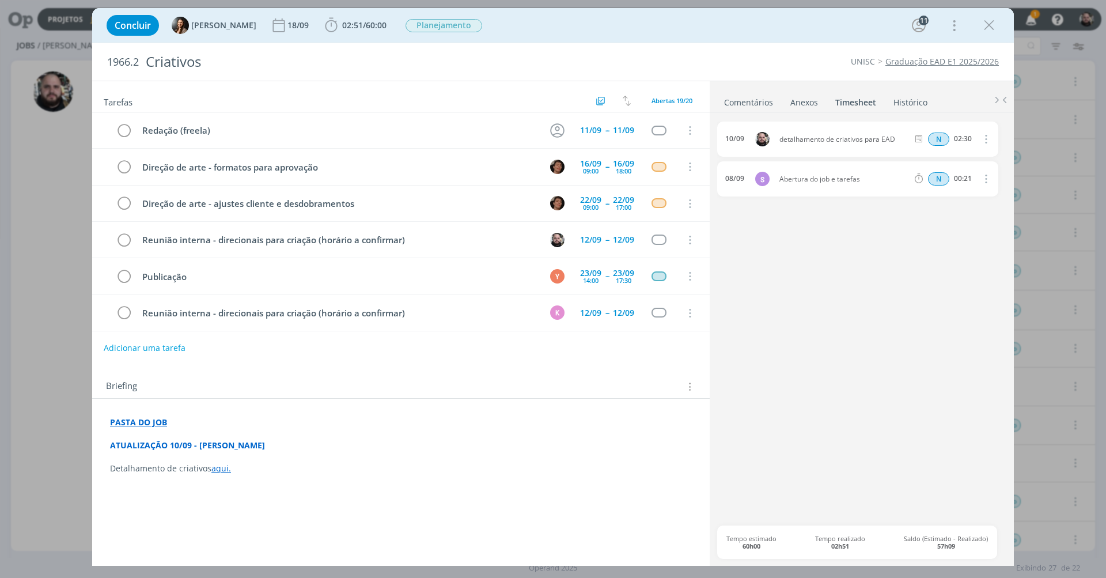
click at [220, 467] on link "aqui." at bounding box center [221, 468] width 20 height 11
click at [222, 444] on link "https://sobeae.sharepoint.com/:w:/s/SOBEAE/ETmkrNYfeF9CqFdzD6RBIo4BoJynbkfndfW8…" at bounding box center [185, 443] width 87 height 15
click at [992, 20] on icon "dialog" at bounding box center [989, 25] width 17 height 17
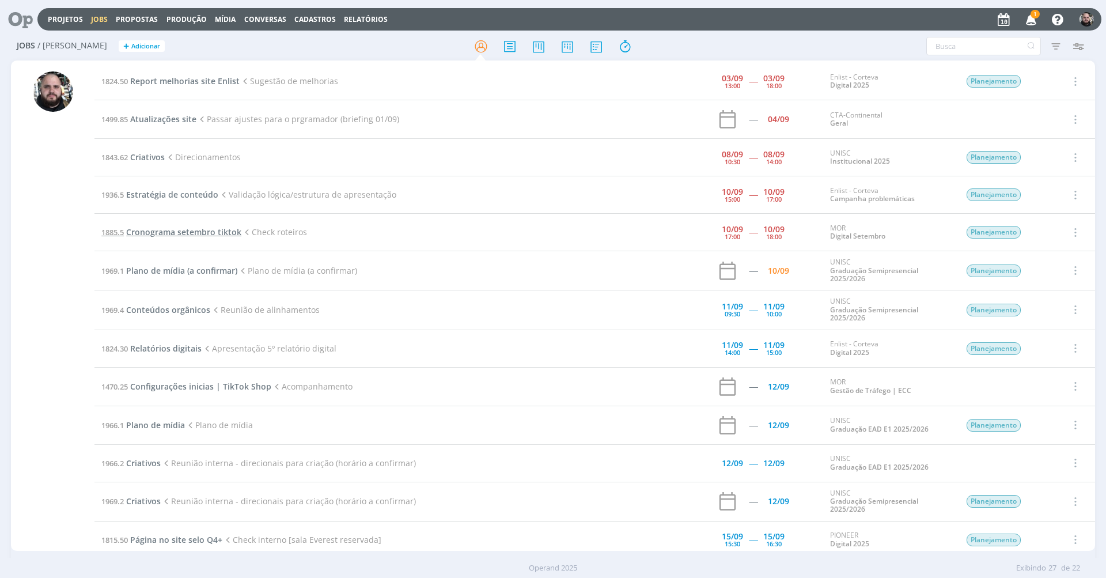
click at [217, 226] on span "Cronograma setembro tiktok" at bounding box center [183, 231] width 115 height 11
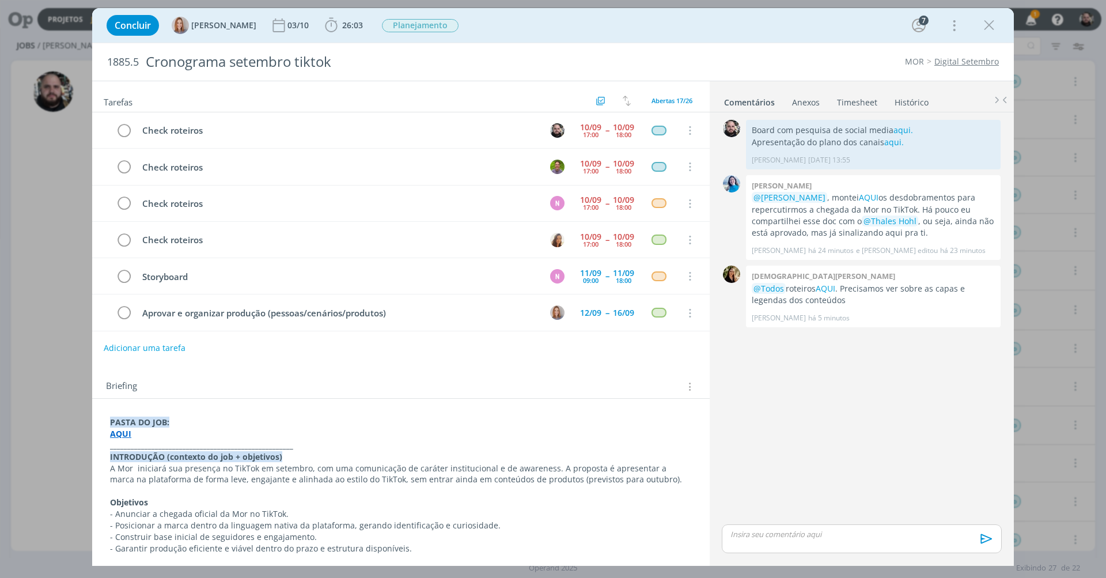
click at [863, 102] on link "Timesheet" at bounding box center [857, 100] width 41 height 17
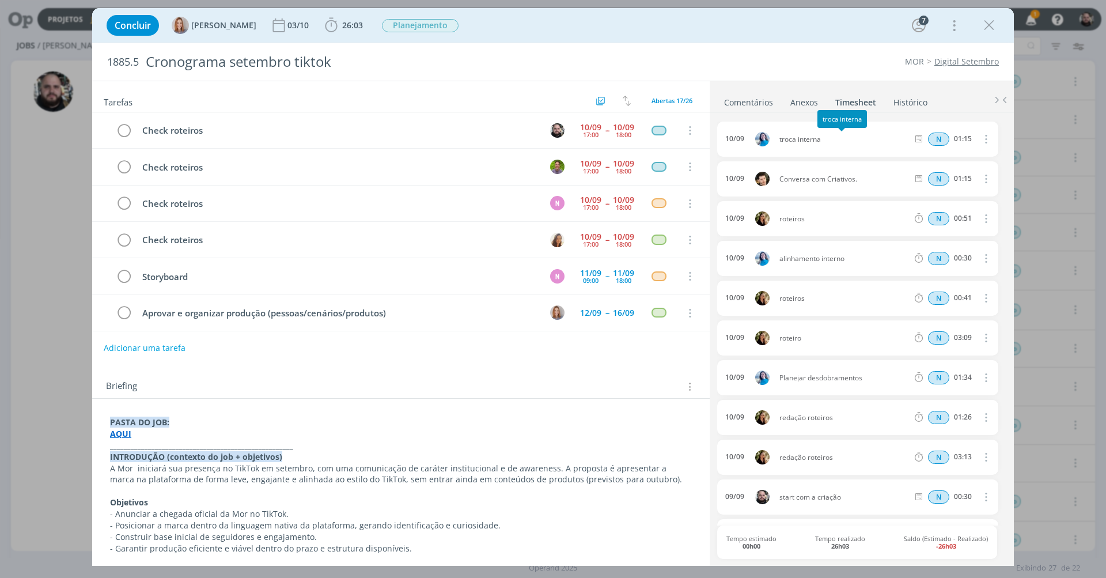
click at [793, 139] on span "troca interna" at bounding box center [844, 139] width 138 height 7
click at [807, 177] on span "Conversa com Criativos." at bounding box center [844, 179] width 138 height 7
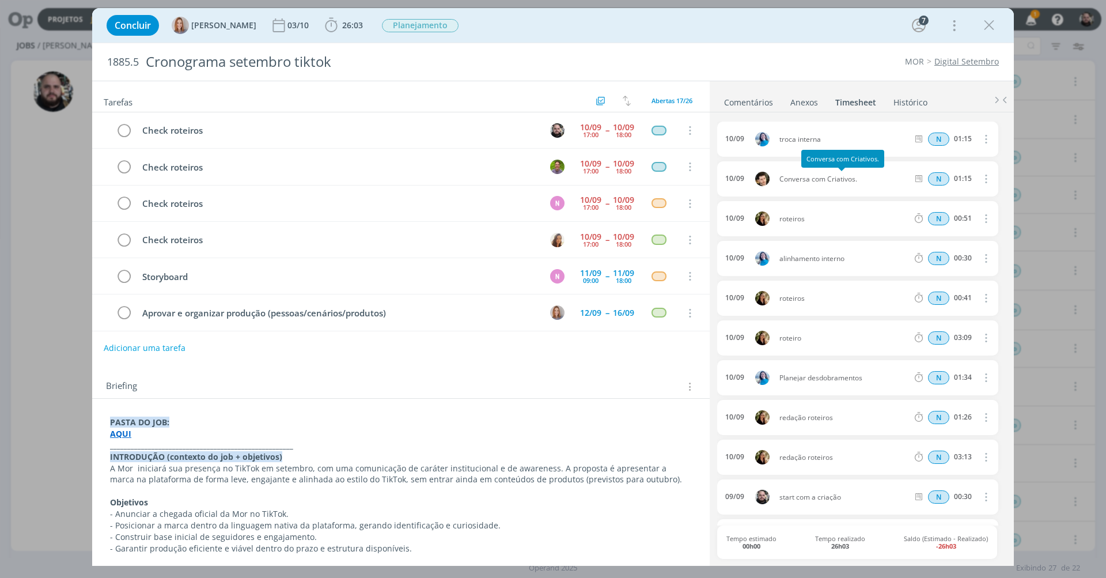
click at [807, 177] on span "Conversa com Criativos." at bounding box center [844, 179] width 138 height 7
click at [347, 28] on span "26:03" at bounding box center [352, 25] width 21 height 11
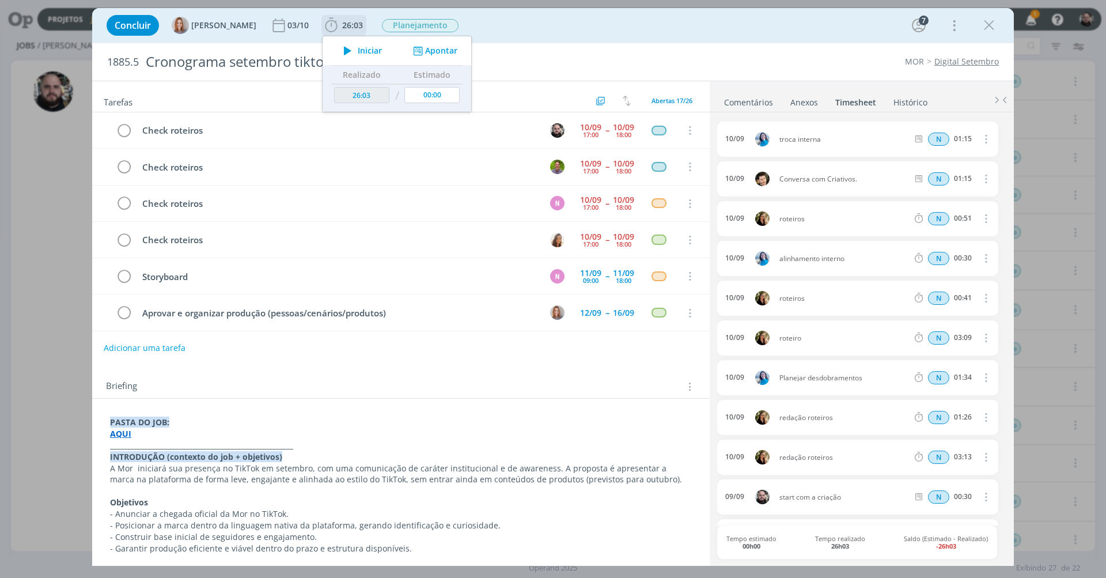
click at [442, 51] on button "Apontar" at bounding box center [434, 51] width 48 height 12
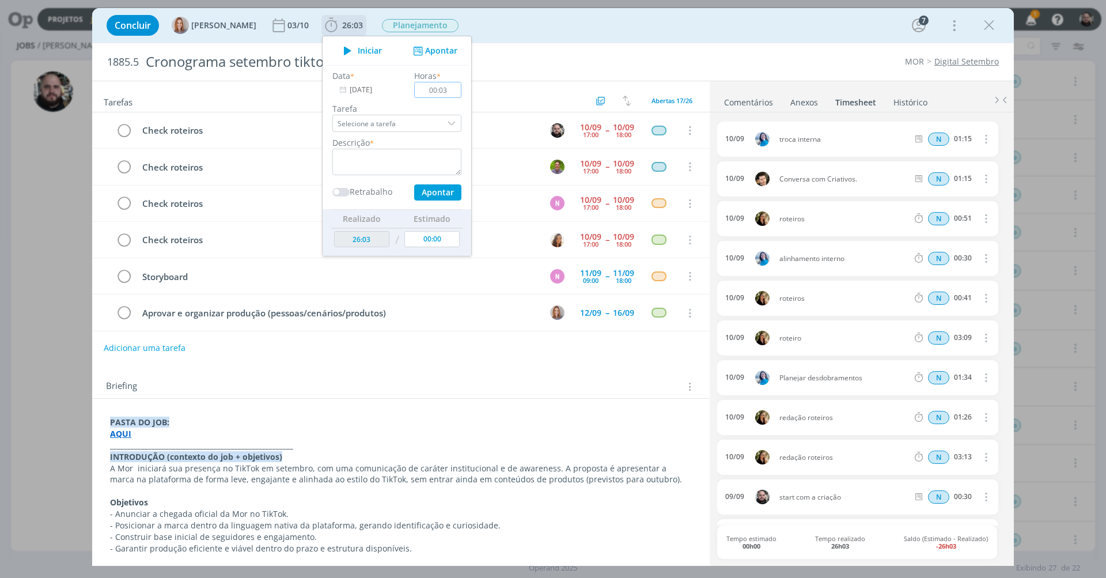
type input "00:30"
click at [395, 156] on textarea "dialog" at bounding box center [396, 162] width 129 height 27
type textarea "check de roteiros"
click at [438, 192] on button "Apontar" at bounding box center [437, 192] width 47 height 16
type input "26:33"
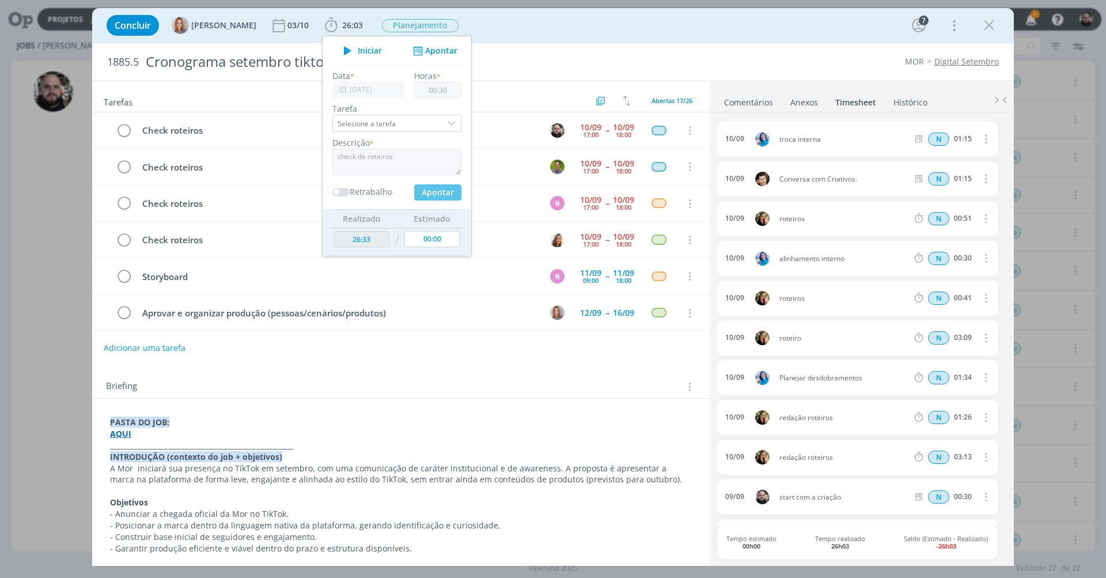
type input "00:00"
click at [622, 21] on div "Concluir Amanda Oliveira 03/10 26:33 Iniciar Apontar Data * 10/09/2025 Horas * …" at bounding box center [553, 26] width 905 height 28
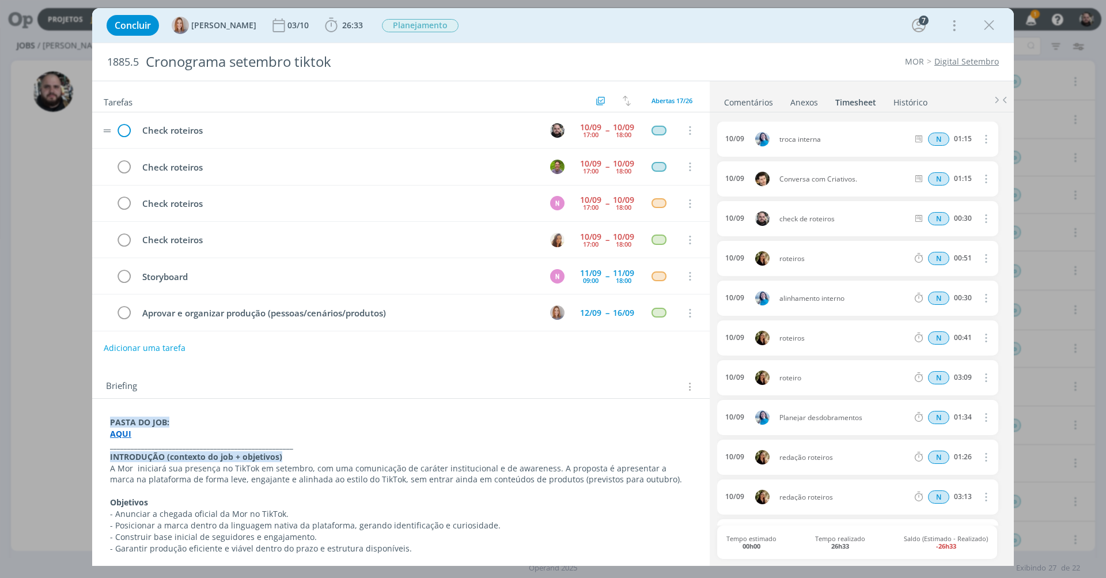
click at [120, 128] on icon "dialog" at bounding box center [123, 130] width 17 height 17
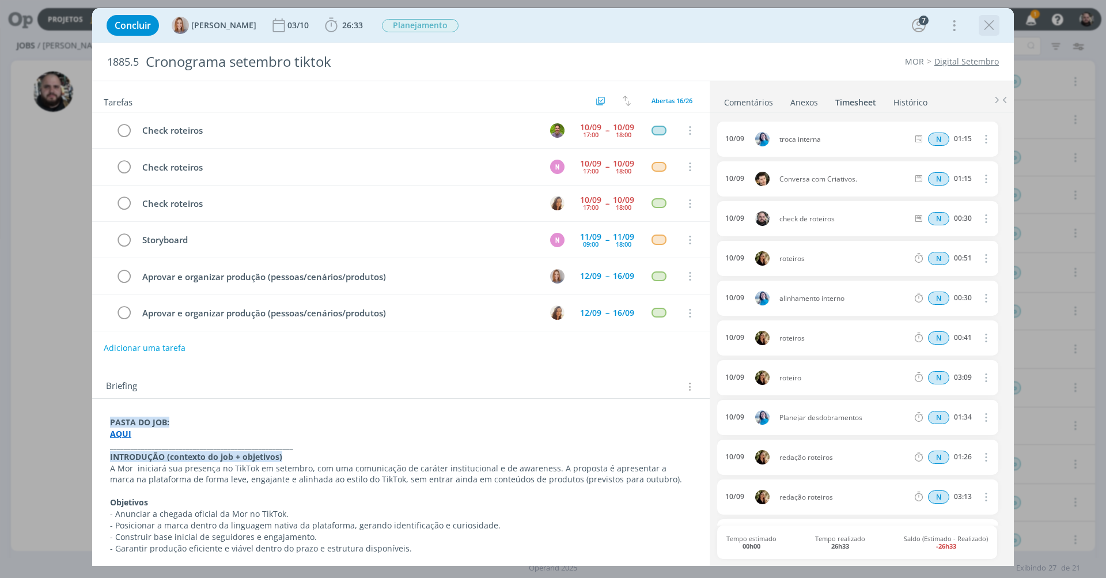
click at [989, 24] on icon "dialog" at bounding box center [989, 25] width 17 height 17
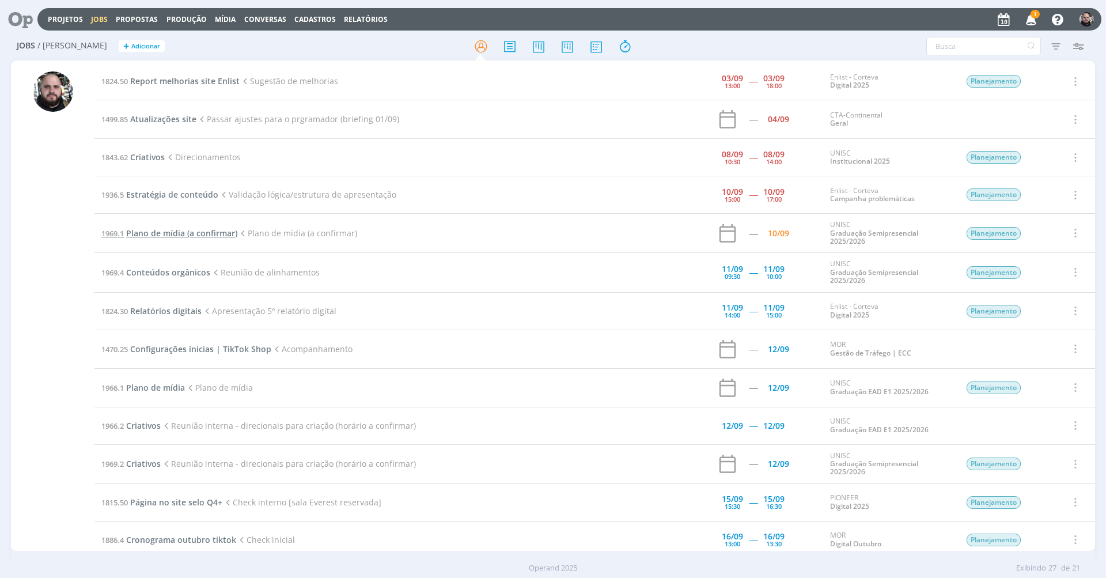
click at [223, 235] on span "Plano de mídia (a confirmar)" at bounding box center [181, 233] width 111 height 11
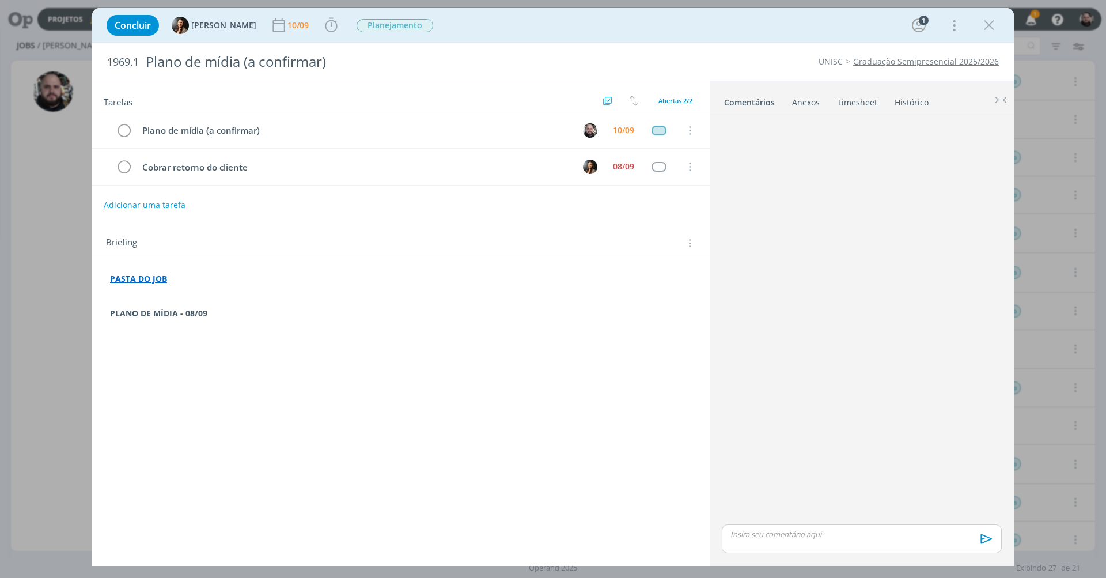
click at [211, 311] on p "PLANO DE MÍDIA - 08/09" at bounding box center [401, 314] width 582 height 12
click at [218, 298] on p "dialog" at bounding box center [401, 303] width 581 height 12
click at [222, 293] on p "dialog" at bounding box center [401, 291] width 581 height 12
click at [132, 275] on strong "PASTA DO JOB" at bounding box center [139, 279] width 57 height 11
click at [142, 298] on link "https://sobeae.sharepoint.com/:f:/s/SOBEAE/EjlQVWCR7w5PlKGgCIZqaV4Br7uHVs7p-6wk…" at bounding box center [185, 301] width 87 height 15
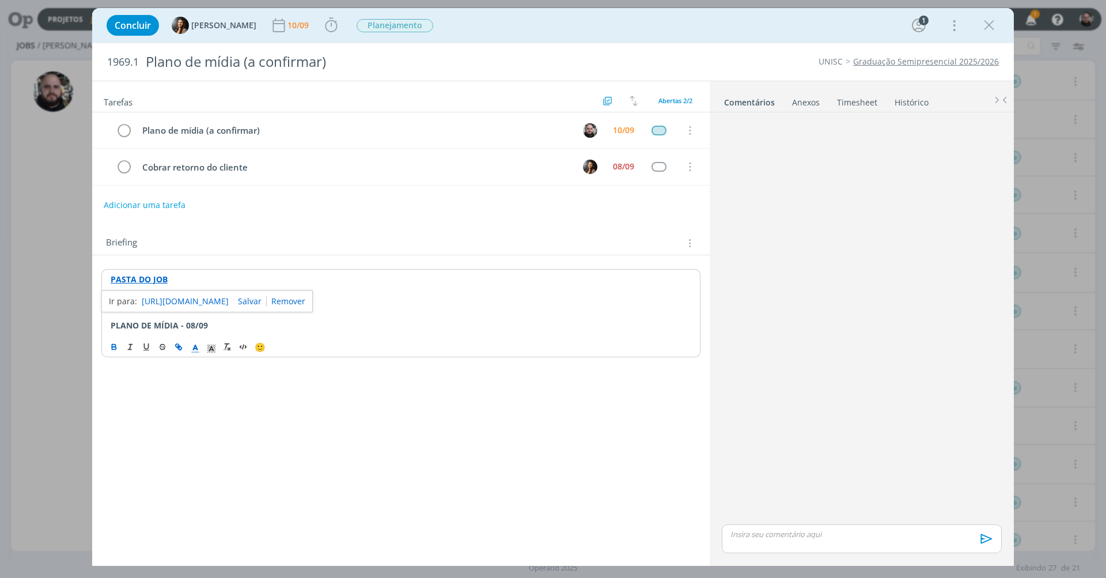
click at [232, 320] on p "PLANO DE MÍDIA - 08/09" at bounding box center [401, 326] width 581 height 12
click at [199, 301] on p "dialog" at bounding box center [401, 303] width 581 height 12
click at [172, 298] on p "ATUALIZAÇÃO 10/09 - GIO SOUZA" at bounding box center [401, 303] width 581 height 12
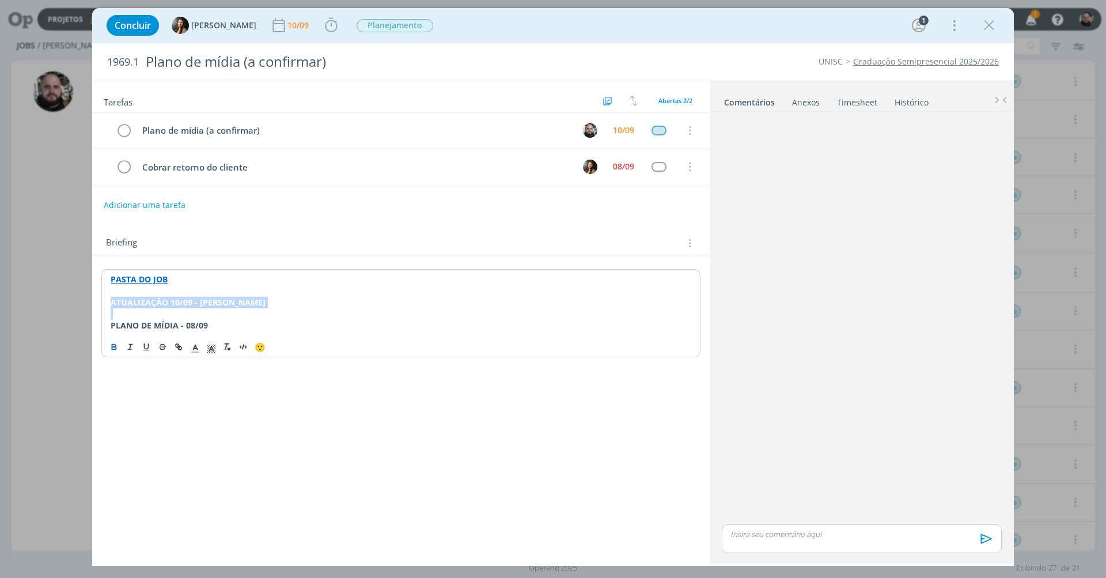
click at [283, 301] on p "ATUALIZAÇÃO 10/09 - GIO SOUZA" at bounding box center [401, 303] width 581 height 12
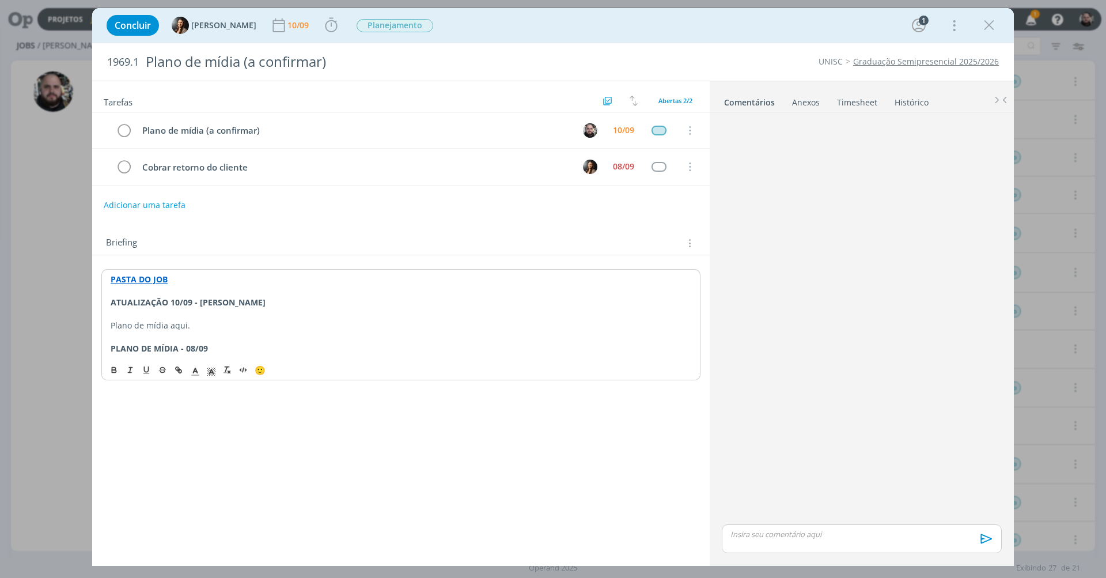
drag, startPoint x: 169, startPoint y: 321, endPoint x: 198, endPoint y: 320, distance: 28.8
click at [198, 320] on p "Plano de mídia aqui." at bounding box center [401, 326] width 581 height 12
click at [178, 365] on icon "dialog" at bounding box center [178, 369] width 9 height 9
paste input "https://sobeae.sharepoint.com/:x:/s/SOBEAE/EUM0XlTZmoNBlLcoSCTgtPsBBJSak6xZTuZX…"
type input "https://sobeae.sharepoint.com/:x:/s/SOBEAE/EUM0XlTZmoNBlLcoSCTgtPsBBJSak6xZTuZX…"
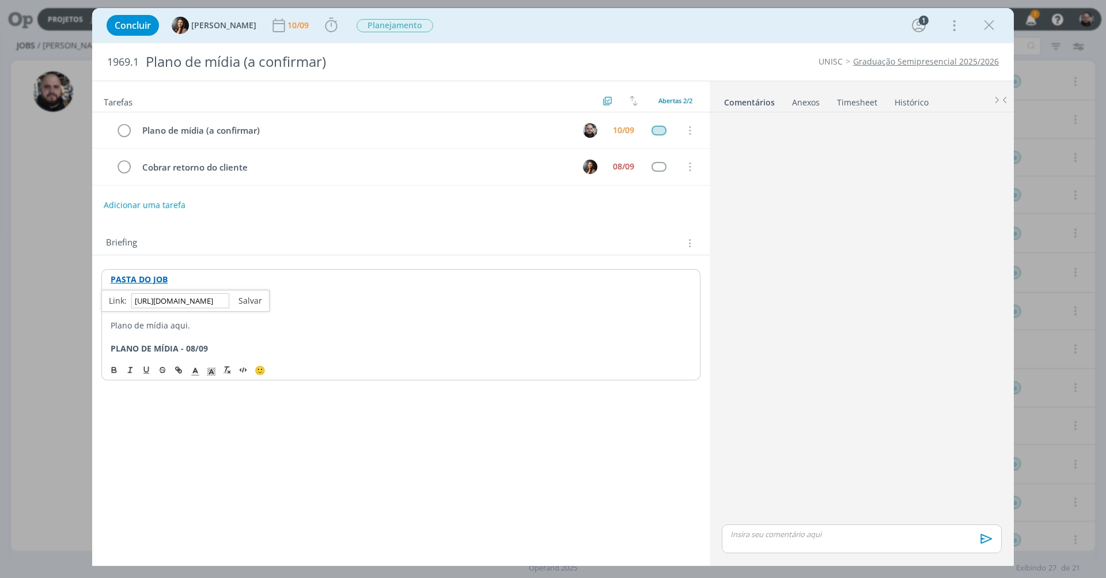
click at [252, 300] on link "dialog" at bounding box center [245, 300] width 33 height 11
click at [206, 320] on p "Plano de mídia aqui." at bounding box center [401, 326] width 581 height 12
click at [215, 331] on p "dialog" at bounding box center [401, 337] width 581 height 12
click at [181, 323] on link "aqui." at bounding box center [178, 325] width 20 height 11
click at [207, 296] on link "https://sobeae.sharepoint.com/:x:/s/SOBEAE/EUM0XlTZmoNBlLcoSCTgtPsBBJSak6xZTuZX…" at bounding box center [185, 300] width 87 height 15
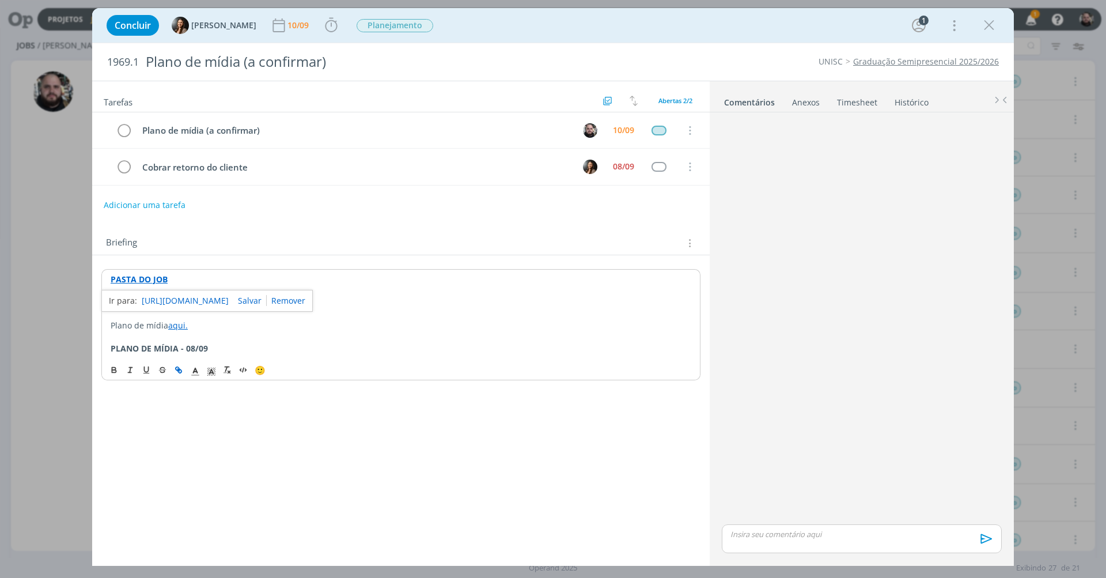
click at [591, 25] on div "Concluir Beatriz Luchese 10/09 Iniciar Apontar Data * 10/09/2025 Horas * 00:00 …" at bounding box center [553, 26] width 905 height 28
click at [986, 25] on icon "dialog" at bounding box center [989, 25] width 17 height 17
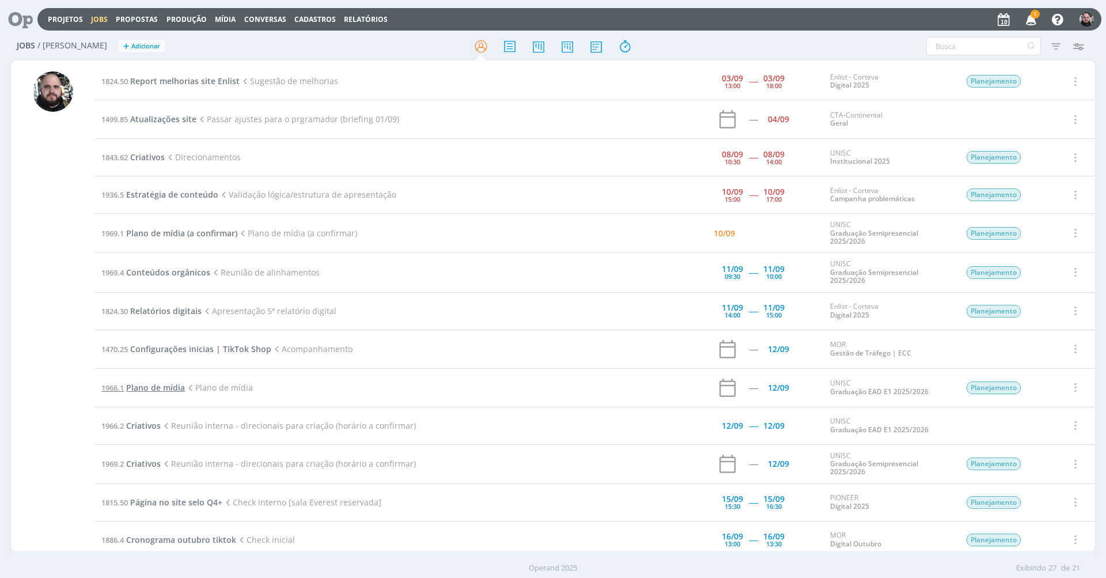
click at [163, 387] on span "Plano de mídia" at bounding box center [155, 387] width 59 height 11
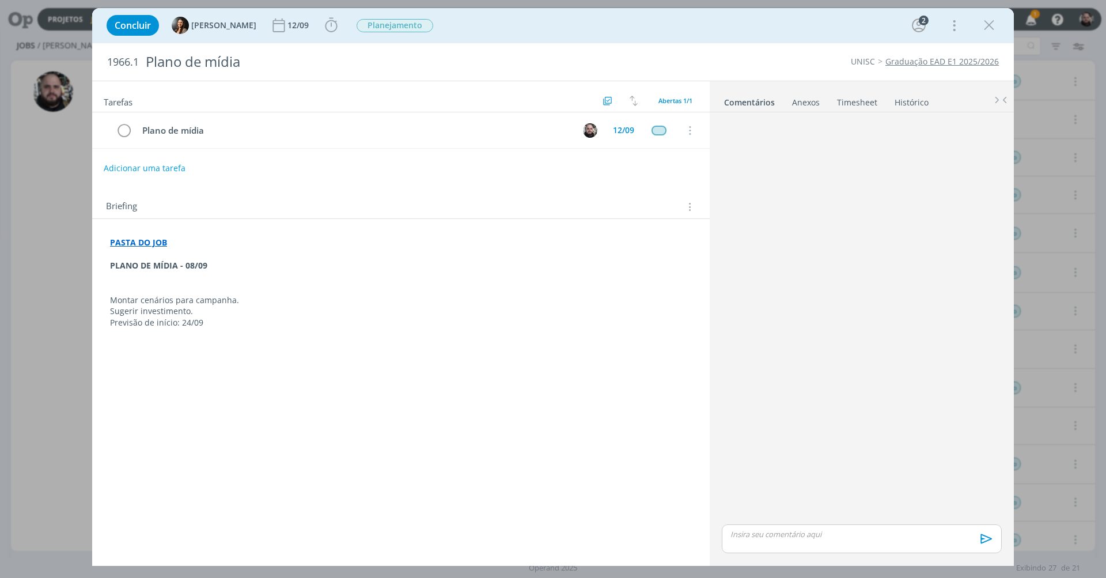
click at [230, 249] on p "dialog" at bounding box center [401, 254] width 582 height 12
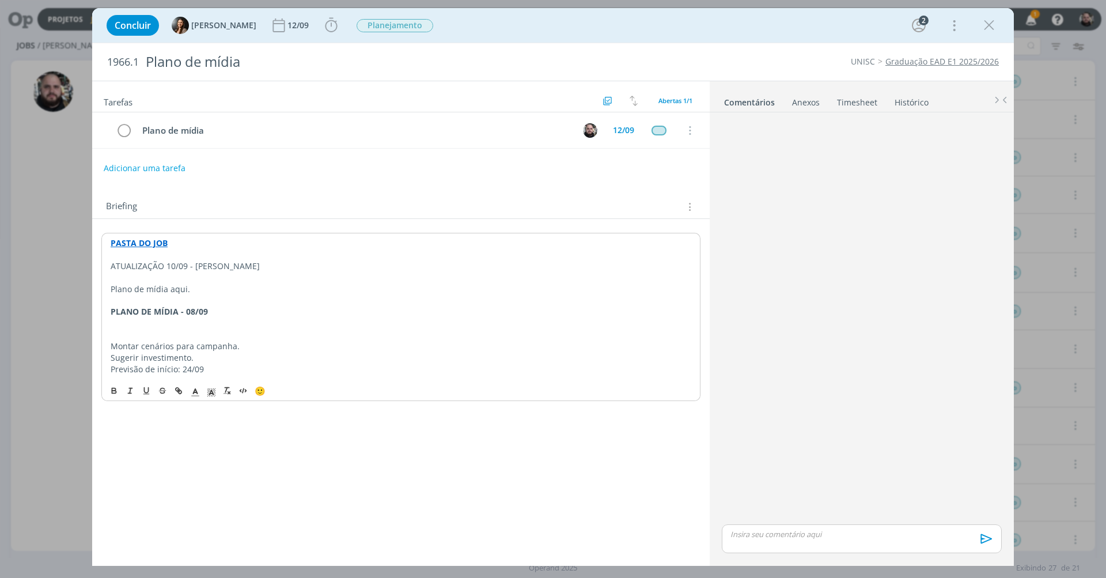
click at [150, 247] on strong "PASTA DO JOB" at bounding box center [139, 242] width 57 height 11
click at [166, 259] on link "https://sobeae.sharepoint.com/:f:/s/SOBEAE/EgftO3jTl61Kvr_ugJtcWqkB8IqRubEcRUHF…" at bounding box center [185, 265] width 87 height 15
click at [248, 297] on p "dialog" at bounding box center [401, 301] width 581 height 12
drag, startPoint x: 169, startPoint y: 286, endPoint x: 196, endPoint y: 285, distance: 26.5
click at [196, 285] on p "Plano de mídia aqui." at bounding box center [401, 289] width 581 height 12
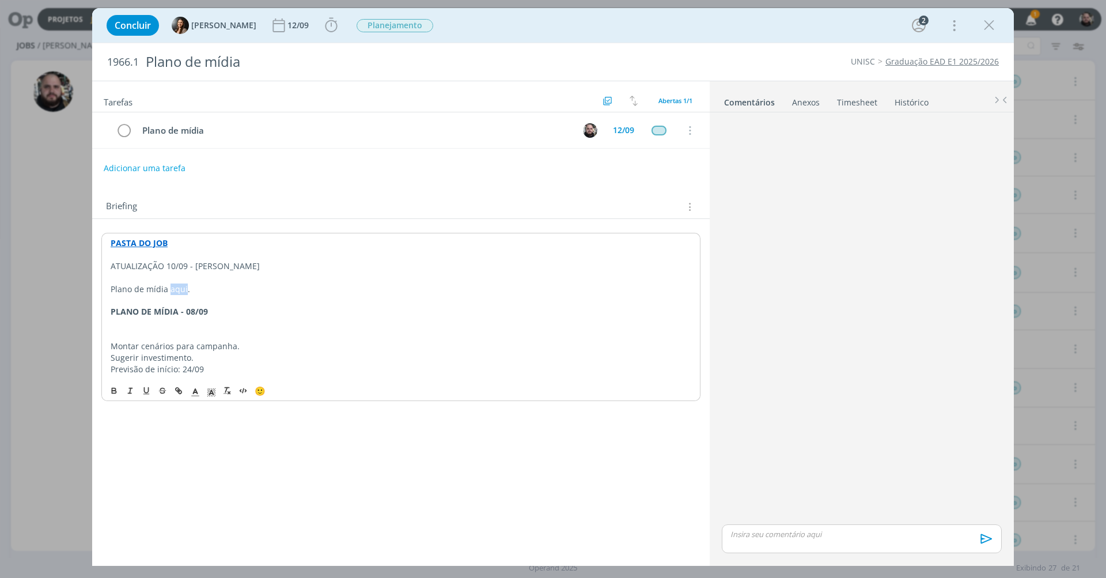
drag, startPoint x: 170, startPoint y: 286, endPoint x: 185, endPoint y: 287, distance: 15.0
click at [185, 287] on p "Plano de mídia aqui." at bounding box center [401, 289] width 581 height 12
click at [177, 386] on icon "dialog" at bounding box center [178, 390] width 9 height 9
paste input "https://sobeae.sharepoint.com/:x:/s/SOBEAE/ET0iwM68YFNCsKPThAxFYXMBcrv9KPYMRzzR…"
type input "https://sobeae.sharepoint.com/:x:/s/SOBEAE/ET0iwM68YFNCsKPThAxFYXMBcrv9KPYMRzzR…"
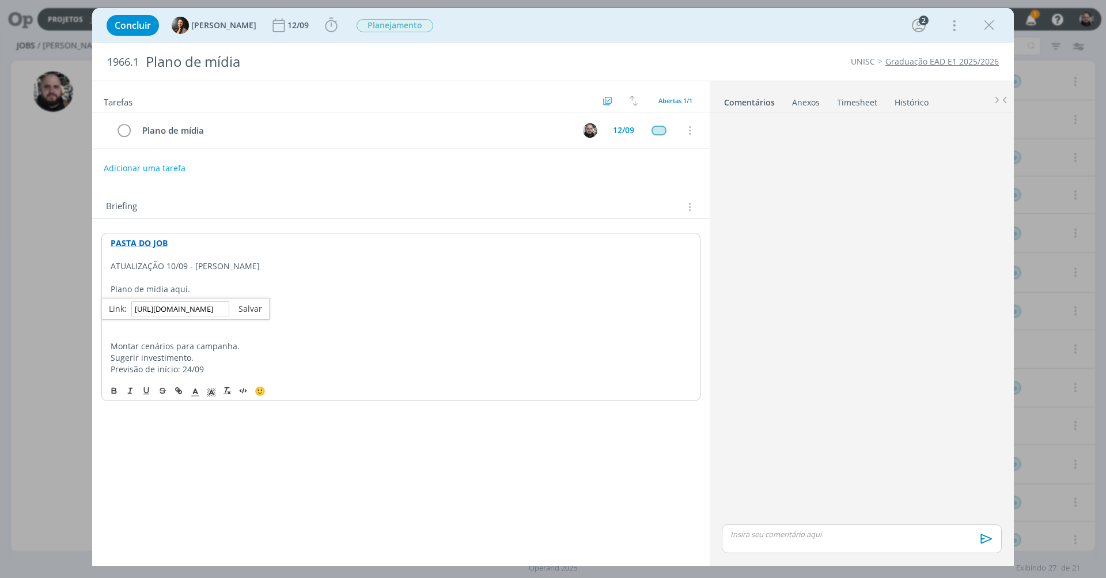
click at [251, 309] on link "dialog" at bounding box center [245, 308] width 33 height 11
click at [275, 297] on p "dialog" at bounding box center [401, 301] width 581 height 12
click at [176, 284] on link "aqui" at bounding box center [176, 288] width 17 height 11
click at [184, 307] on link "https://sobeae.sharepoint.com/:x:/s/SOBEAE/ET0iwM68YFNCsKPThAxFYXMBcrv9KPYMRzzR…" at bounding box center [185, 308] width 87 height 15
click at [403, 329] on p "dialog" at bounding box center [401, 335] width 581 height 12
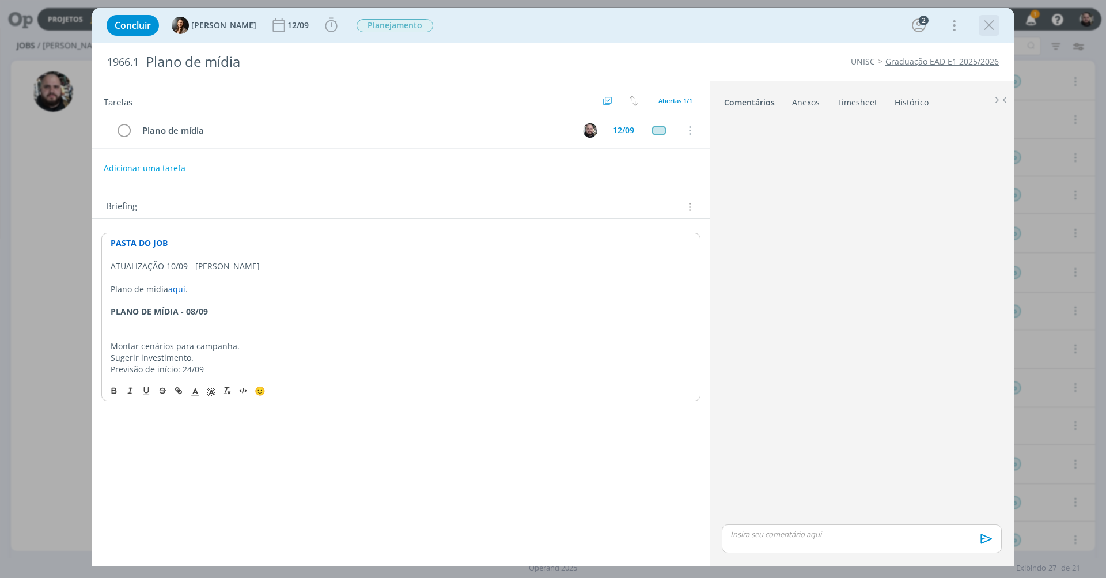
click at [987, 24] on icon "dialog" at bounding box center [989, 25] width 17 height 17
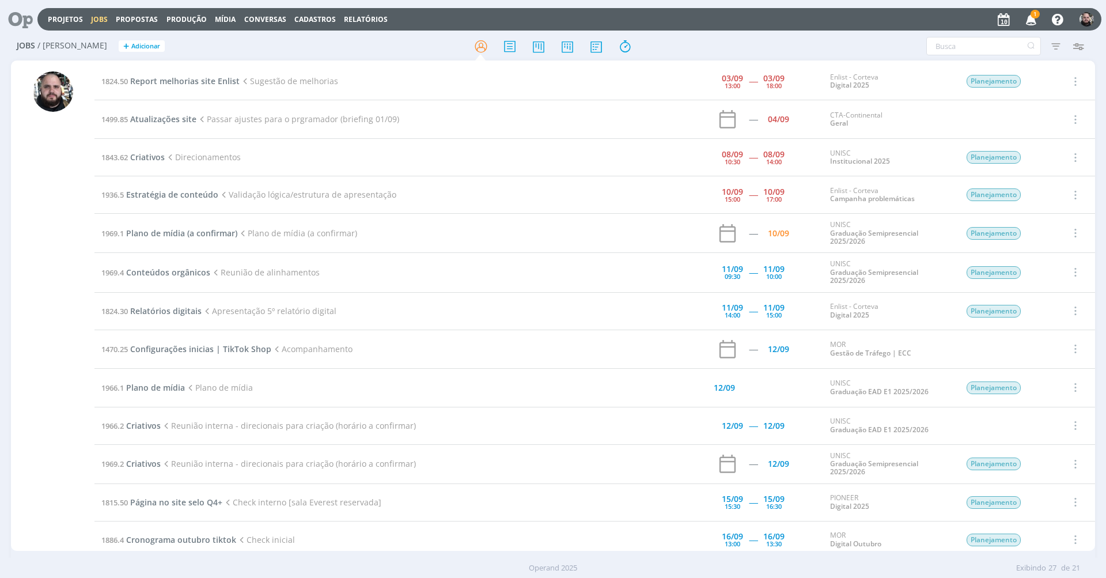
click at [1037, 21] on icon "button" at bounding box center [1031, 19] width 20 height 20
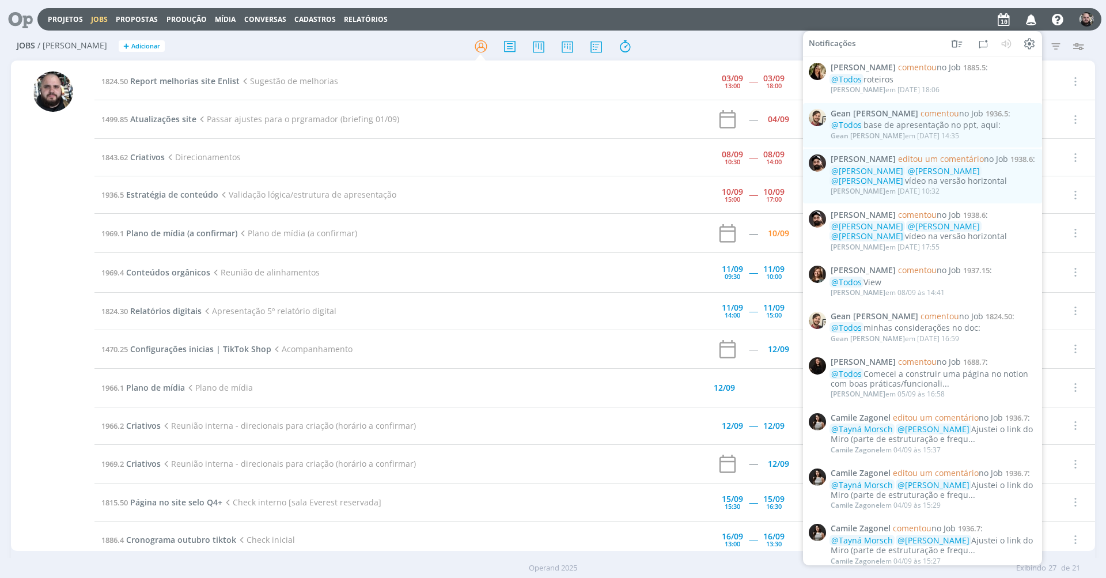
click at [730, 49] on div at bounding box center [552, 46] width 361 height 21
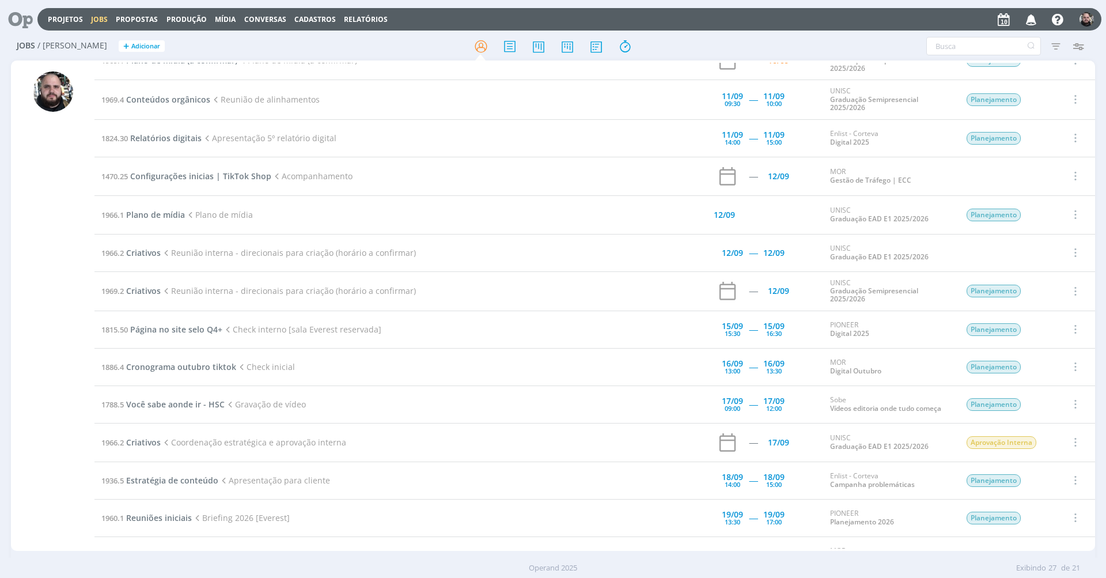
scroll to position [310, 0]
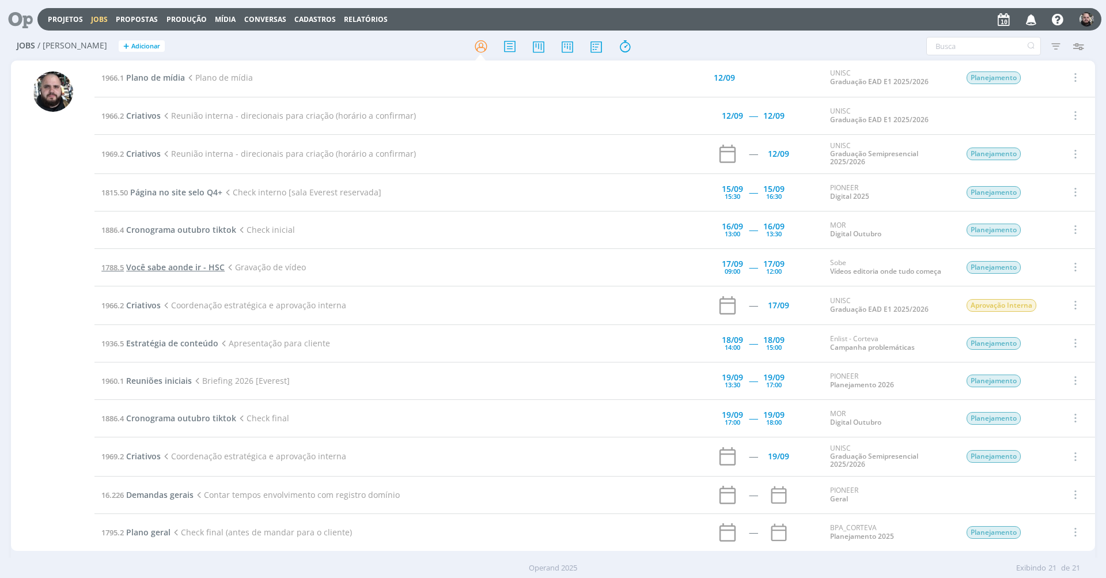
click at [201, 264] on span "Você sabe aonde ir - HSC" at bounding box center [175, 267] width 99 height 11
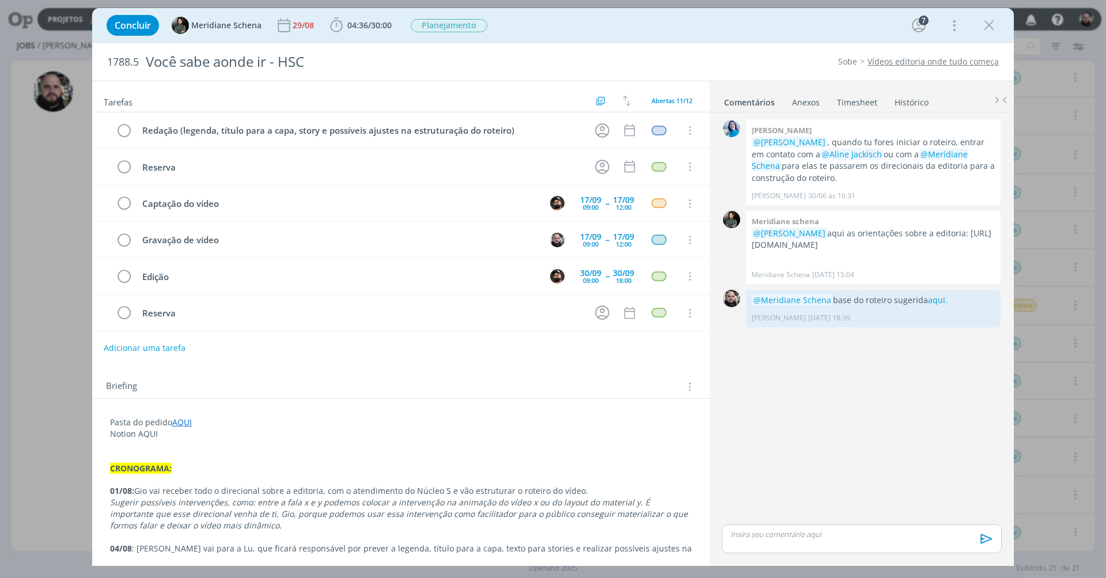
scroll to position [72, 0]
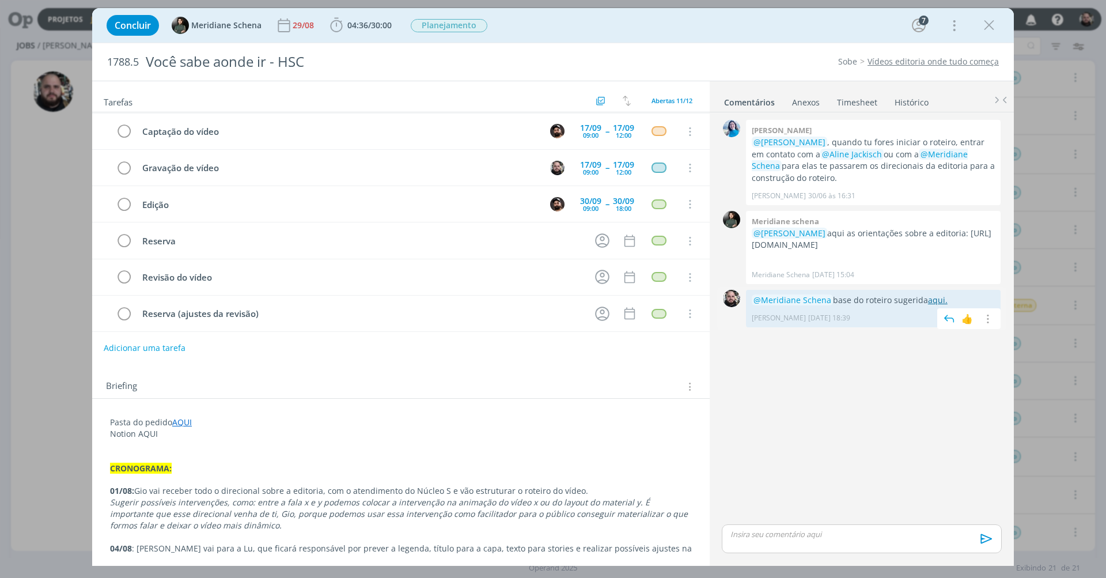
click at [934, 298] on link "aqui." at bounding box center [938, 299] width 20 height 11
click at [828, 357] on div "0 Elisa simon @Giovani Souza , quando tu fores iniciar o roteiro, entrar em con…" at bounding box center [861, 319] width 289 height 405
click at [995, 24] on icon "dialog" at bounding box center [989, 25] width 17 height 17
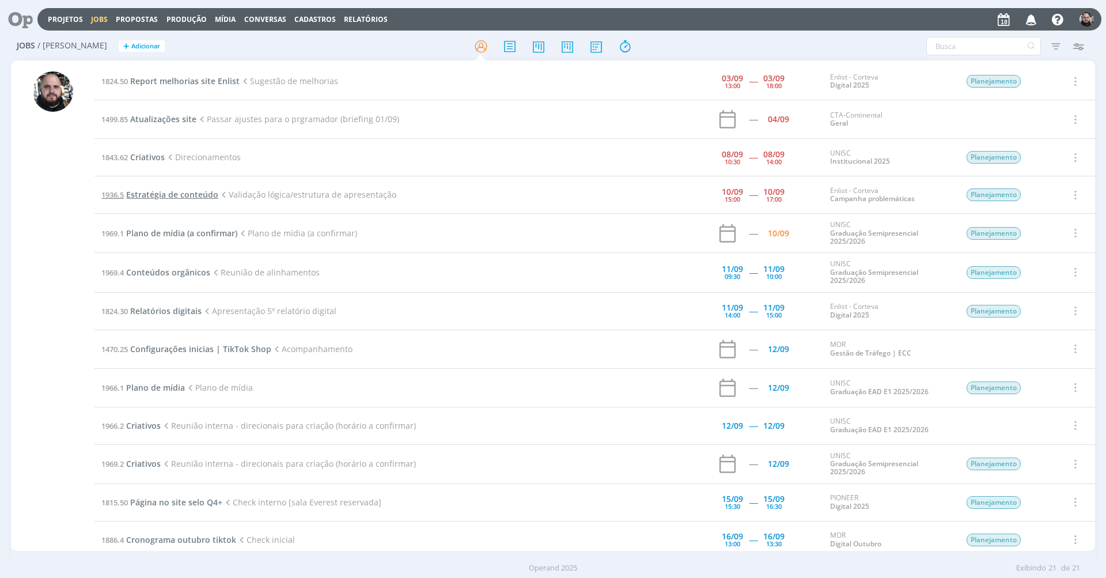
click at [196, 191] on span "Estratégia de conteúdo" at bounding box center [172, 194] width 92 height 11
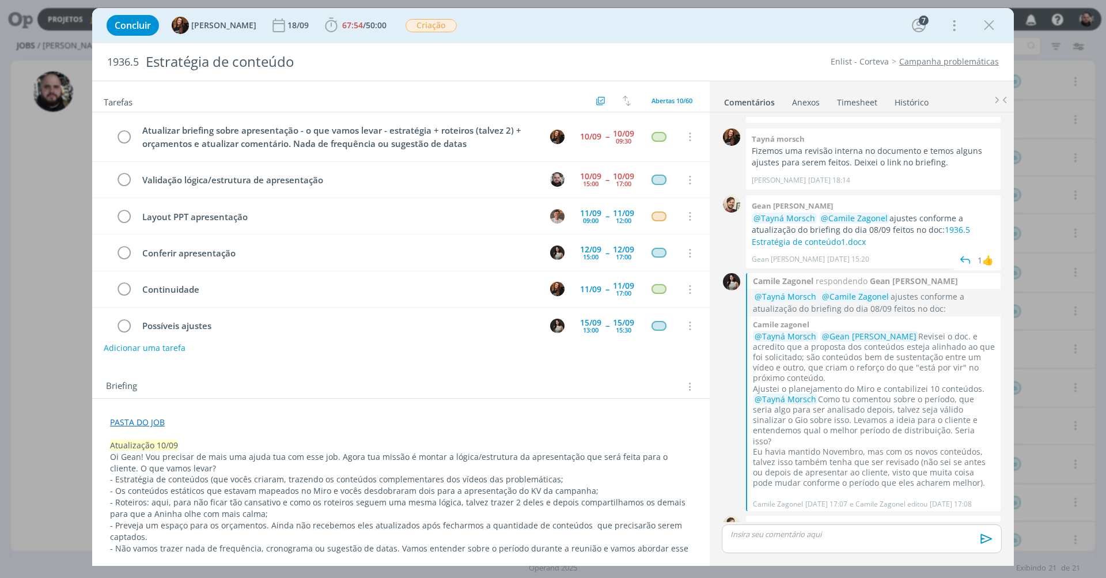
scroll to position [13, 0]
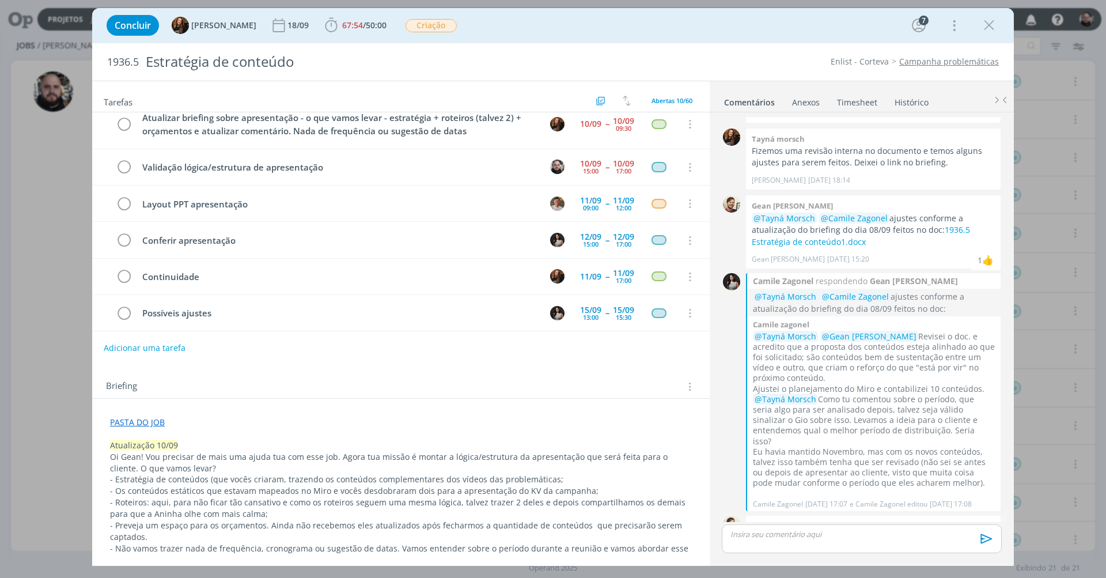
click at [938, 532] on link "Redação" at bounding box center [939, 537] width 33 height 11
click at [986, 26] on icon "dialog" at bounding box center [989, 25] width 17 height 17
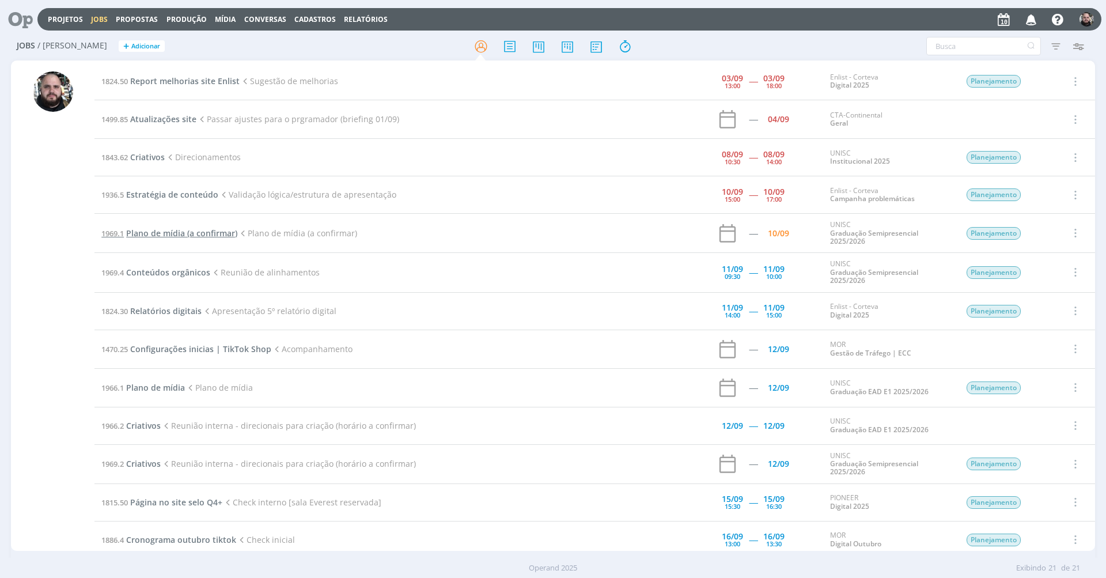
click at [177, 234] on span "Plano de mídia (a confirmar)" at bounding box center [181, 233] width 111 height 11
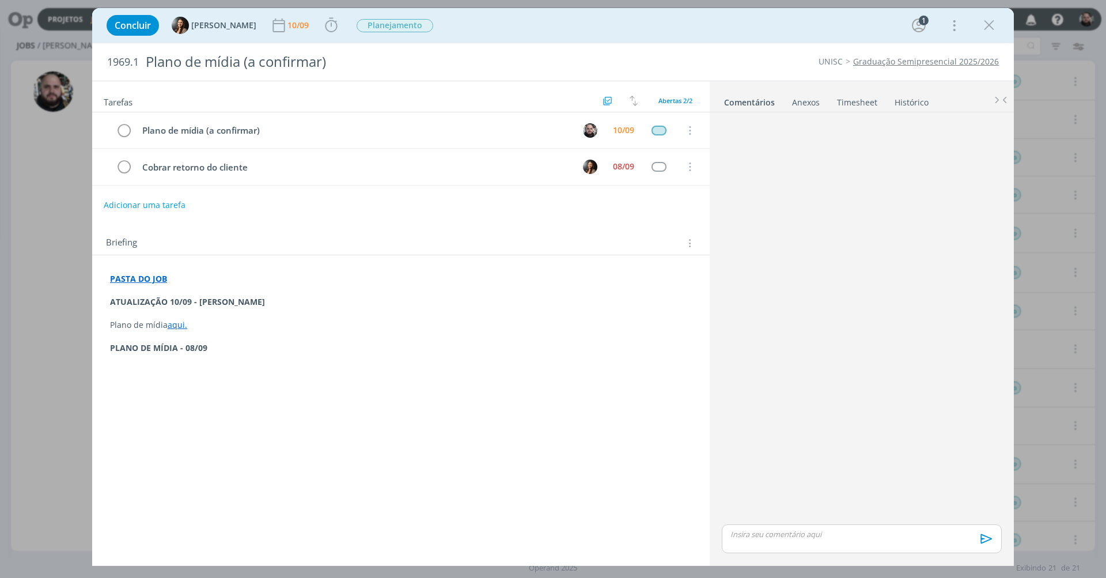
click at [179, 323] on link "aqui." at bounding box center [178, 324] width 20 height 11
click at [218, 301] on link "https://sobeae.sharepoint.com/:x:/s/SOBEAE/EUM0XlTZmoNBlLcoSCTgtPsBBJSak6xZTuZX…" at bounding box center [185, 300] width 87 height 15
click at [843, 217] on div "dialog" at bounding box center [861, 319] width 289 height 405
click at [985, 24] on icon "dialog" at bounding box center [989, 25] width 17 height 17
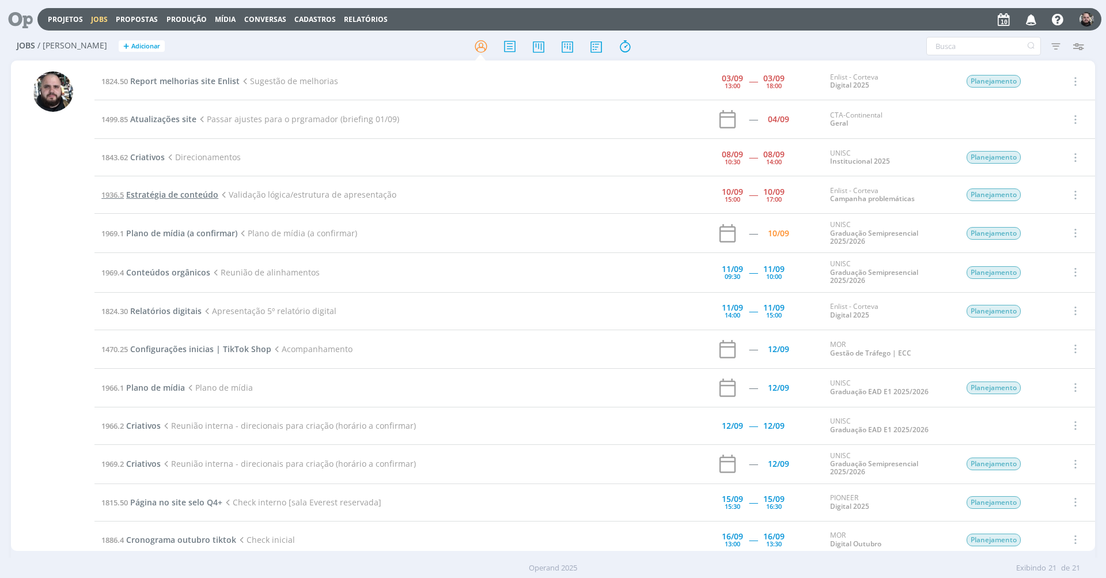
click at [174, 198] on span "Estratégia de conteúdo" at bounding box center [172, 194] width 92 height 11
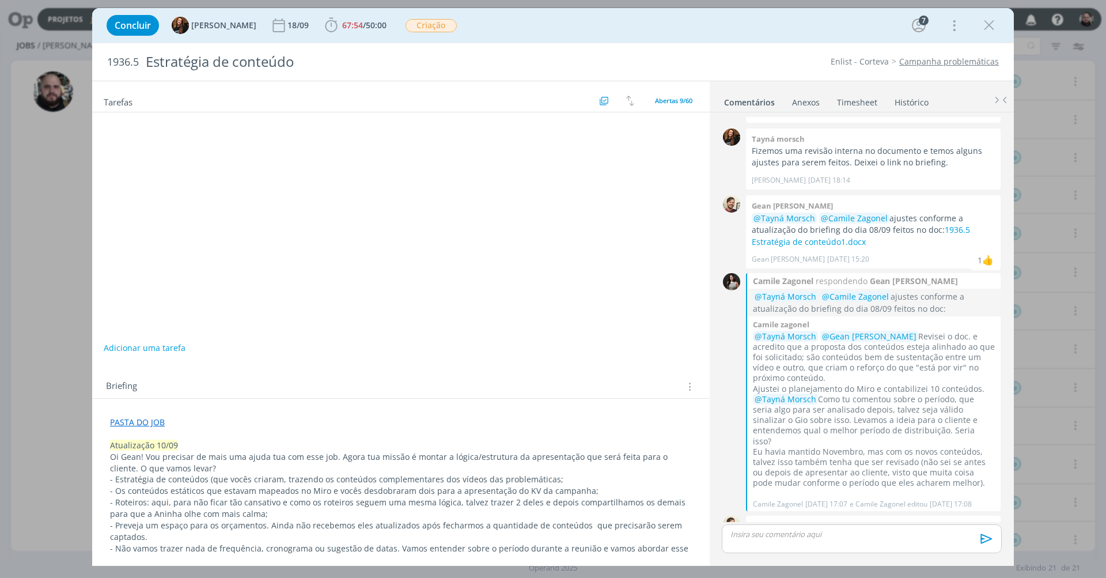
scroll to position [956, 0]
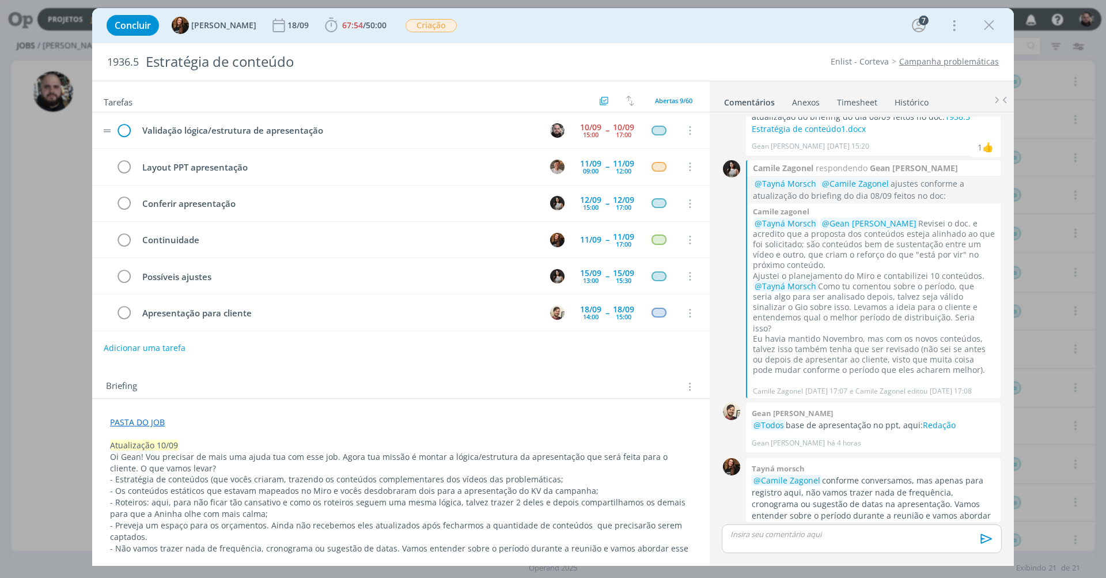
click at [124, 127] on icon "dialog" at bounding box center [123, 130] width 17 height 17
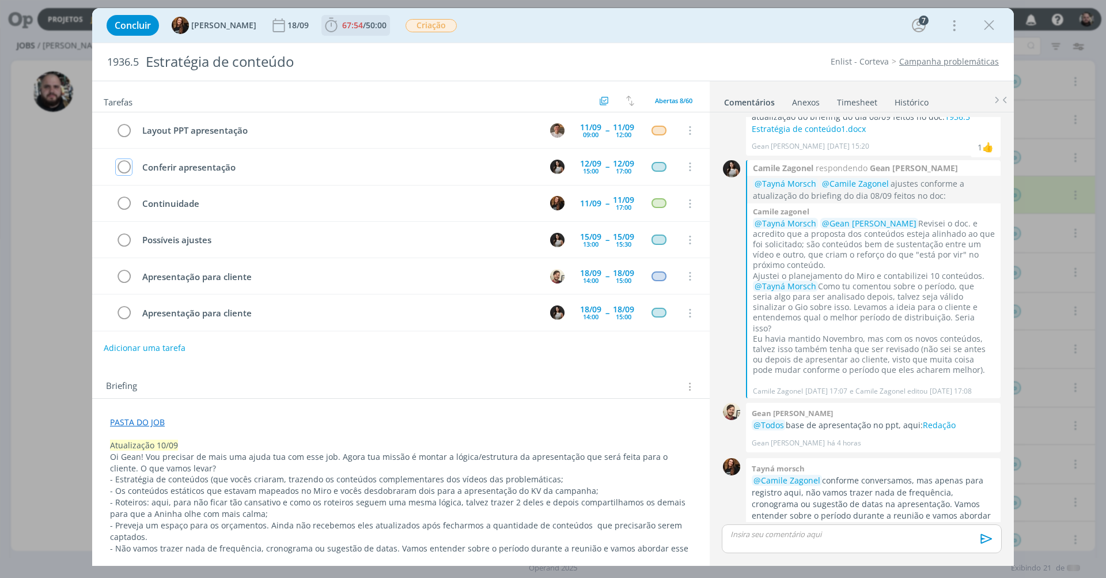
click at [349, 28] on span "67:54" at bounding box center [352, 25] width 21 height 11
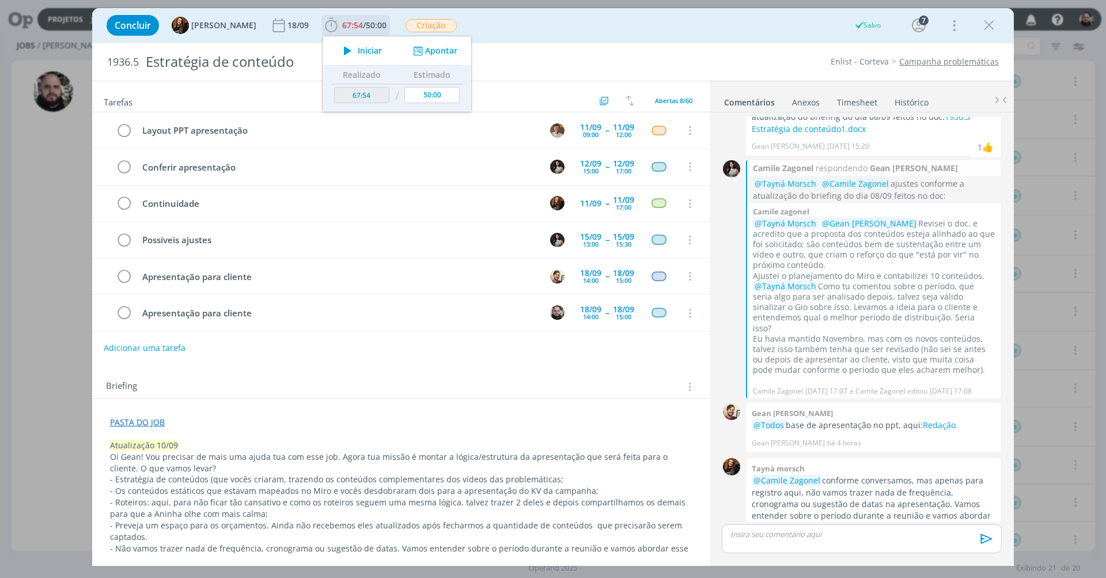
click at [430, 48] on button "Apontar" at bounding box center [434, 51] width 48 height 12
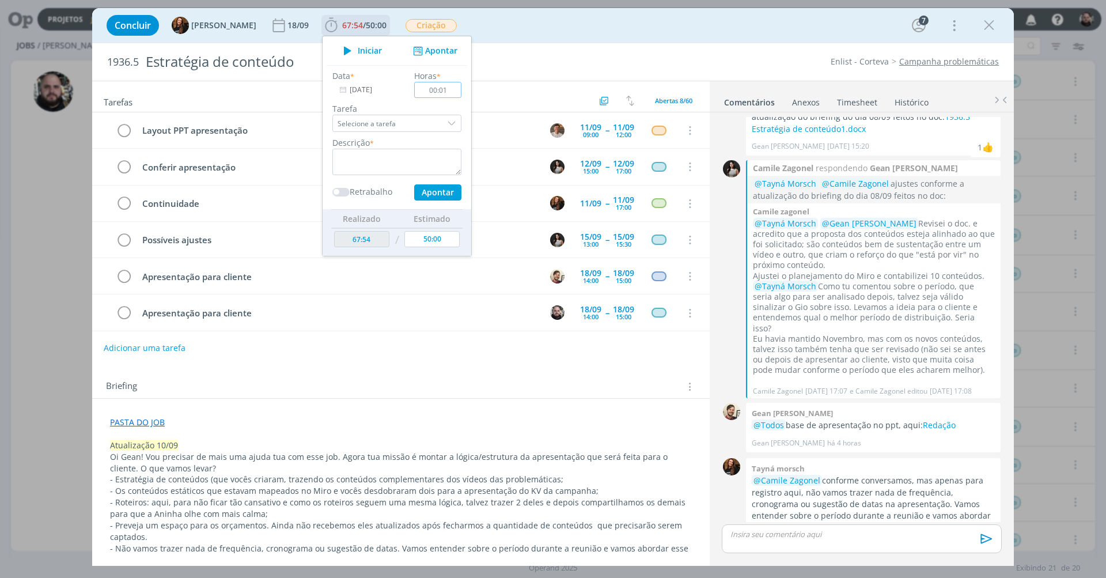
type input "00:10"
click at [421, 160] on textarea "dialog" at bounding box center [396, 162] width 129 height 27
type textarea "check da estrutura da apresentação"
click at [423, 198] on button "Apontar" at bounding box center [437, 192] width 47 height 16
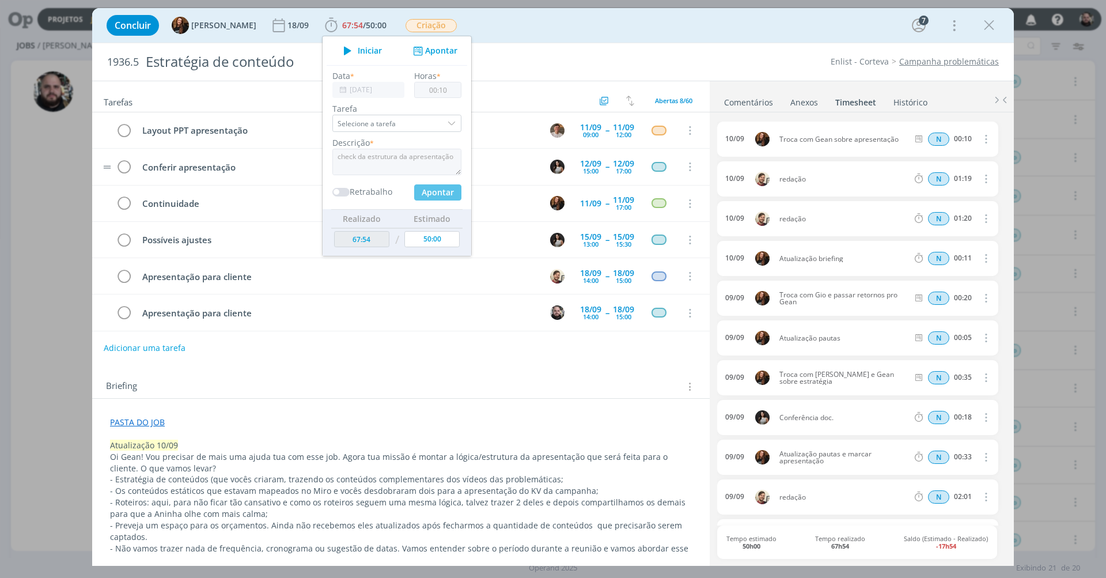
type input "68:04"
type input "00:00"
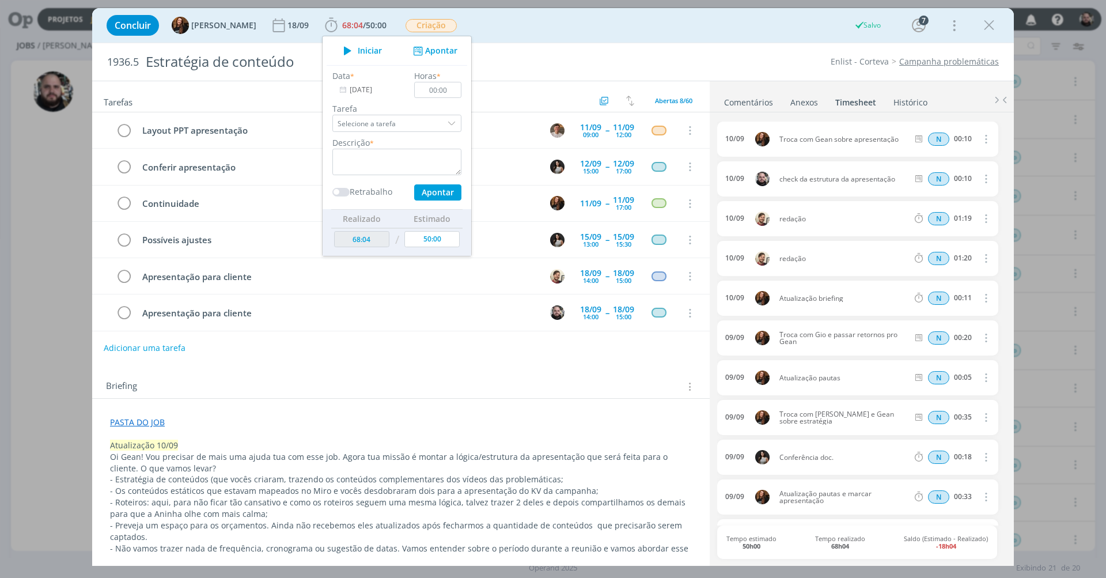
click at [616, 34] on div "Concluir Tayná Morsch 18/09 68:04 / 50:00 Iniciar Apontar Data * 10/09/2025 Hor…" at bounding box center [553, 26] width 905 height 28
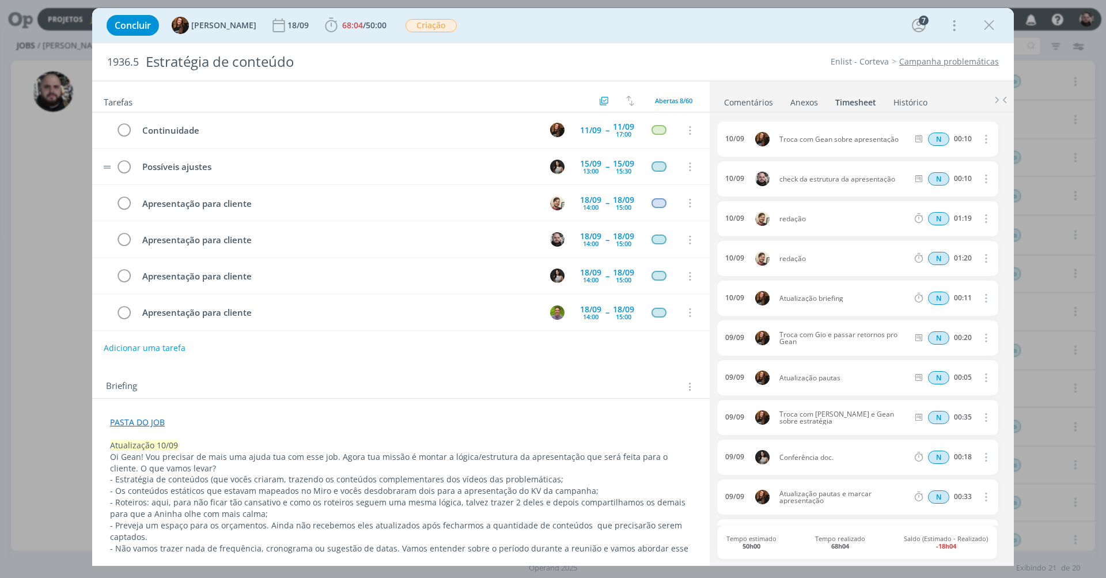
scroll to position [0, 0]
click at [750, 44] on div "1936.5 Estratégia de conteúdo Enlist - Corteva Campanha problemáticas" at bounding box center [553, 61] width 922 height 37
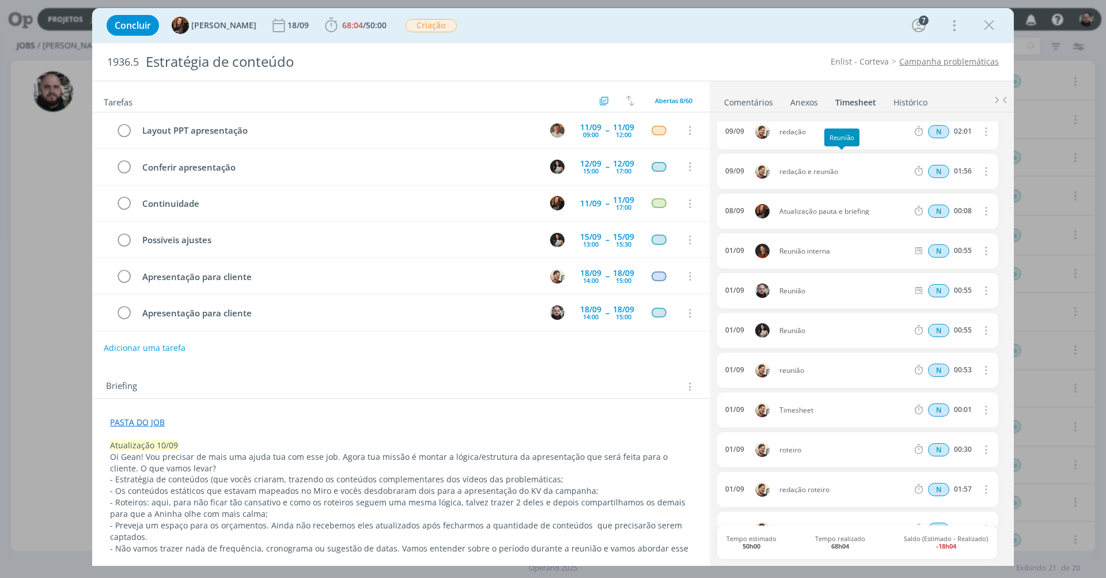
scroll to position [430, 0]
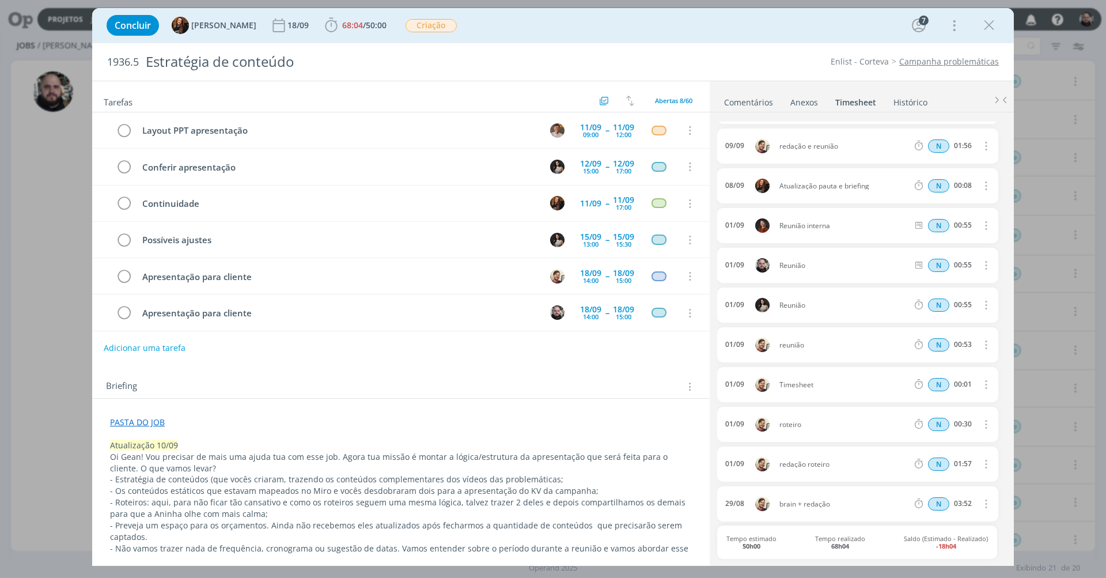
click at [767, 102] on link "Comentários" at bounding box center [749, 100] width 50 height 17
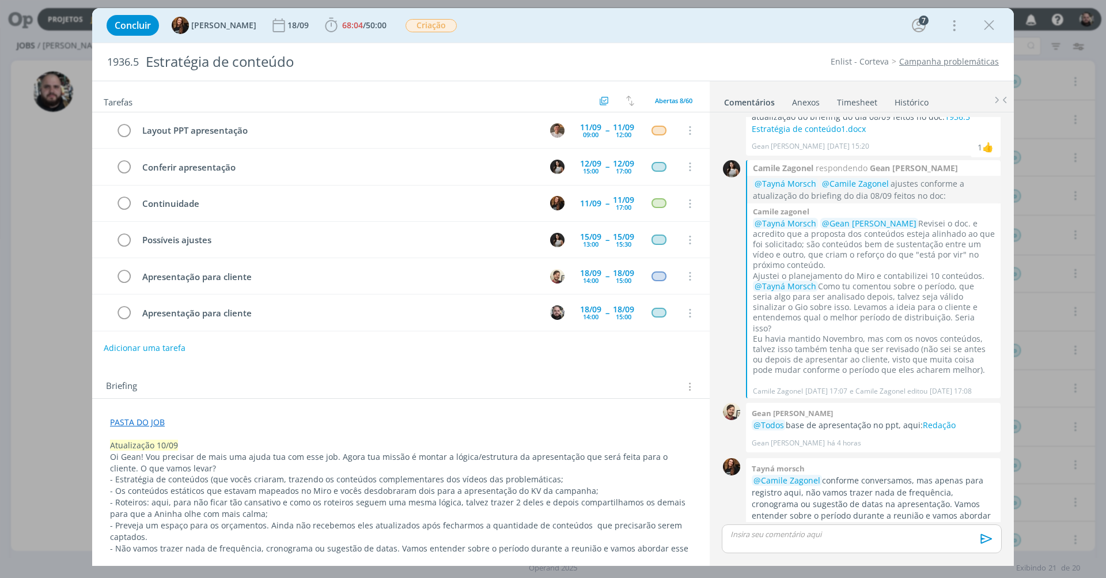
click at [843, 538] on p "dialog" at bounding box center [862, 534] width 262 height 10
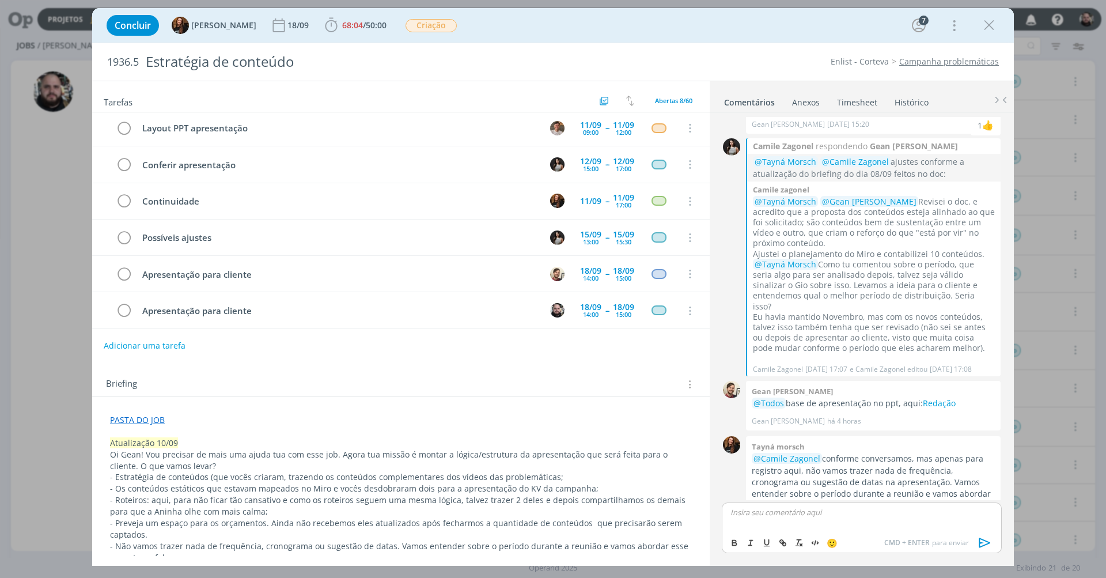
scroll to position [97, 0]
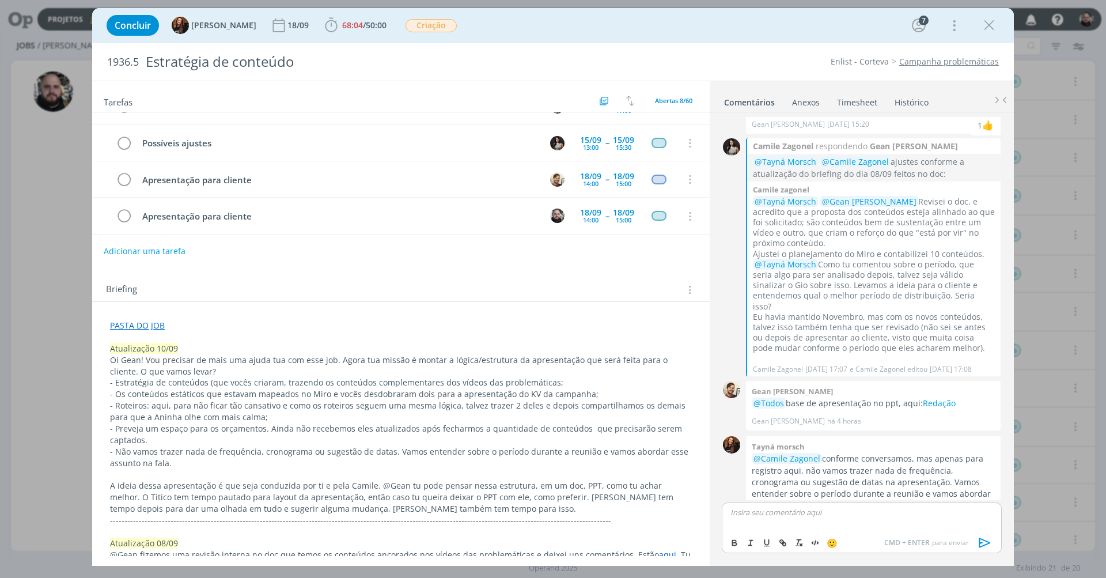
click at [831, 512] on p "dialog" at bounding box center [862, 512] width 262 height 10
click at [833, 543] on span "🙂" at bounding box center [832, 543] width 11 height 12
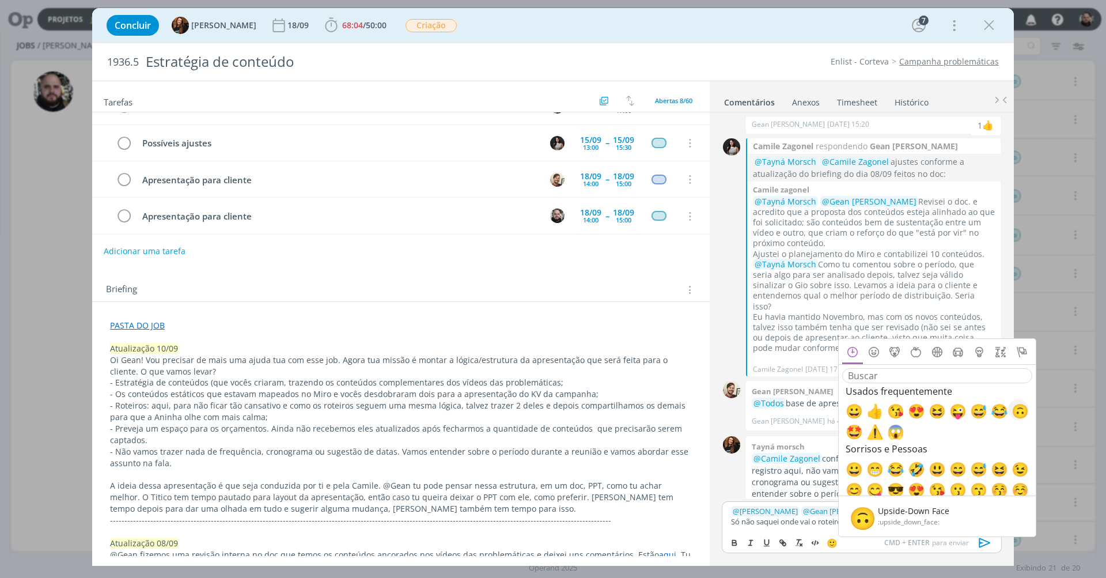
click at [1020, 414] on span "🙃" at bounding box center [1019, 410] width 14 height 14
click at [813, 510] on span "@ Gean Paulo Naue" at bounding box center [845, 511] width 85 height 10
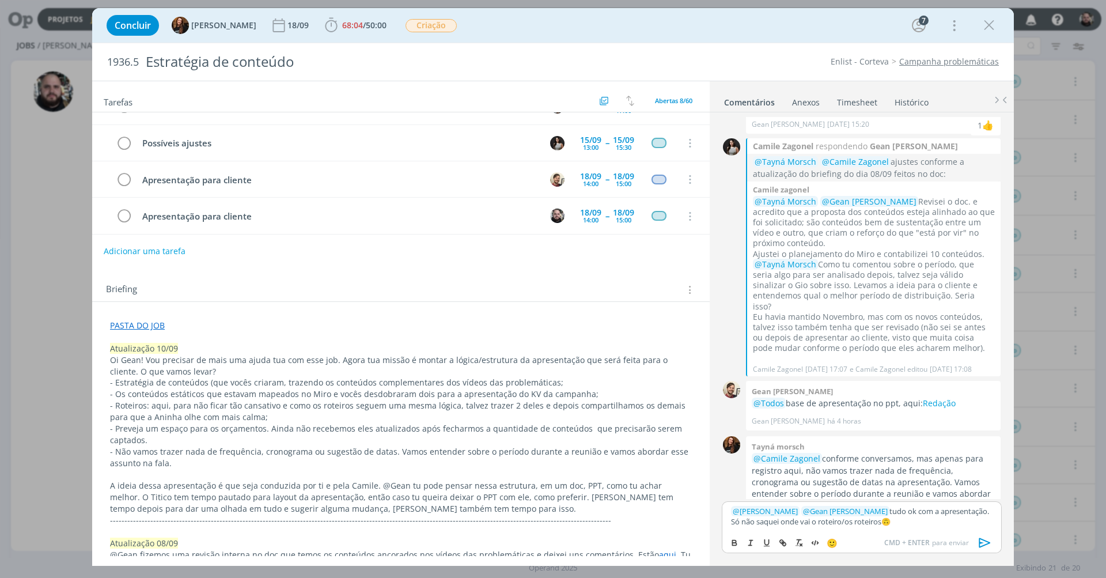
click at [896, 521] on p "﻿ @ Tayná Morsch ﻿ ﻿ @ Gean Paulo Naue ﻿ tudo ok com a apresentação. Só não saq…" at bounding box center [862, 516] width 262 height 21
click at [983, 542] on icon "dialog" at bounding box center [985, 542] width 17 height 17
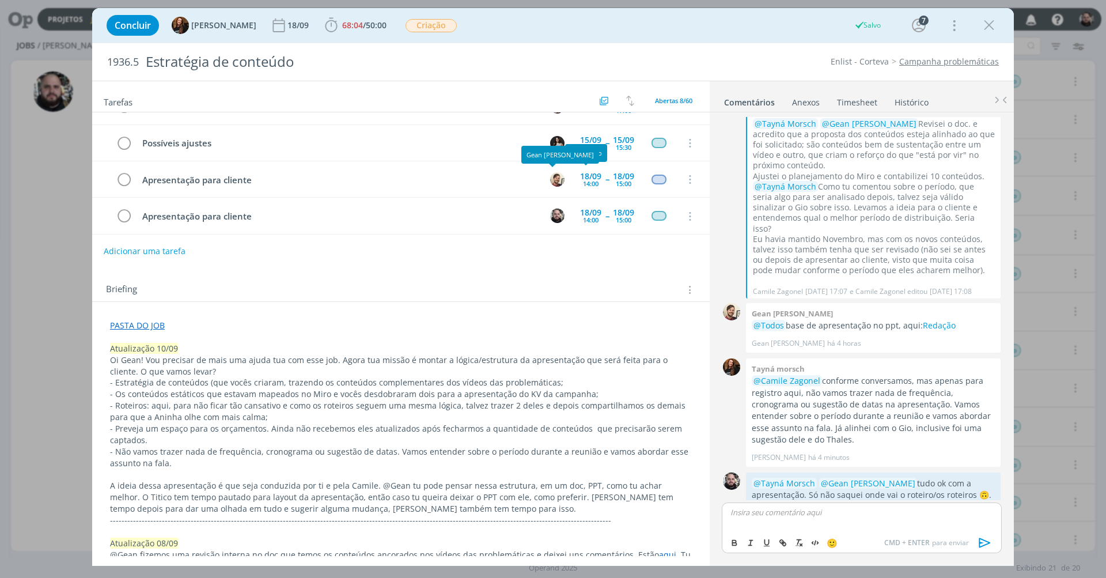
scroll to position [0, 0]
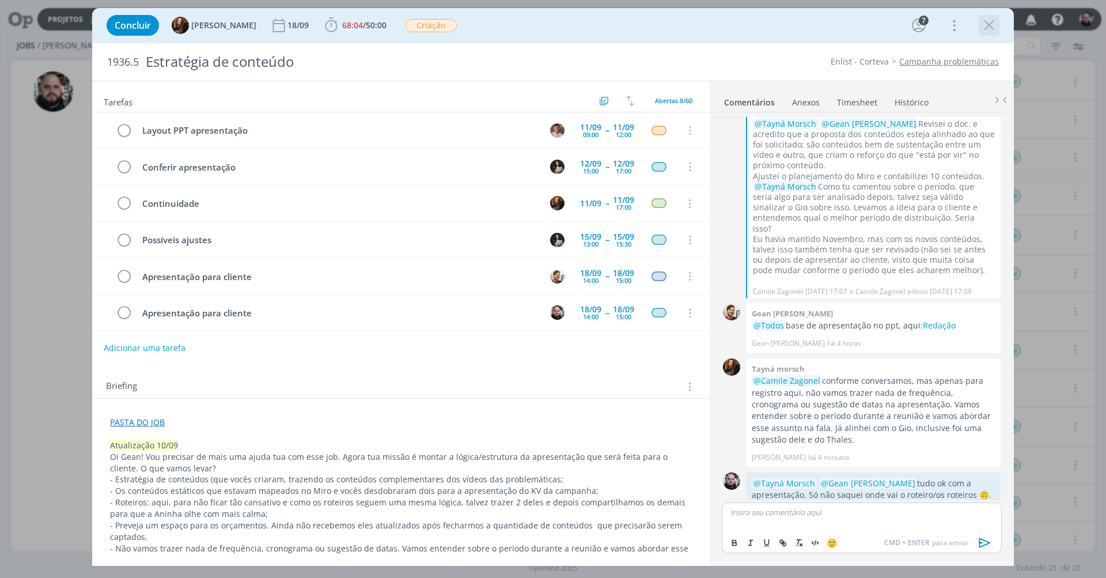
click at [992, 27] on icon "dialog" at bounding box center [989, 25] width 17 height 17
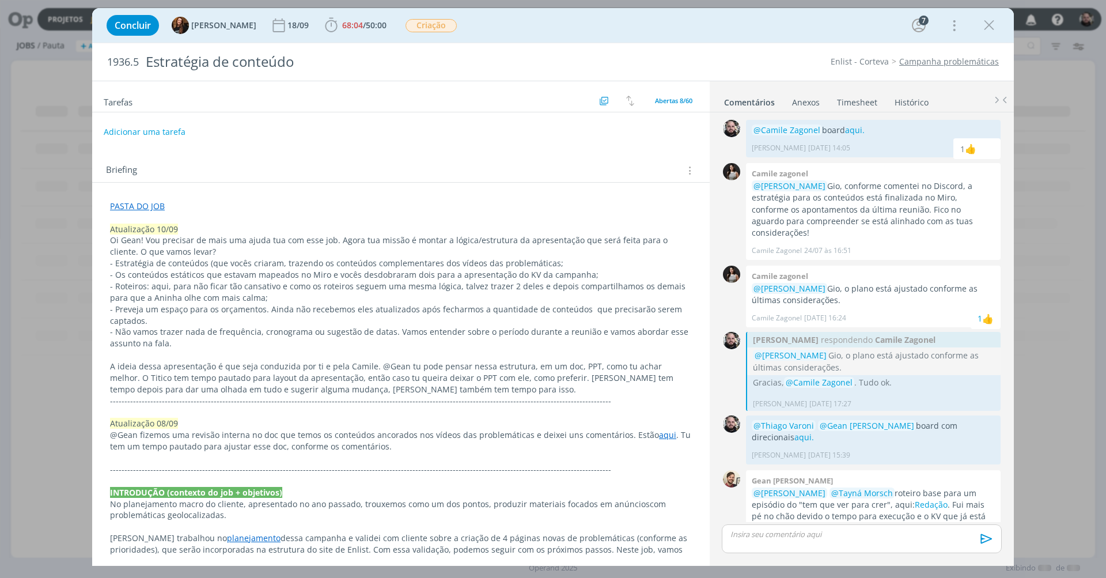
scroll to position [1034, 0]
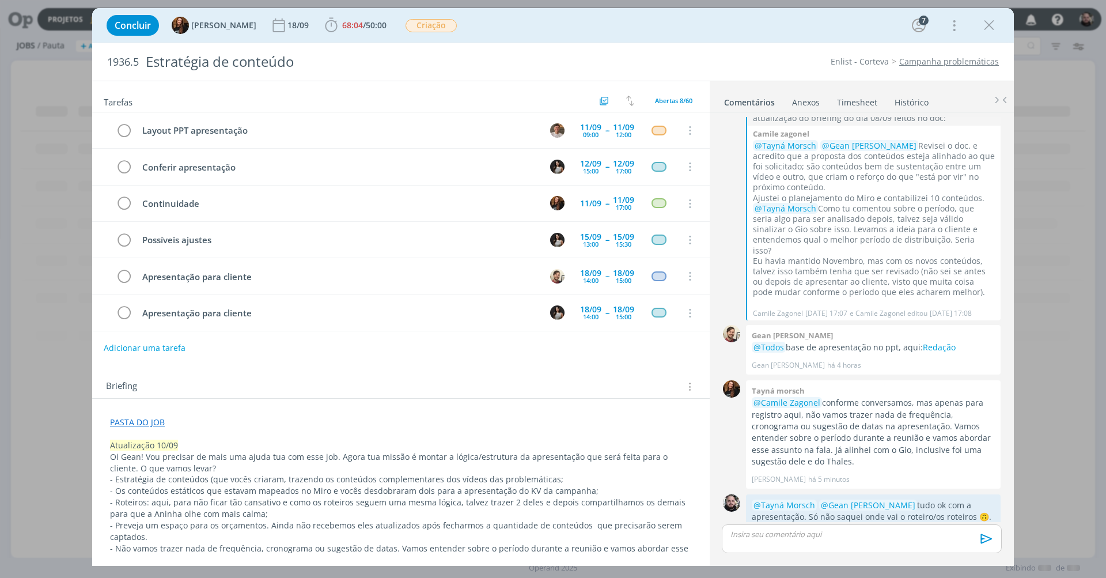
click at [903, 99] on link "Histórico" at bounding box center [911, 100] width 35 height 17
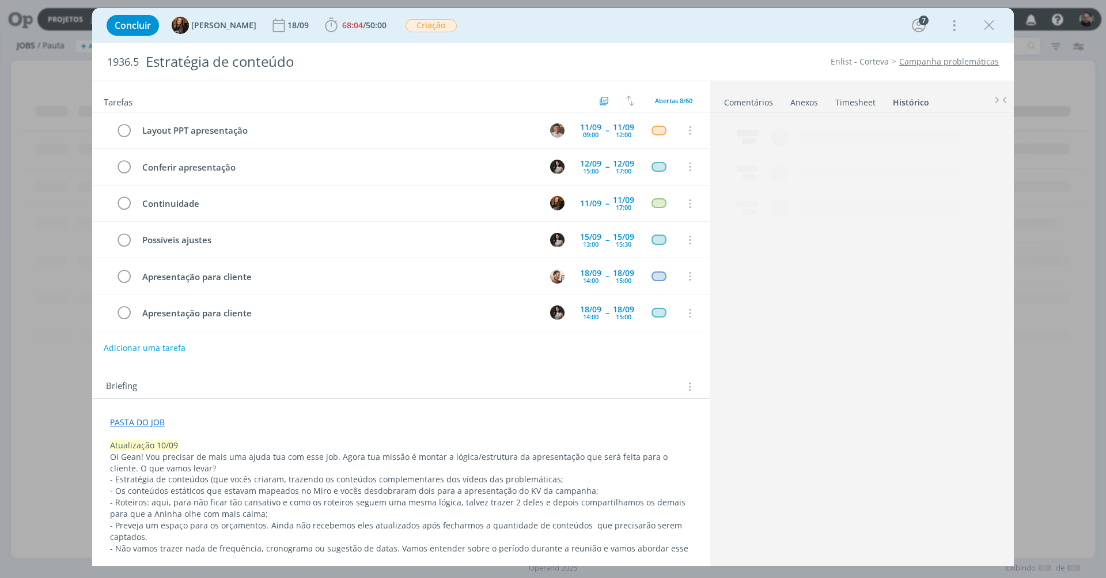
click at [905, 100] on link "Histórico" at bounding box center [910, 100] width 37 height 17
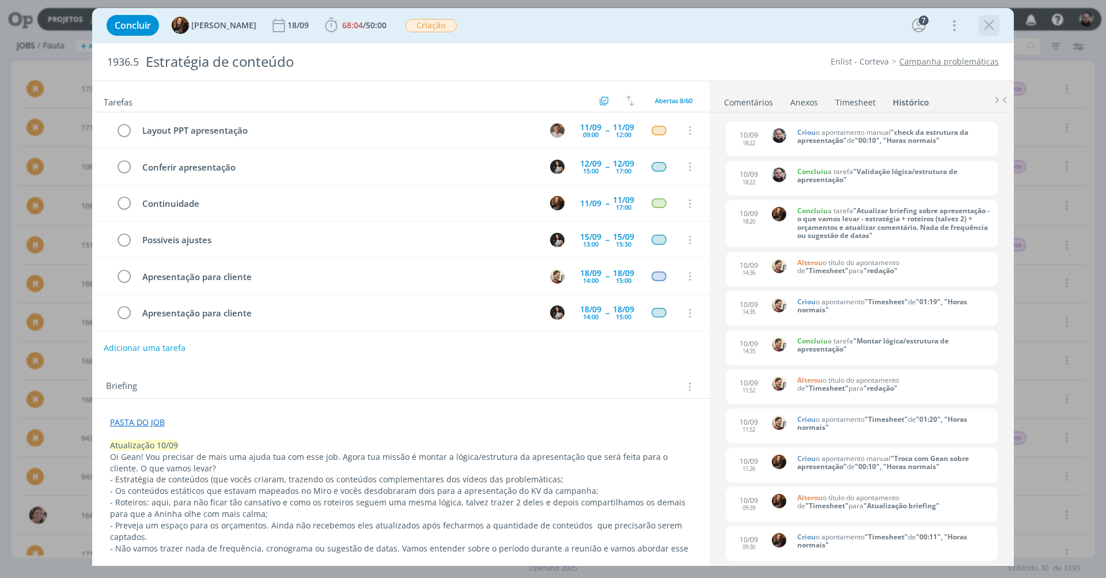
click at [996, 22] on icon "dialog" at bounding box center [989, 25] width 17 height 17
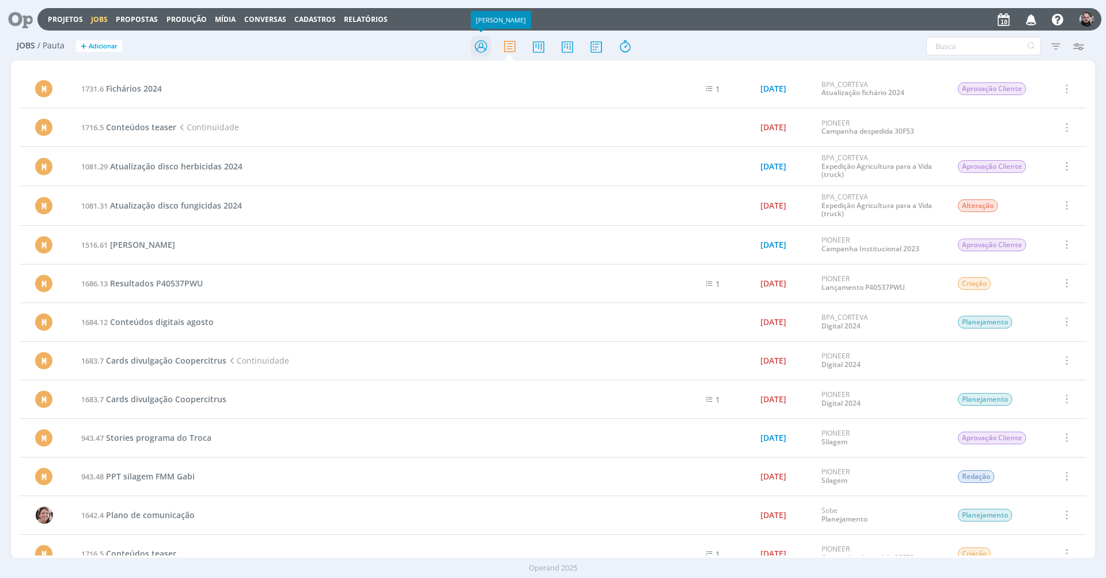
click at [485, 41] on icon at bounding box center [481, 46] width 21 height 22
